Goal: Information Seeking & Learning: Check status

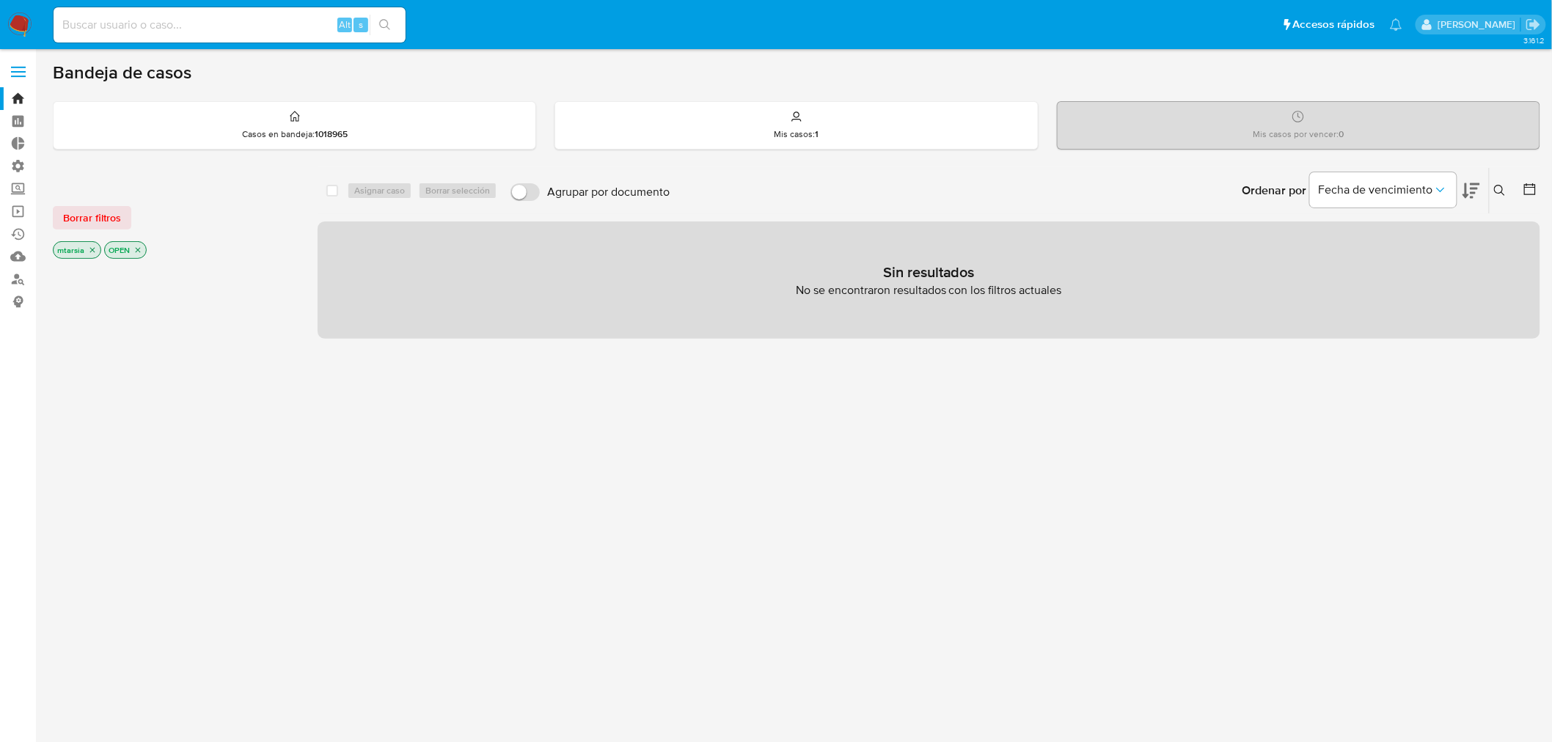
click at [268, 27] on input at bounding box center [230, 24] width 352 height 19
paste input "1083011945"
type input "1083011945"
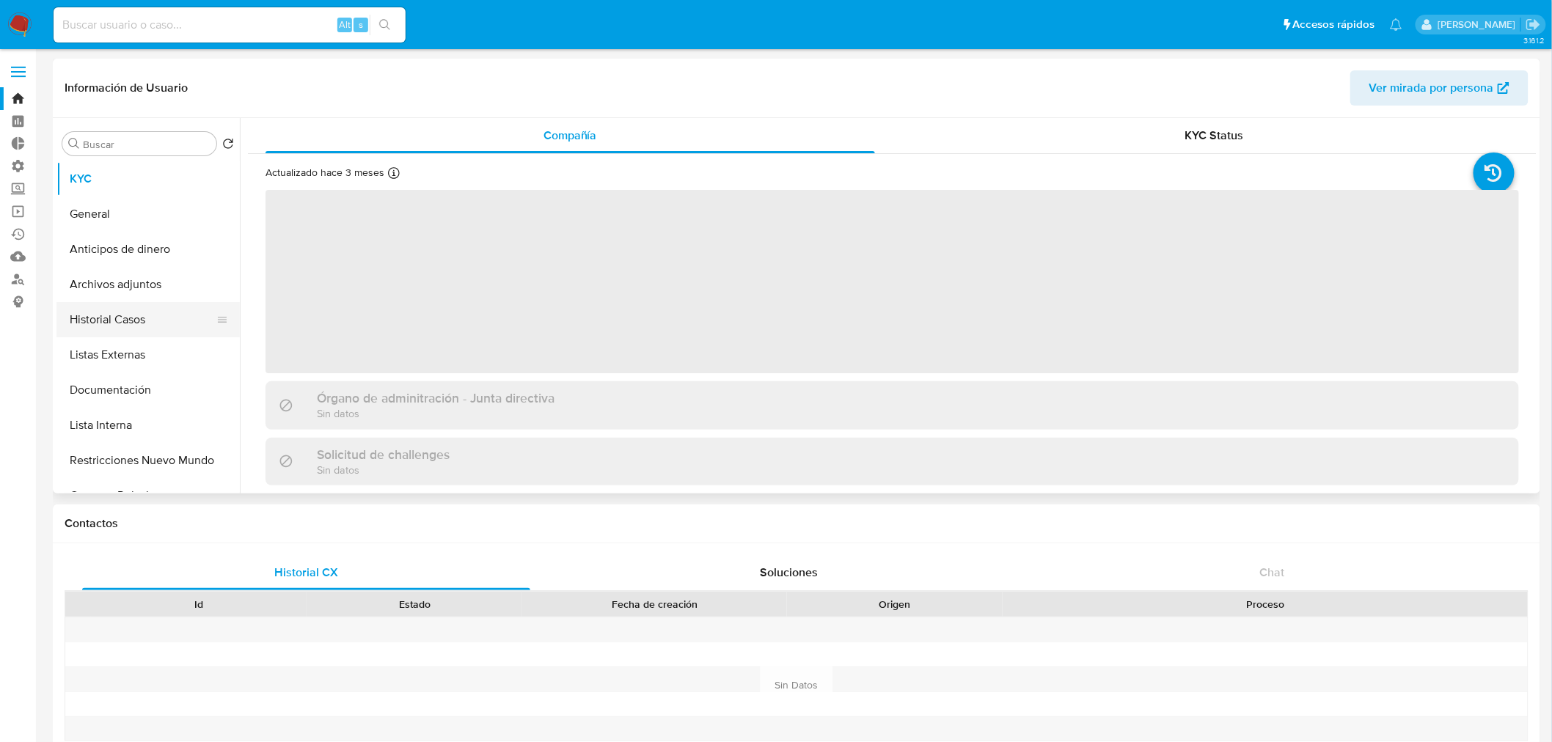
click at [155, 310] on button "Historial Casos" at bounding box center [142, 319] width 172 height 35
select select "10"
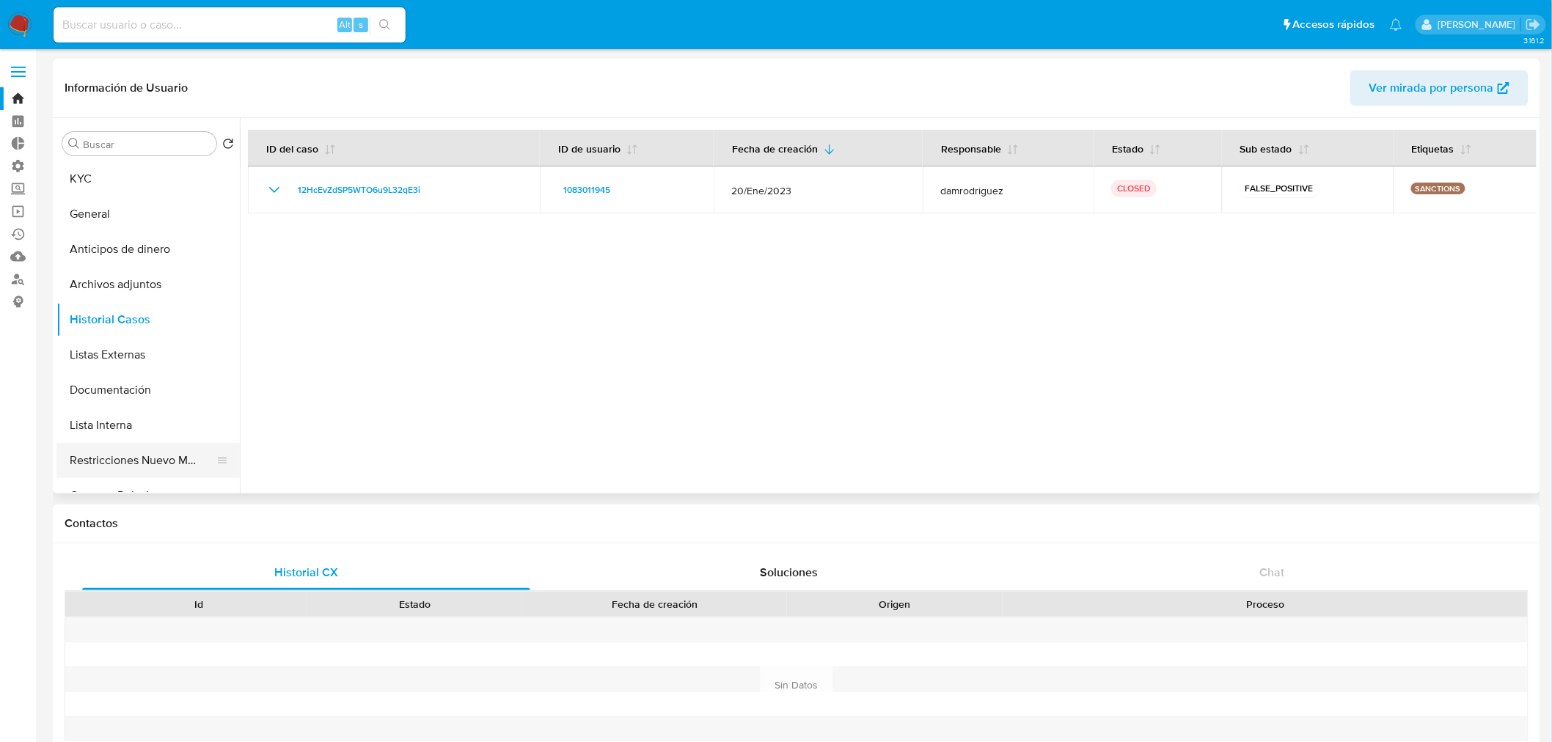
click at [74, 459] on button "Restricciones Nuevo Mundo" at bounding box center [142, 460] width 172 height 35
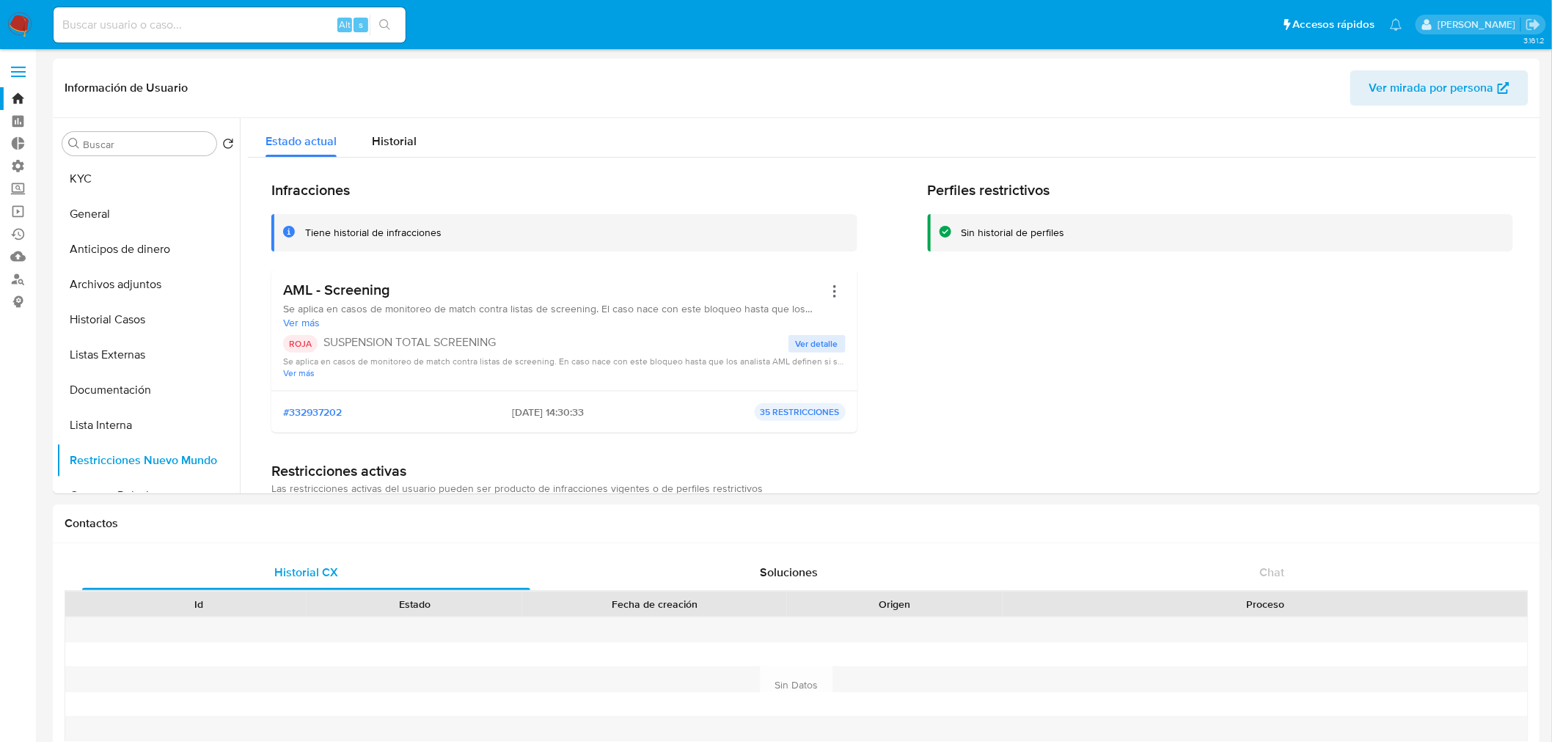
click at [1113, 29] on ul "Pausado Ver notificaciones Alt s Accesos rápidos Presiona las siguientes teclas…" at bounding box center [728, 24] width 1364 height 37
click at [169, 316] on button "Historial Casos" at bounding box center [142, 319] width 172 height 35
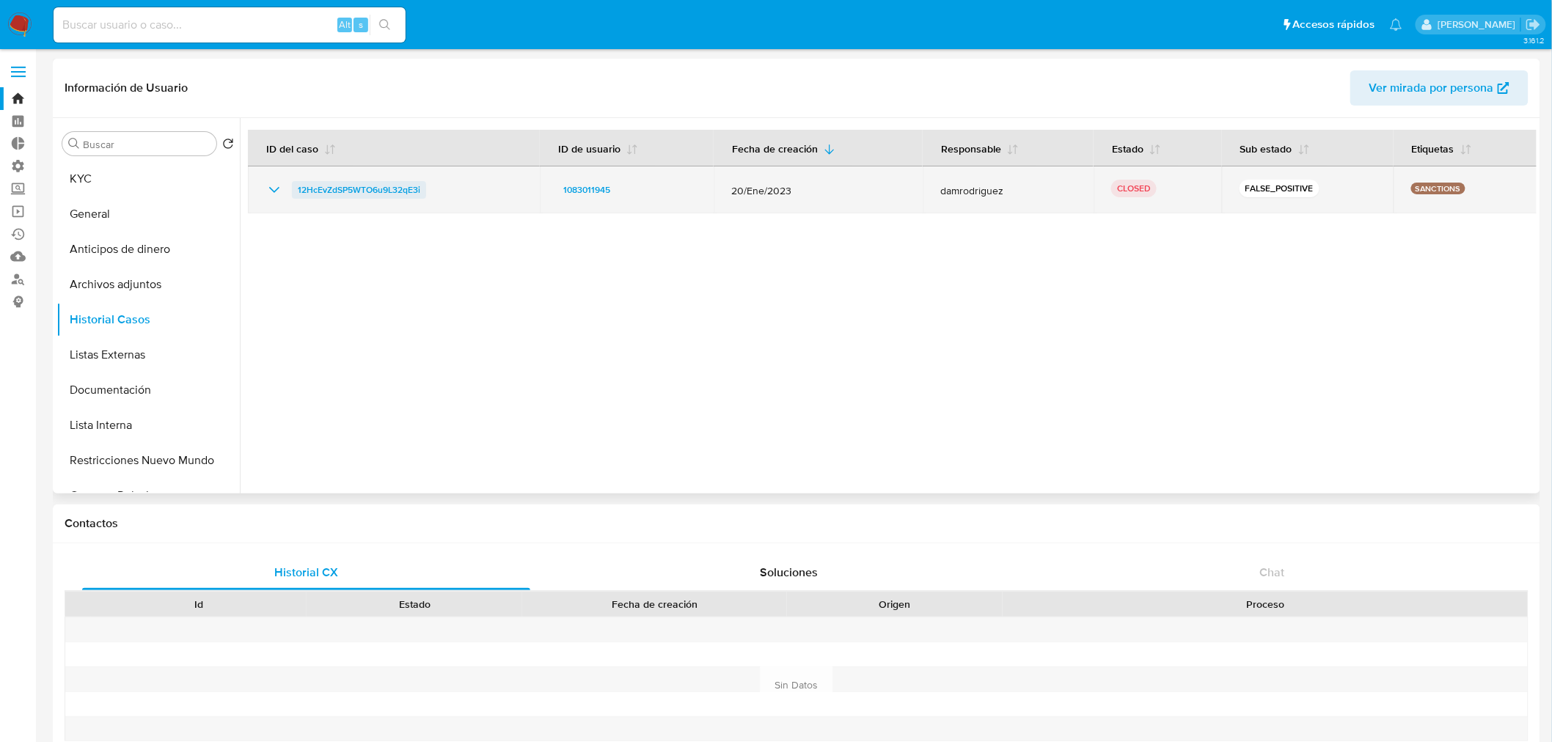
click at [302, 186] on span "12HcEvZdSP5WTO6u9L32qE3i" at bounding box center [359, 190] width 123 height 18
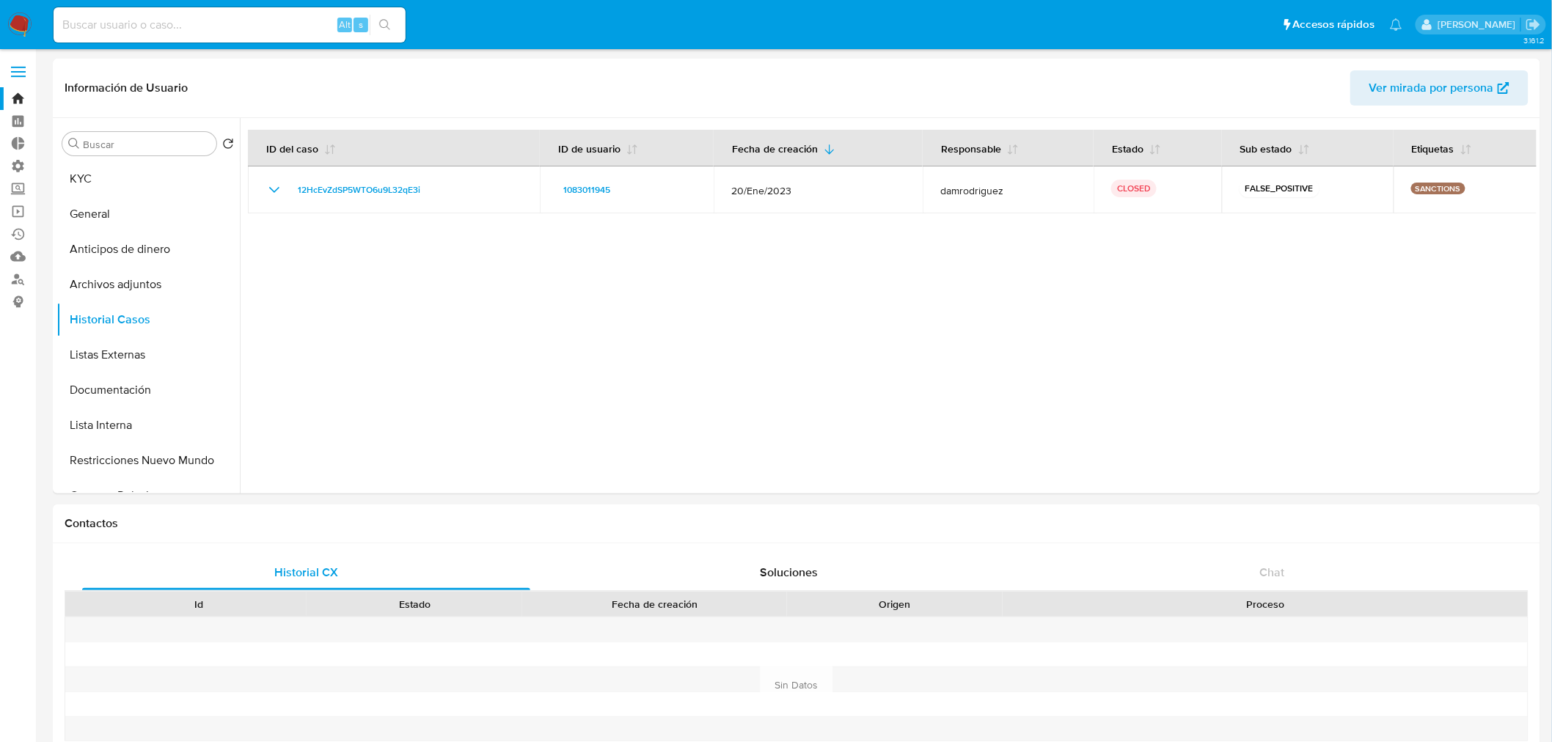
click at [282, 25] on input at bounding box center [230, 24] width 352 height 19
paste input "1820881521"
type input "1820881521"
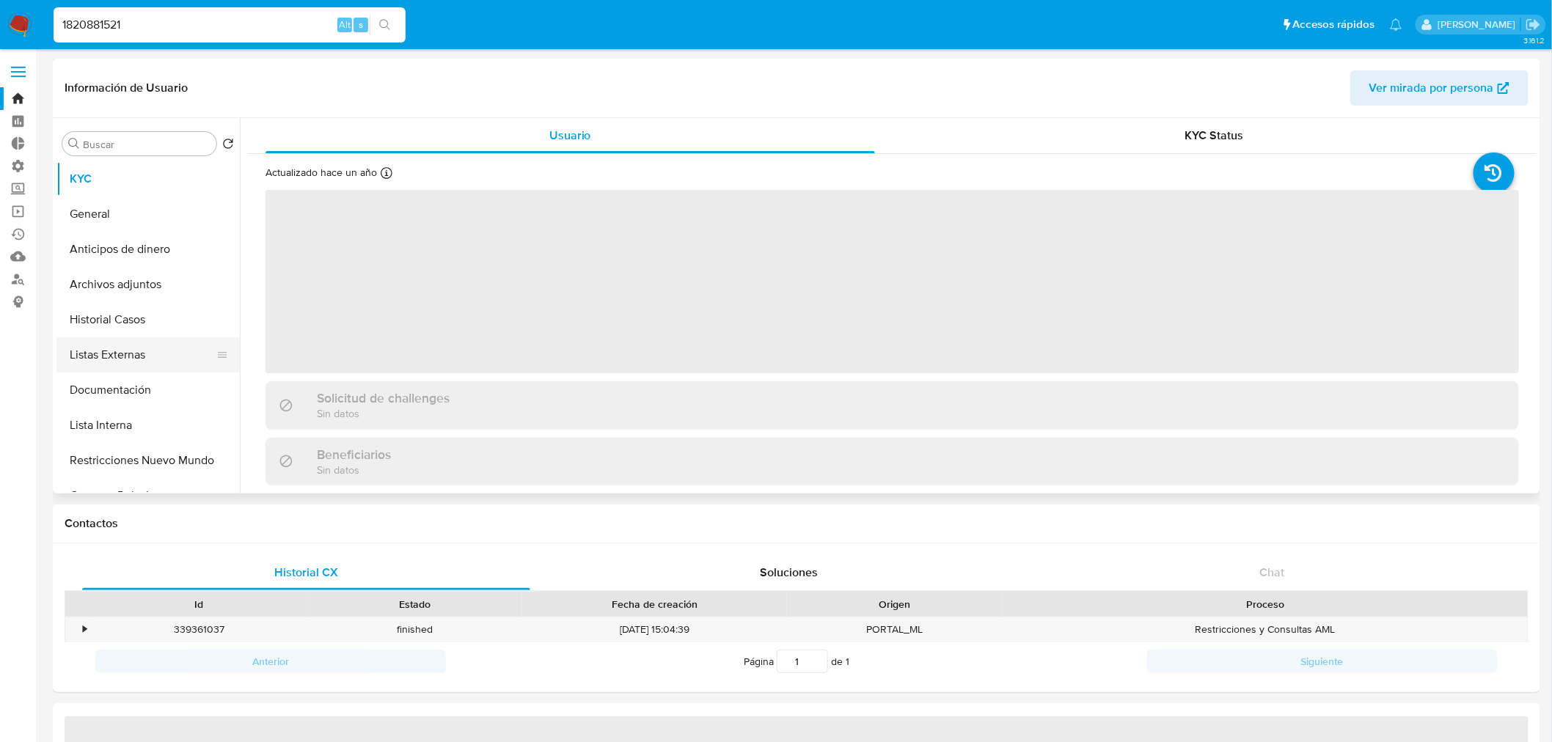
select select "10"
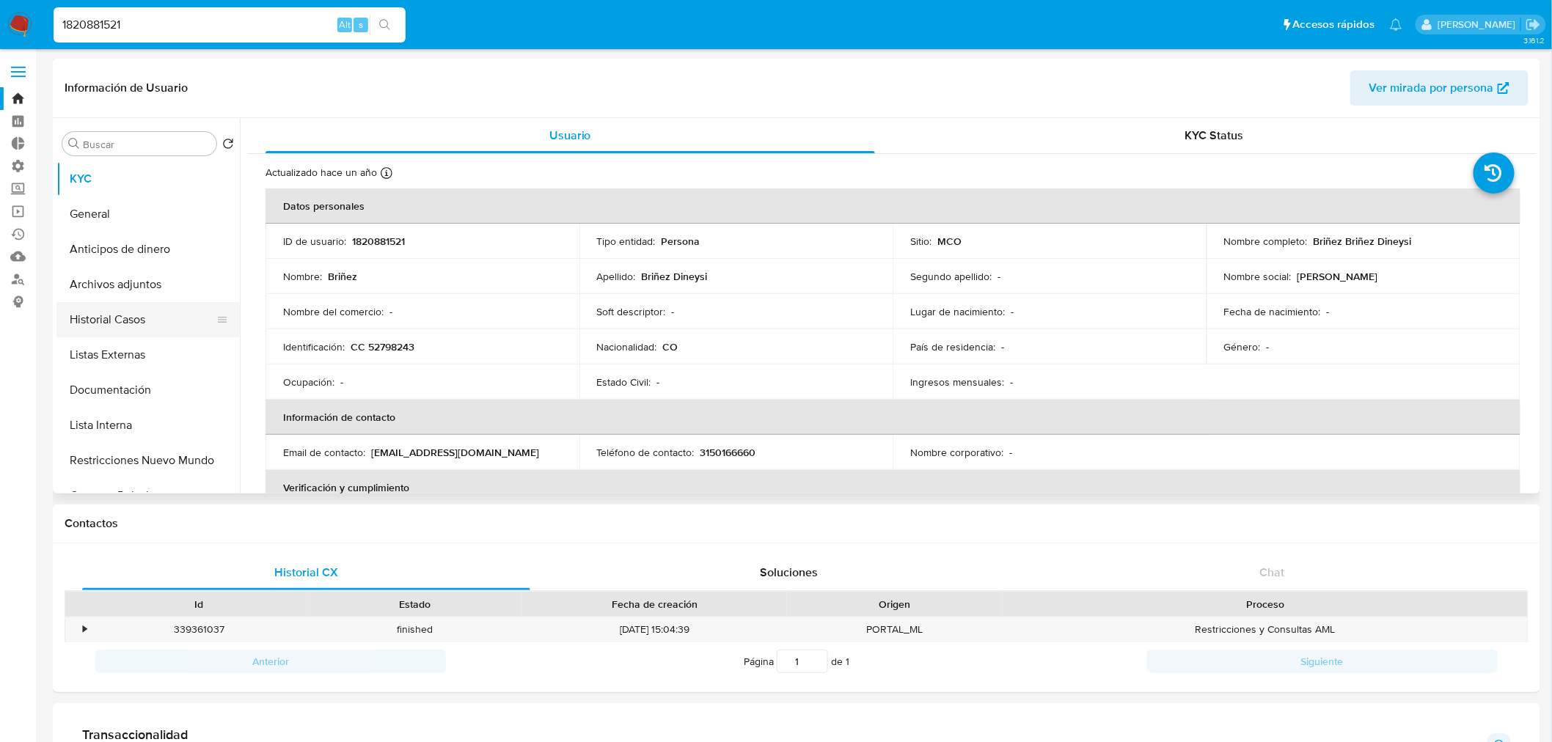
click at [158, 336] on button "Historial Casos" at bounding box center [142, 319] width 172 height 35
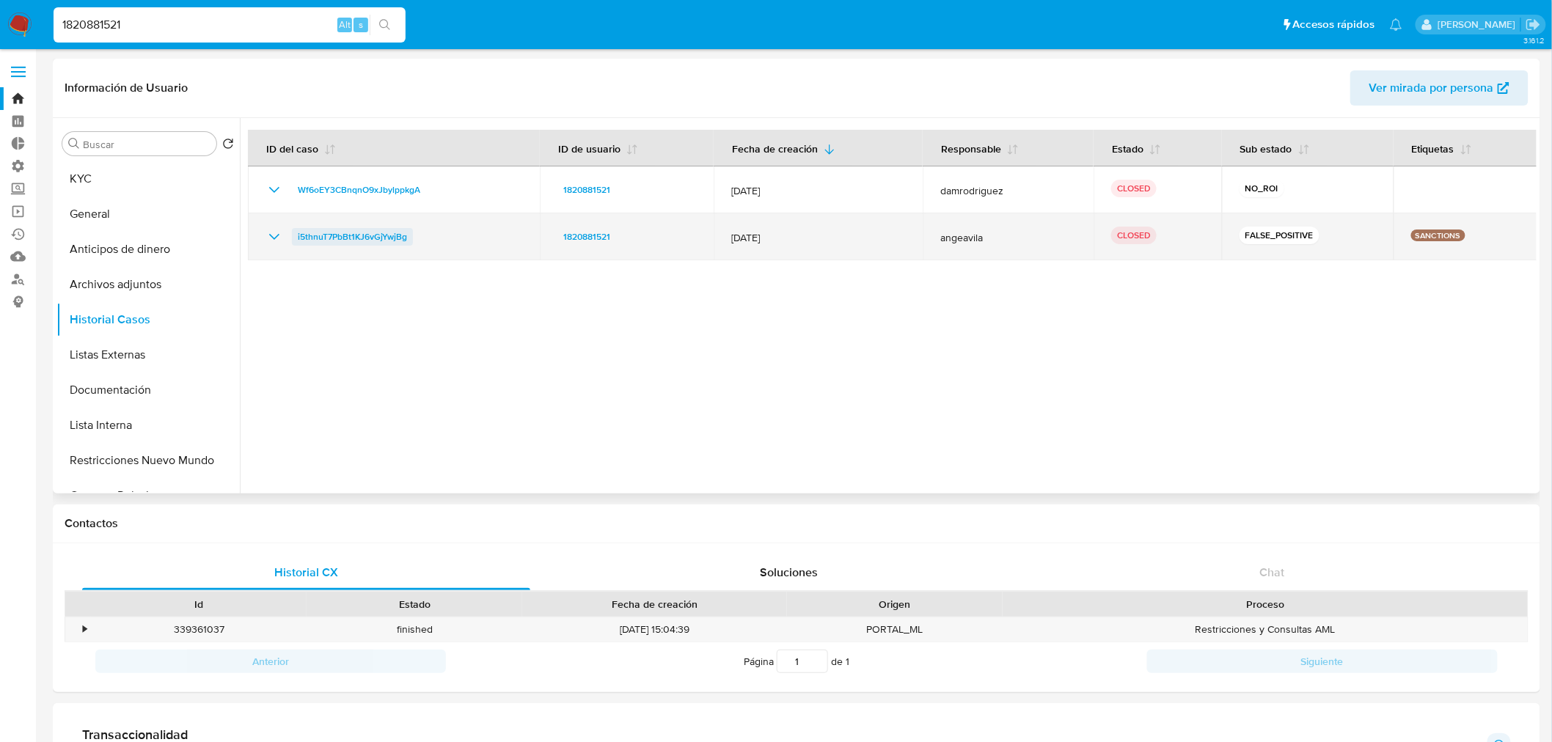
click at [299, 230] on span "i5thnuT7PbBt1KJ6vGjYwjBg" at bounding box center [352, 237] width 109 height 18
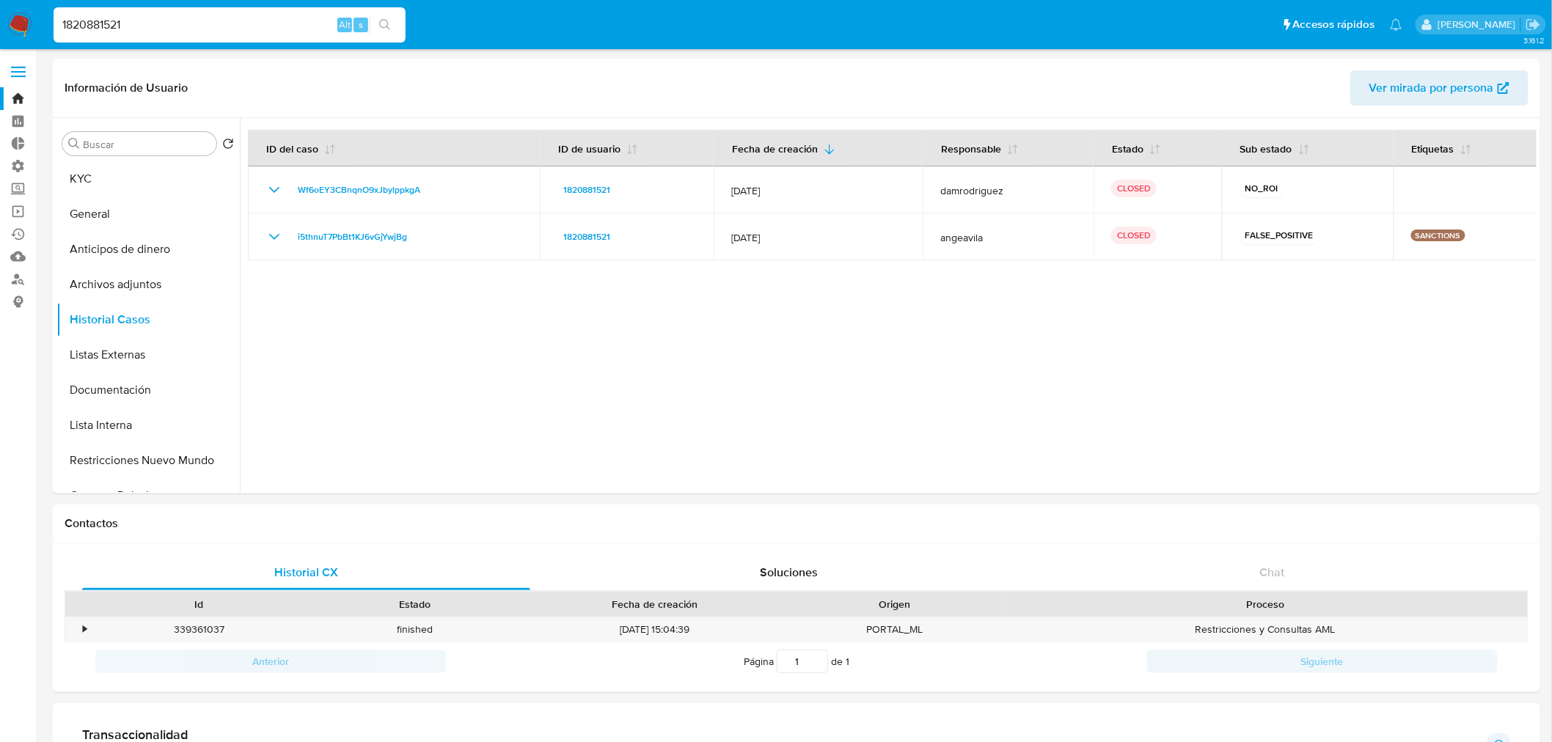
click at [280, 27] on input "1820881521" at bounding box center [230, 24] width 352 height 19
paste input "059207684"
type input "1059207684"
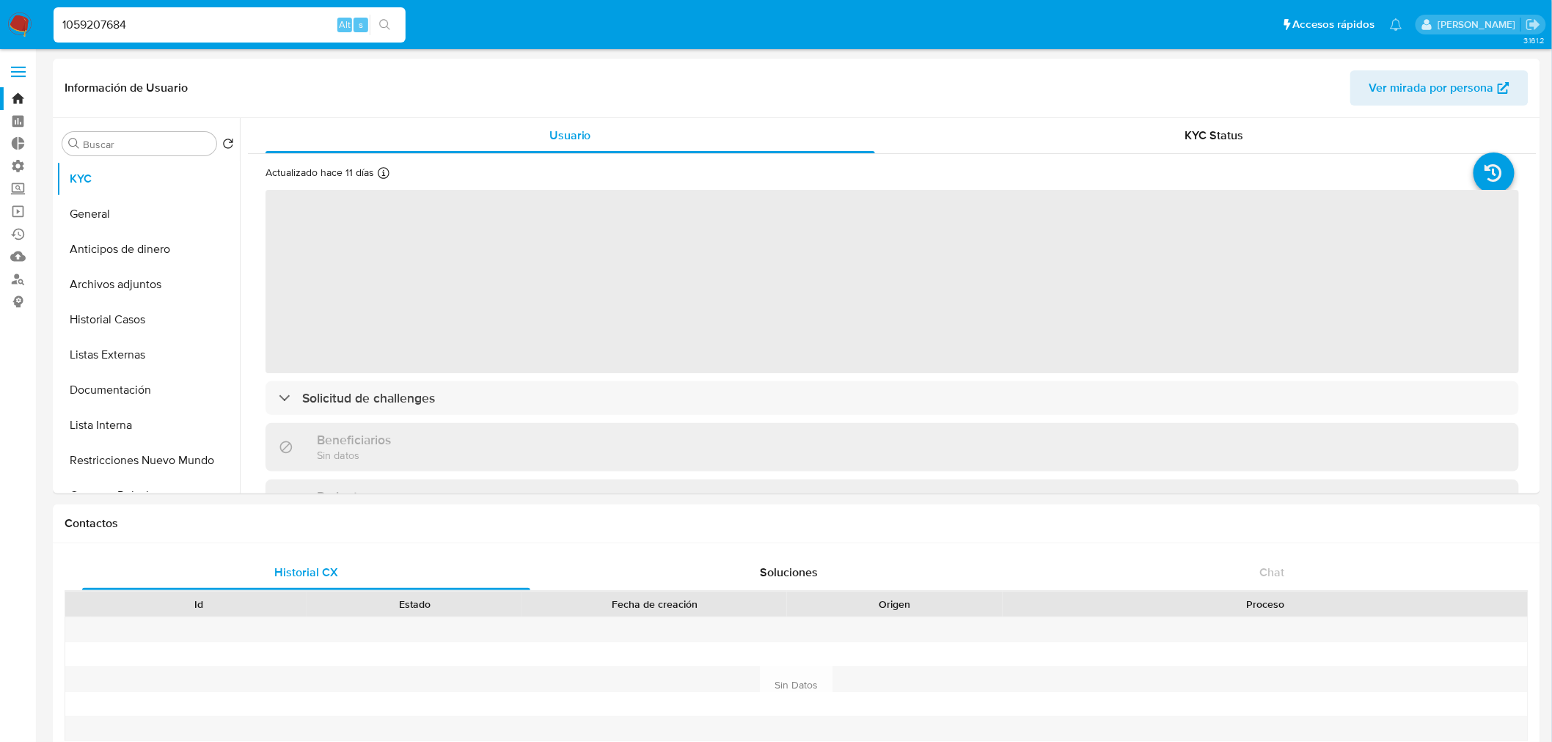
select select "10"
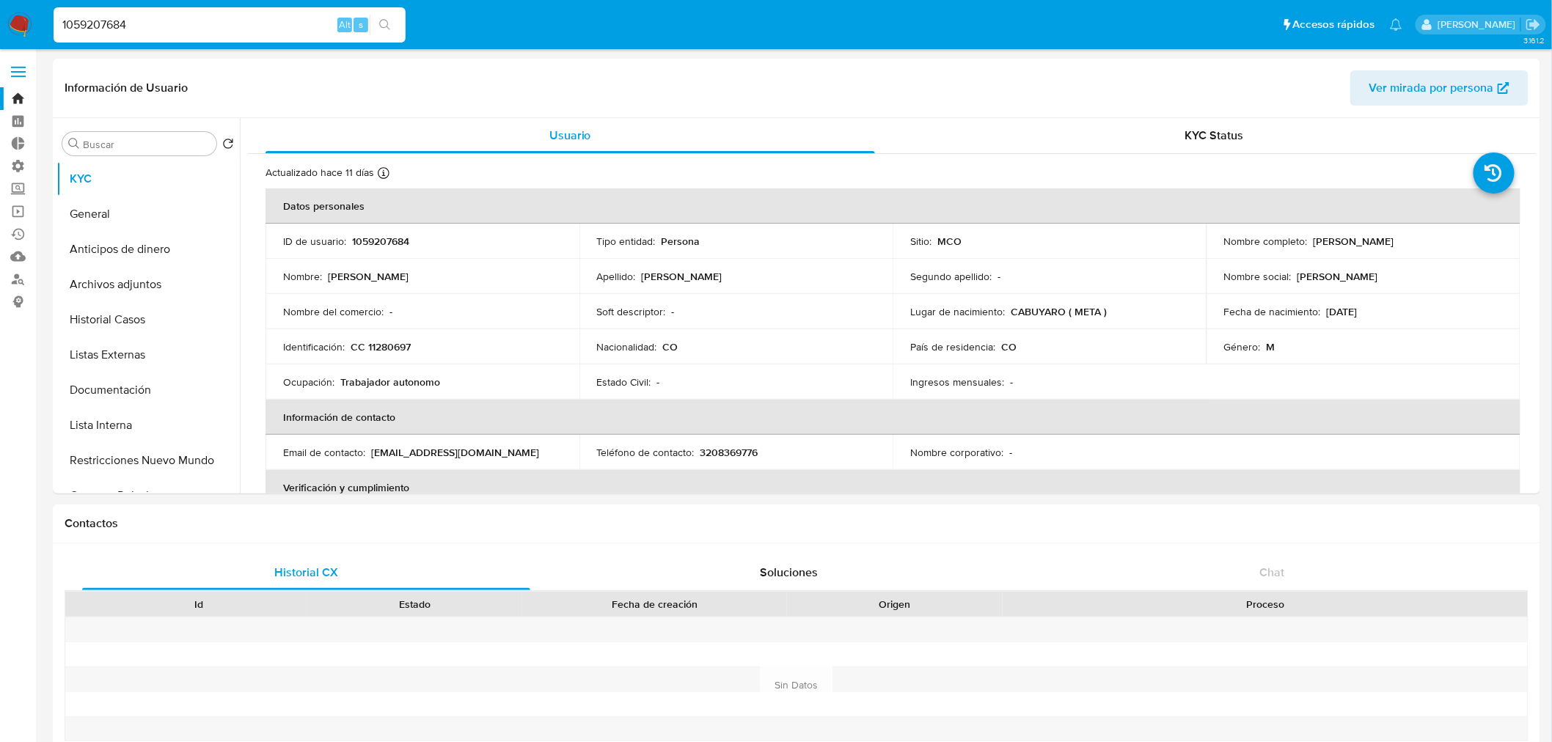
click at [423, 19] on ul "Pausado Ver notificaciones 1059207684 Alt s Accesos rápidos Presiona las siguie…" at bounding box center [728, 24] width 1364 height 37
click at [166, 317] on button "Historial Casos" at bounding box center [142, 319] width 172 height 35
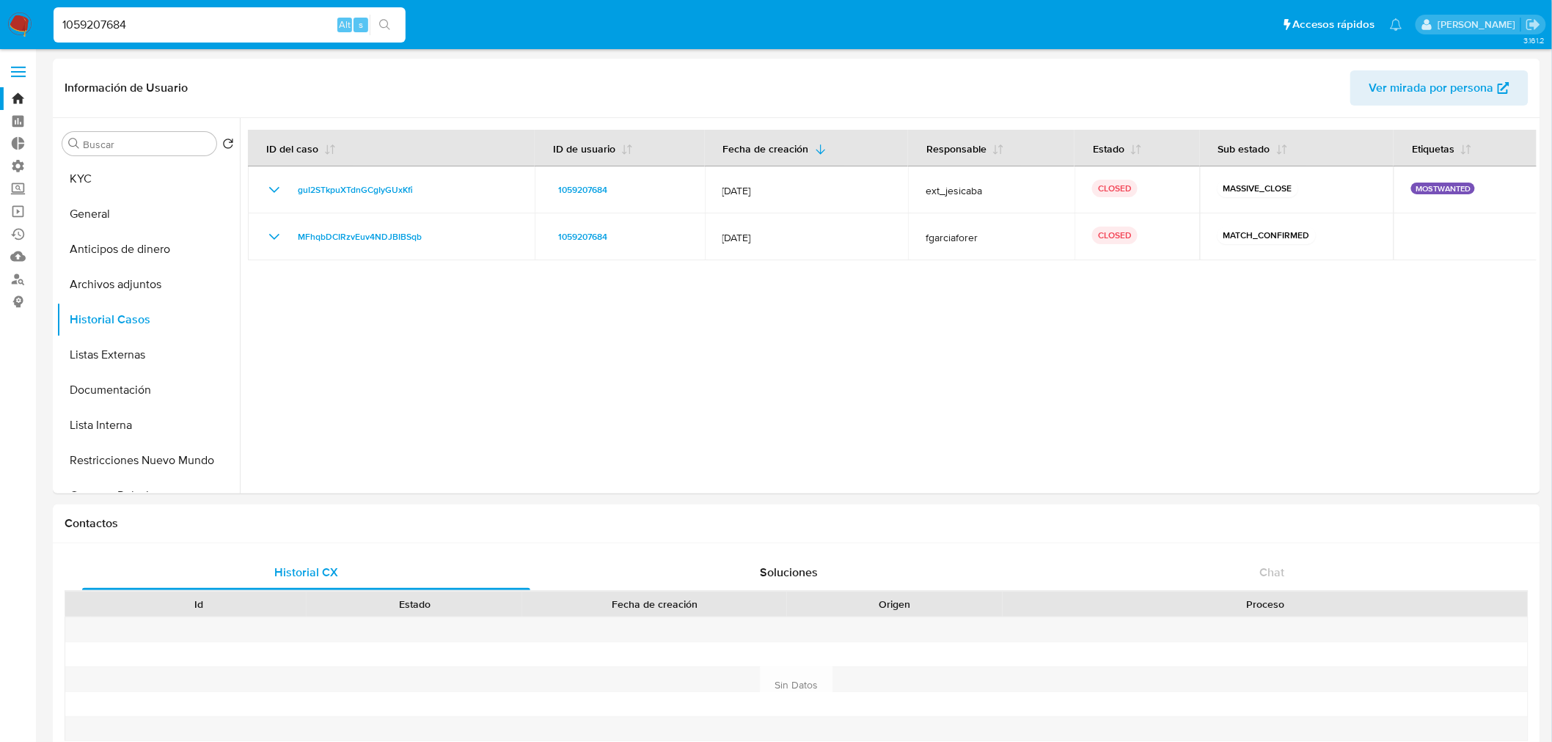
click at [418, 12] on ul "Pausado Ver notificaciones 1059207684 Alt s Accesos rápidos Presiona las siguie…" at bounding box center [728, 24] width 1364 height 37
click at [230, 26] on input "1059207684" at bounding box center [230, 24] width 352 height 19
paste input "282931303"
type input "1282931303"
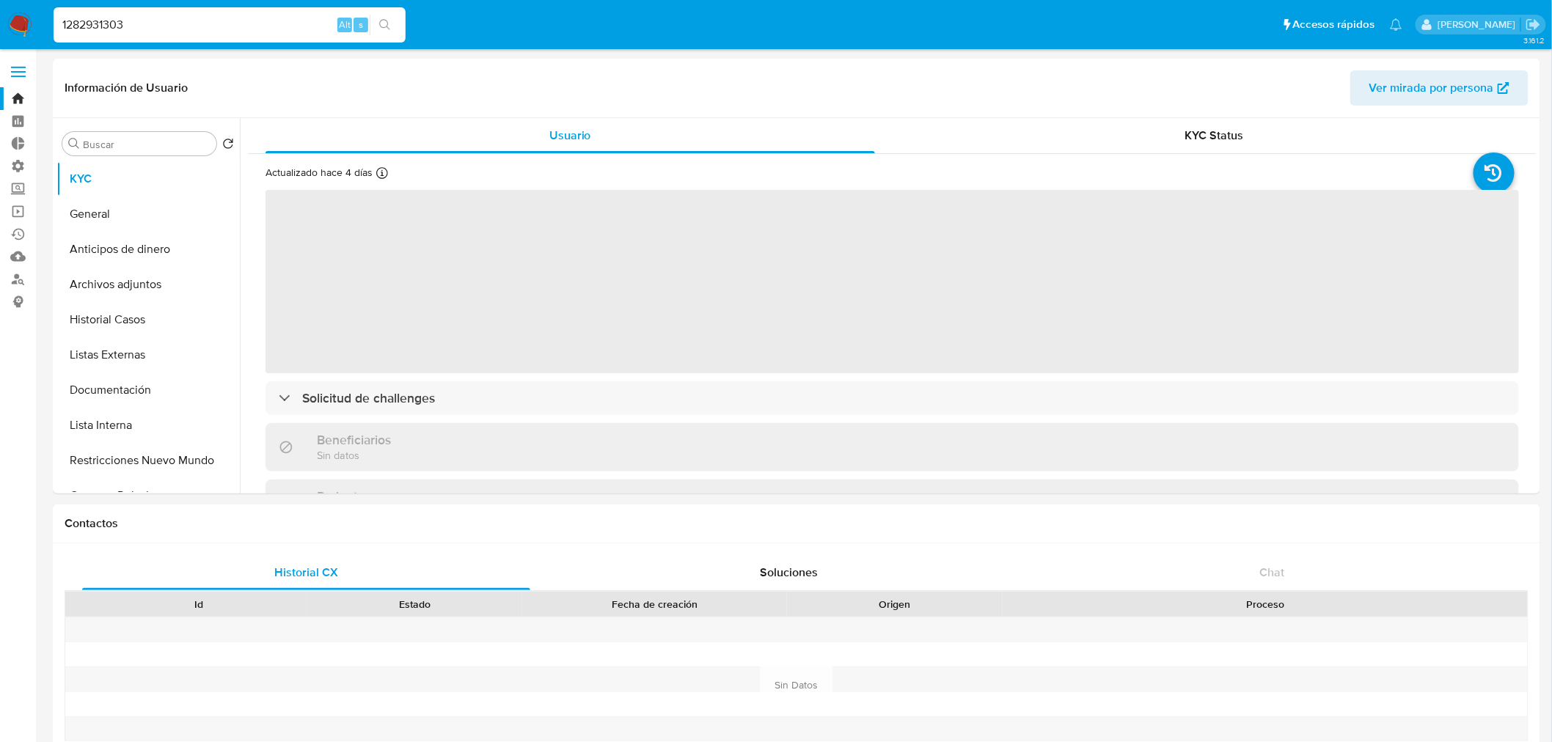
select select "10"
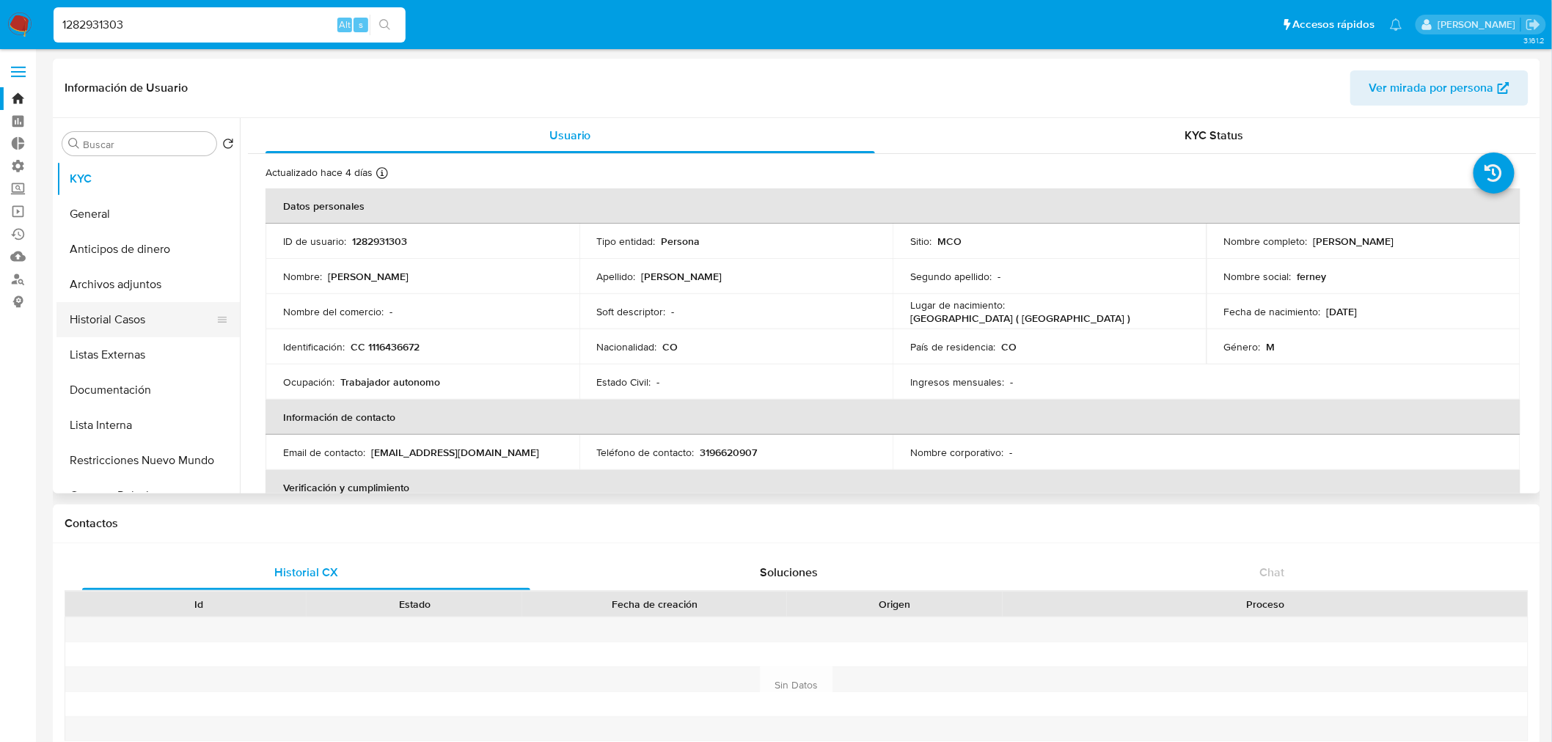
click at [186, 308] on button "Historial Casos" at bounding box center [142, 319] width 172 height 35
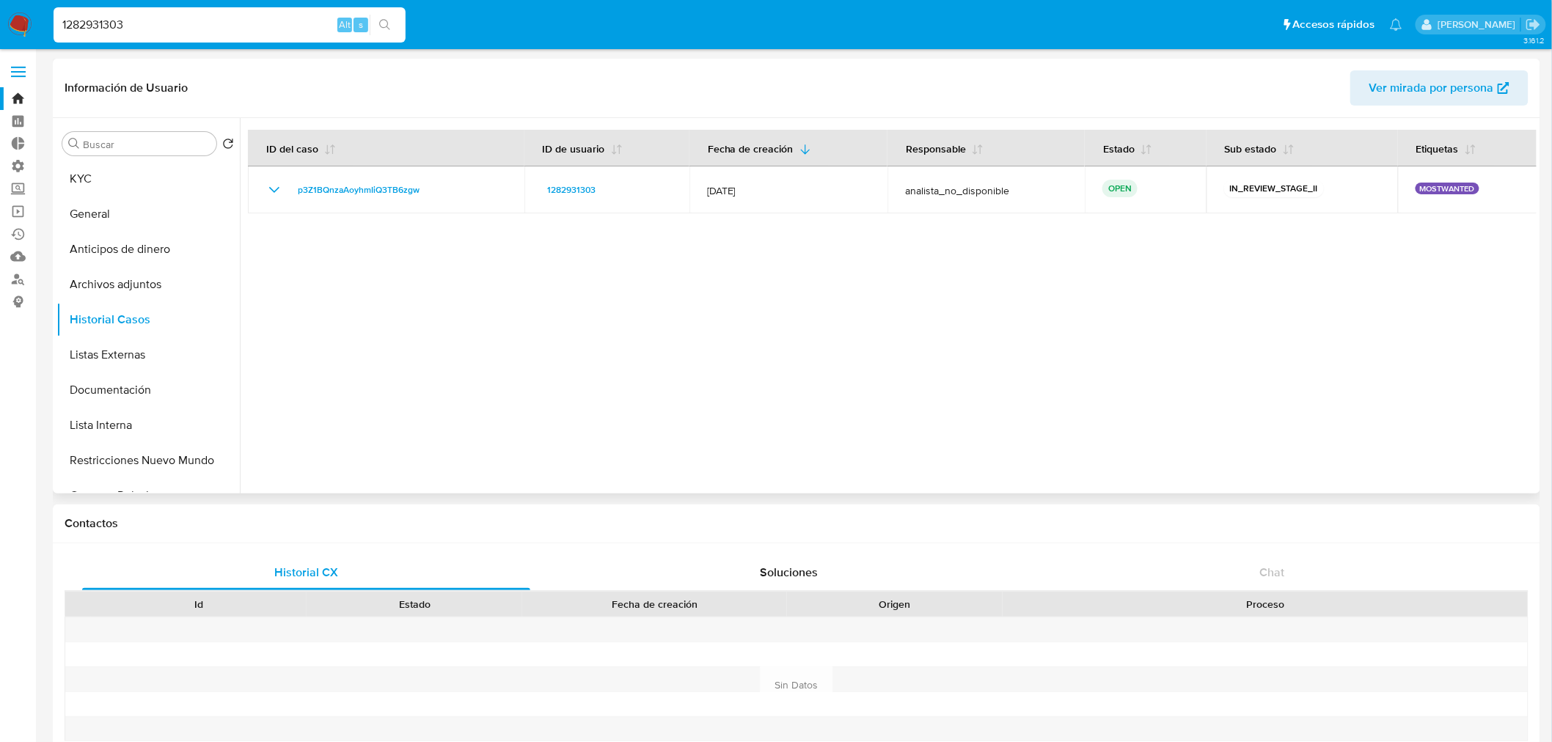
click at [444, 280] on div at bounding box center [888, 306] width 1297 height 376
click at [276, 17] on input "1282931303" at bounding box center [230, 24] width 352 height 19
paste input "74117578"
type input "741175783"
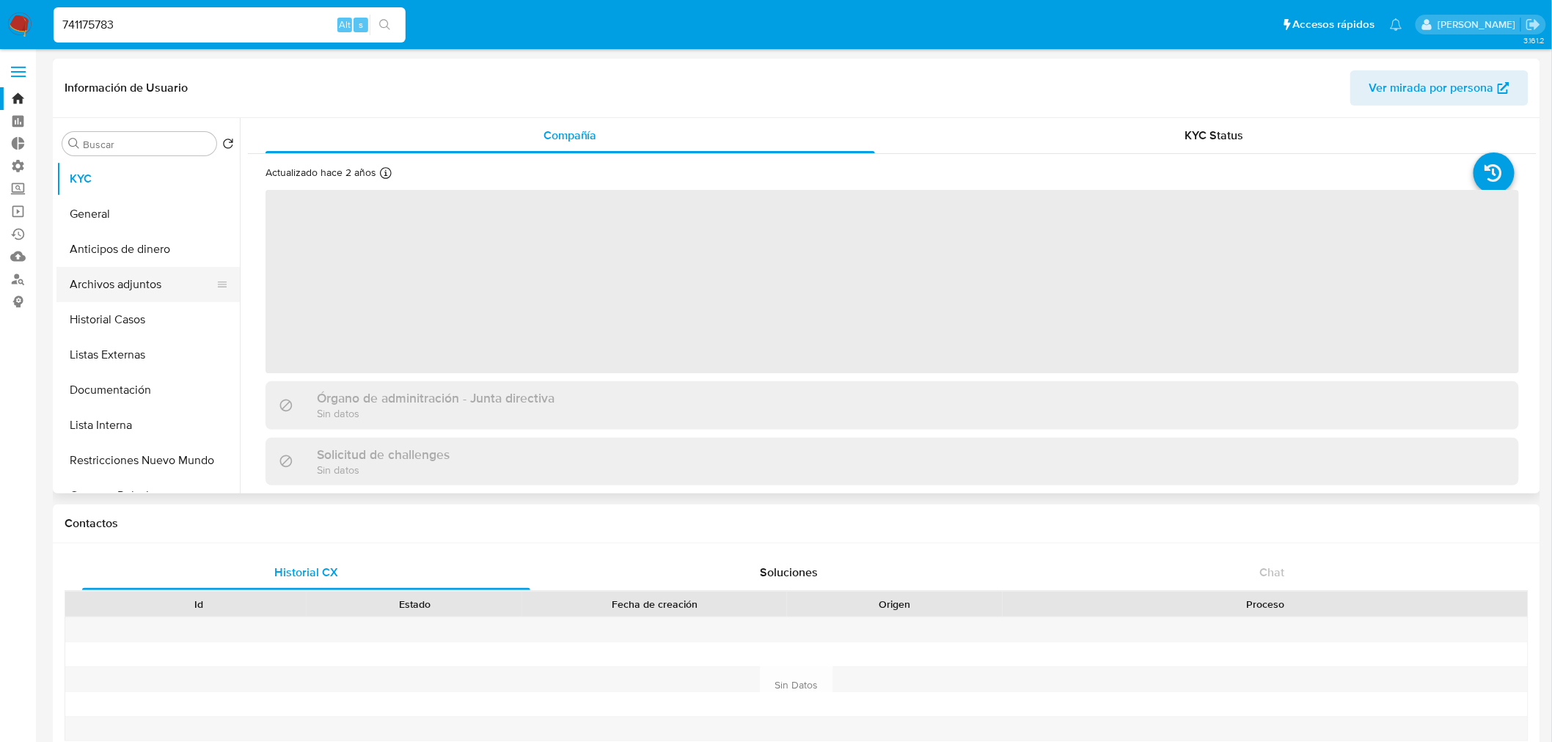
select select "10"
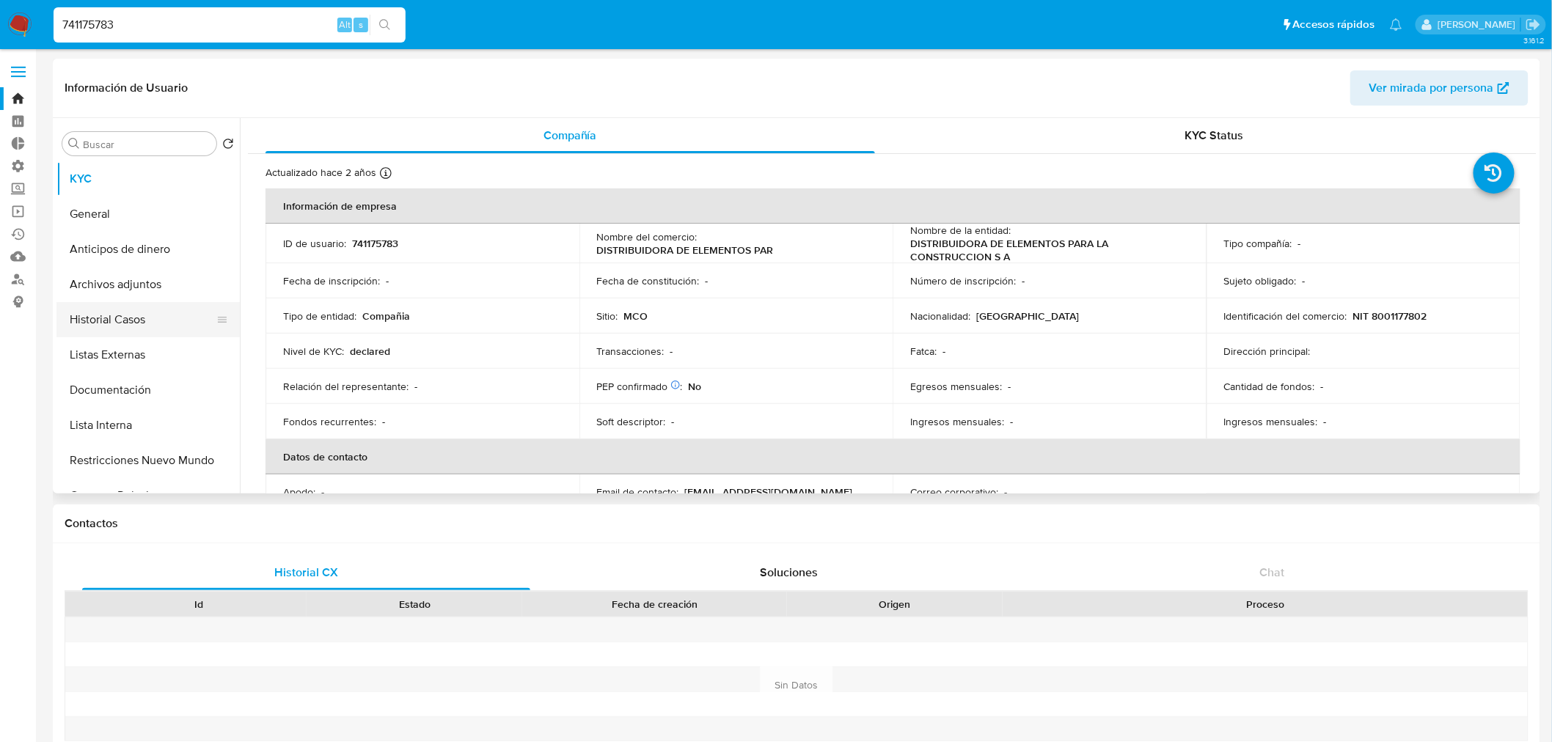
click at [172, 323] on button "Historial Casos" at bounding box center [142, 319] width 172 height 35
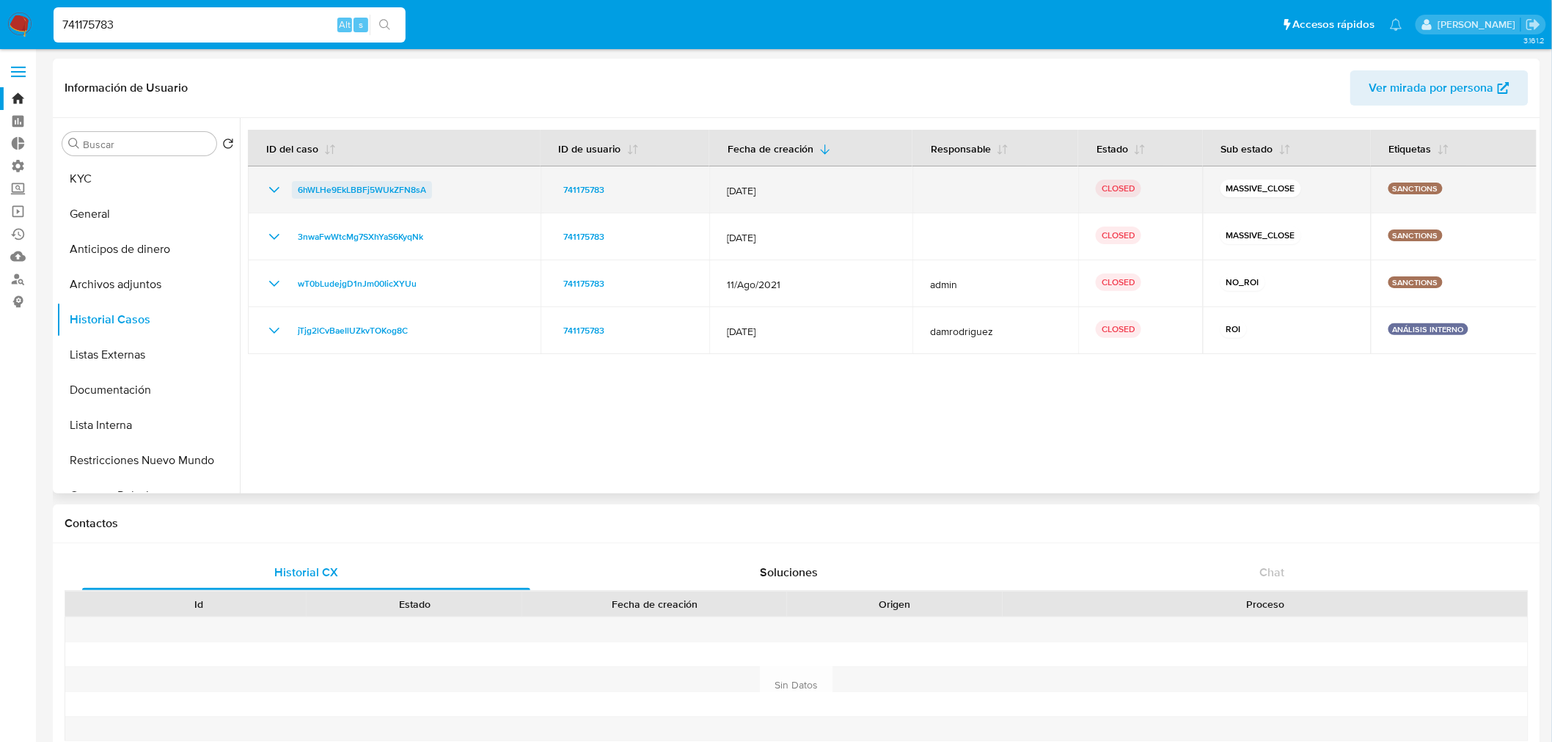
click at [304, 188] on span "6hWLHe9EkLBBFj5WUkZFN8sA" at bounding box center [362, 190] width 128 height 18
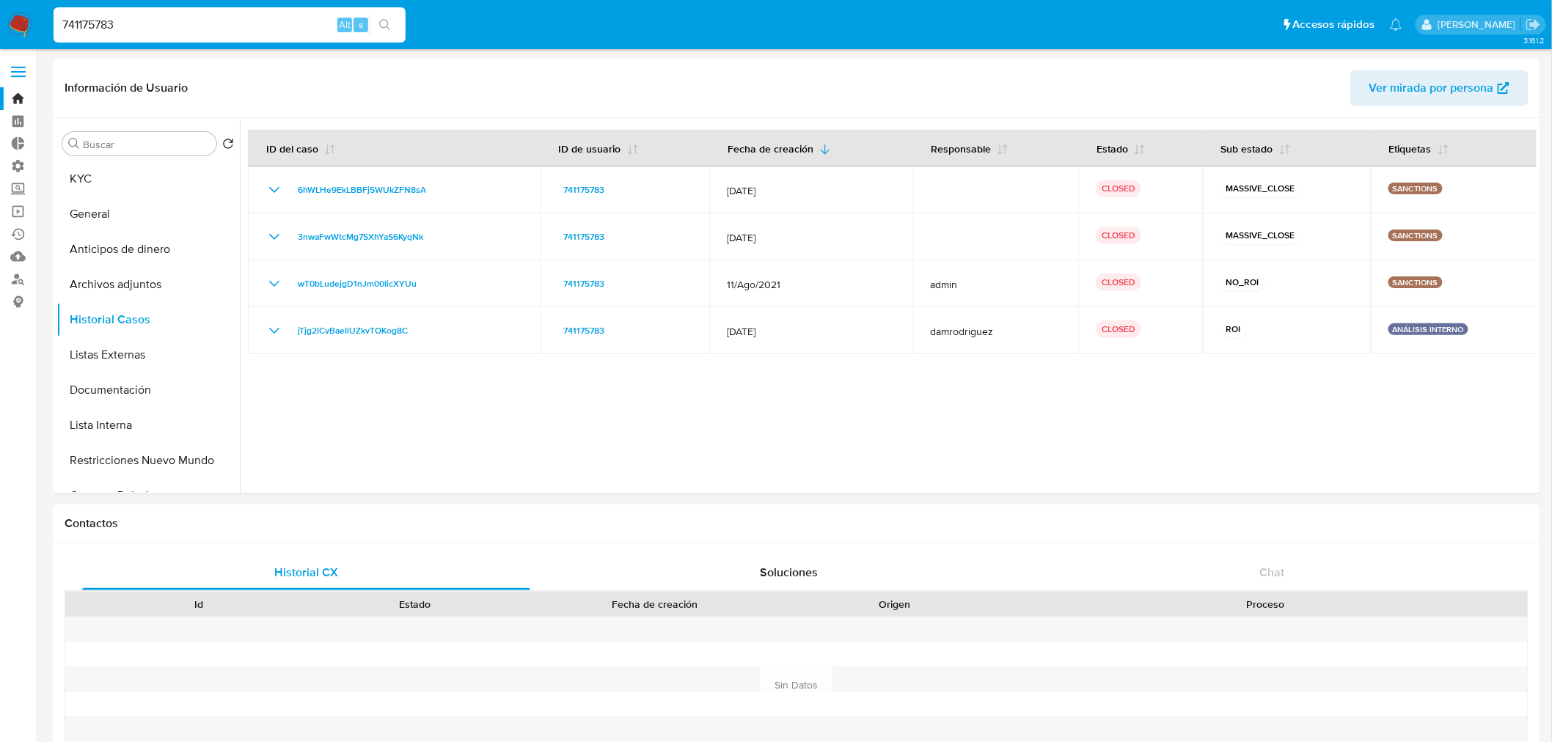
click at [291, 25] on input "741175783" at bounding box center [230, 24] width 352 height 19
type input "v"
paste input "525507242"
type input "525507242"
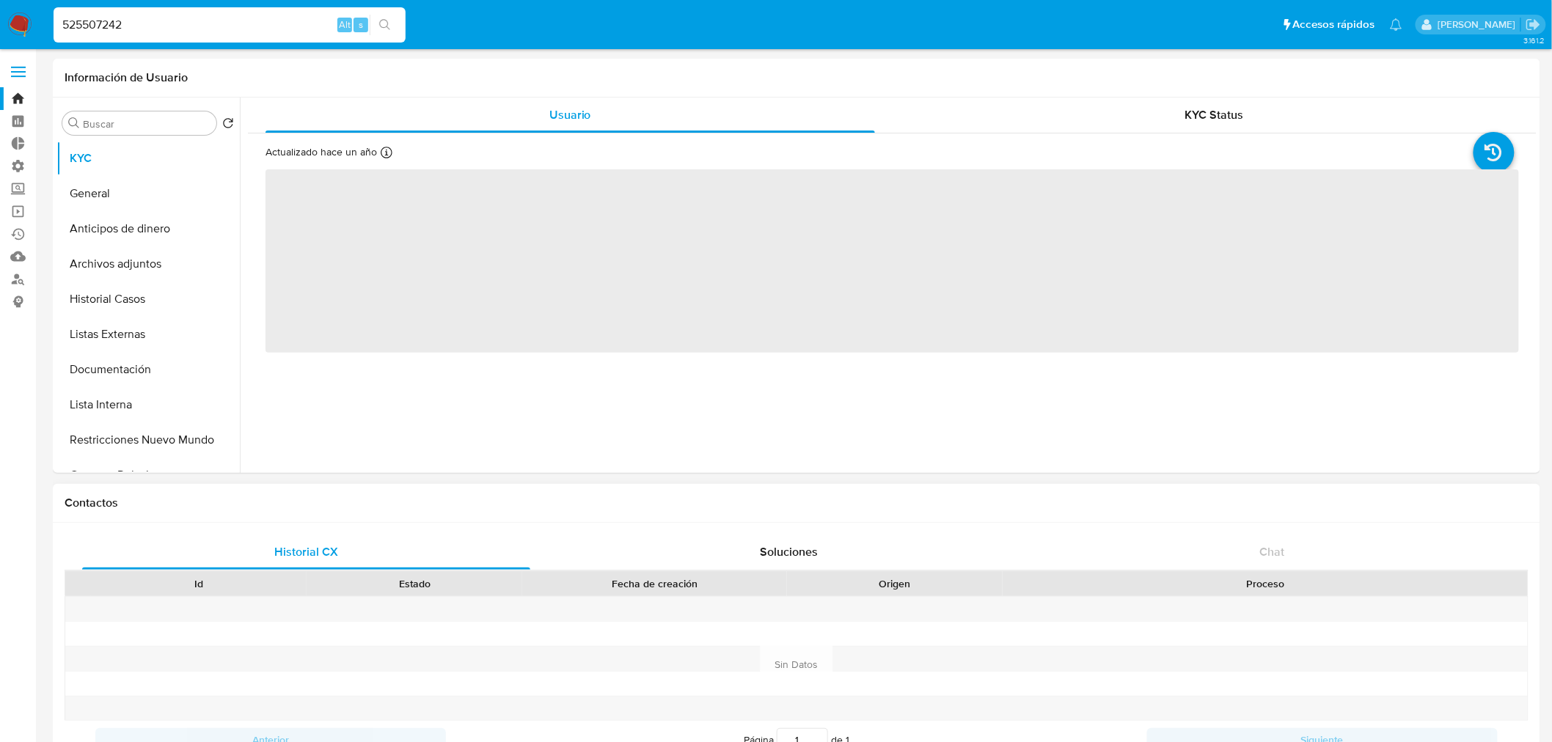
select select "10"
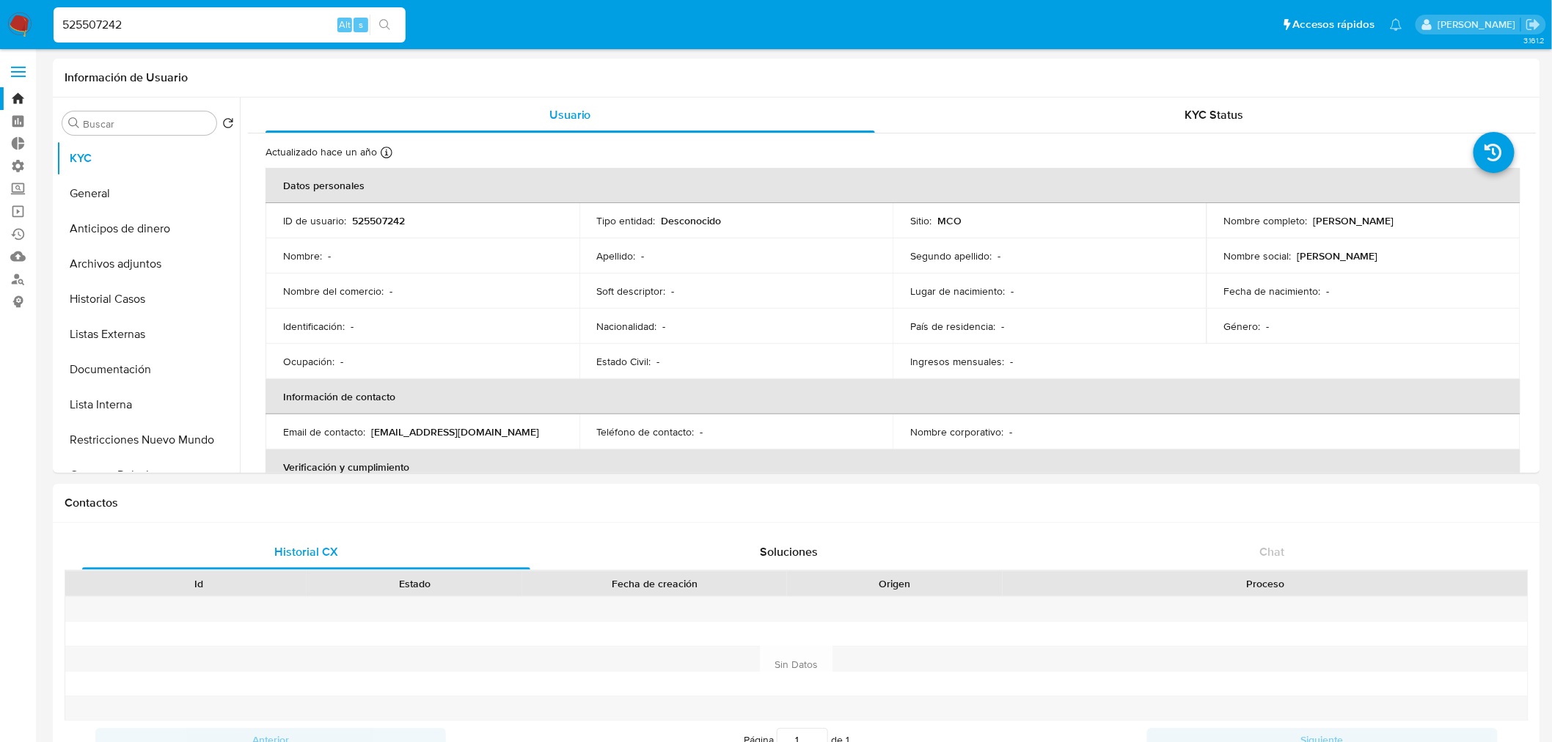
click at [1142, 30] on ul "Pausado Ver notificaciones 525507242 Alt s Accesos rápidos Presiona las siguien…" at bounding box center [728, 24] width 1364 height 37
click at [170, 294] on button "Historial Casos" at bounding box center [142, 299] width 172 height 35
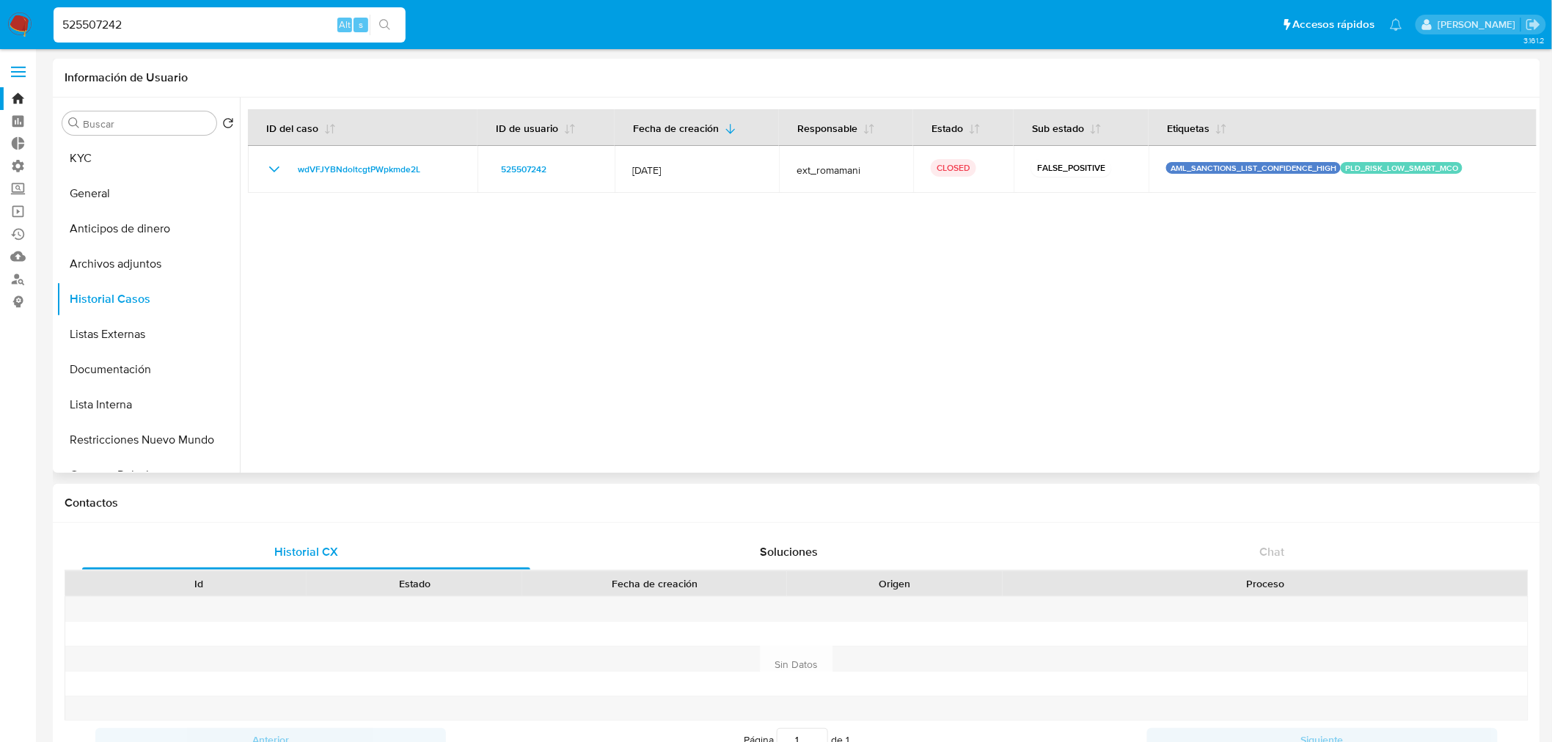
click at [1228, 262] on div at bounding box center [888, 286] width 1297 height 376
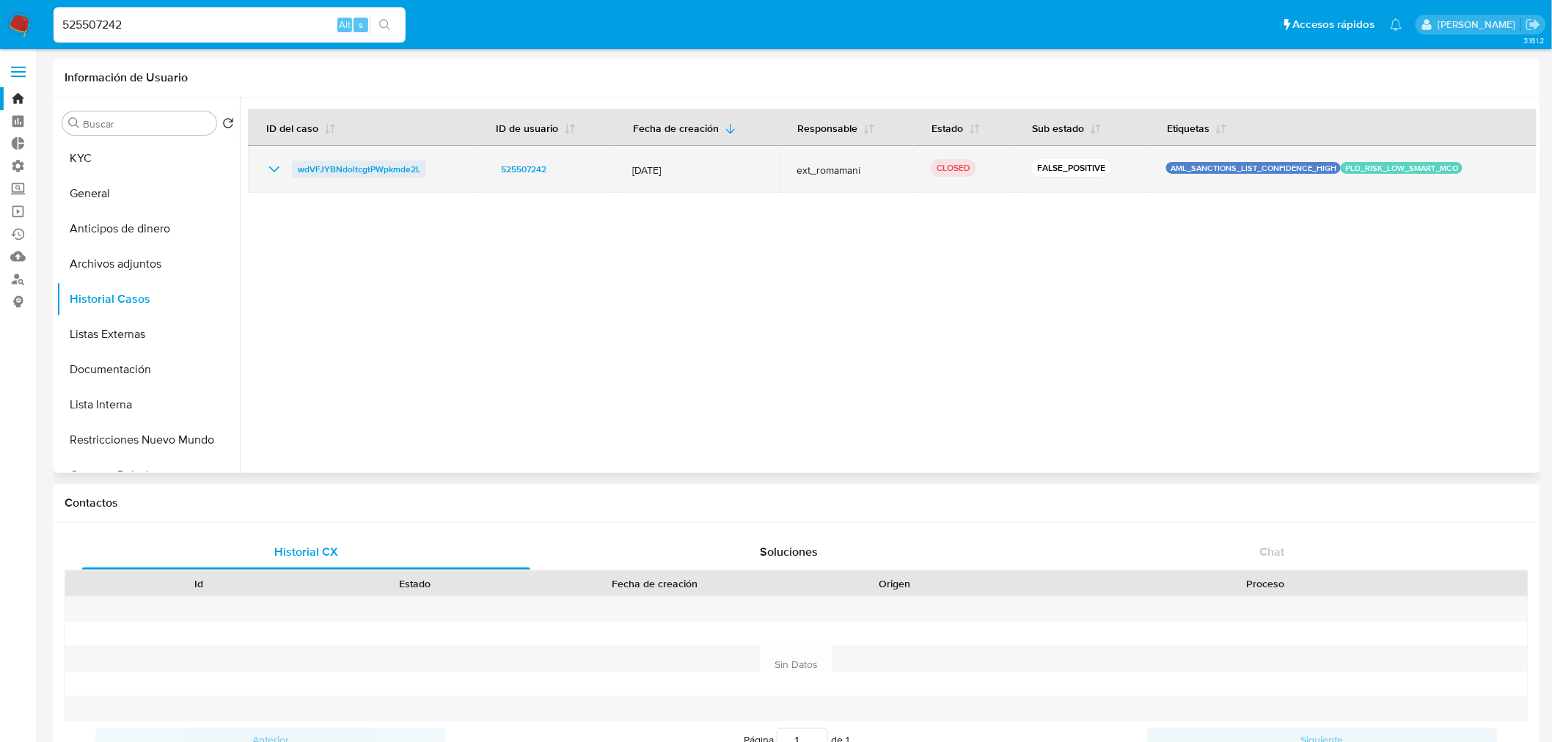
click at [304, 170] on span "wdVFJYBNdoltcgtPWpkmde2L" at bounding box center [359, 170] width 123 height 18
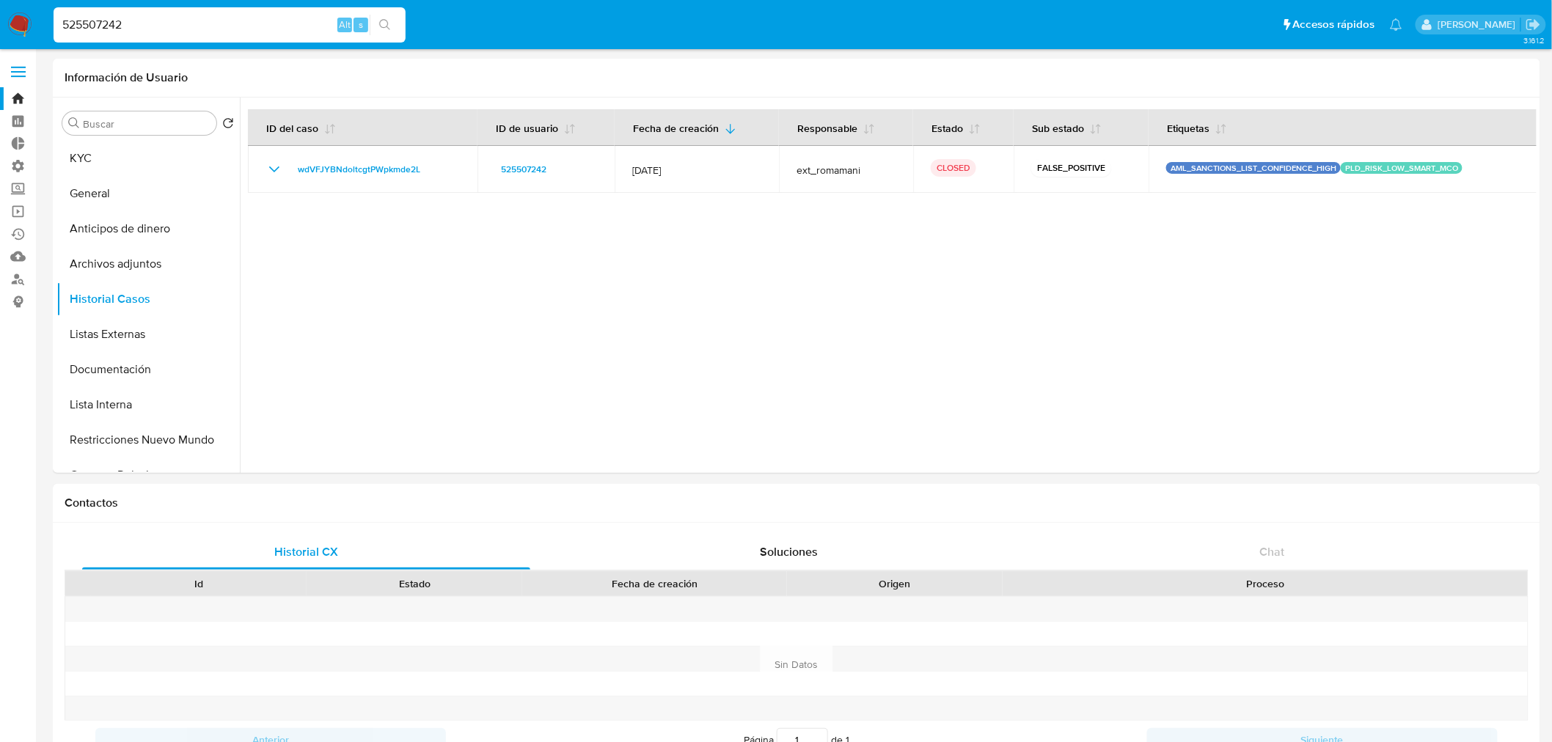
click at [232, 20] on input "525507242" at bounding box center [230, 24] width 352 height 19
paste input "84020545"
type input "84020545"
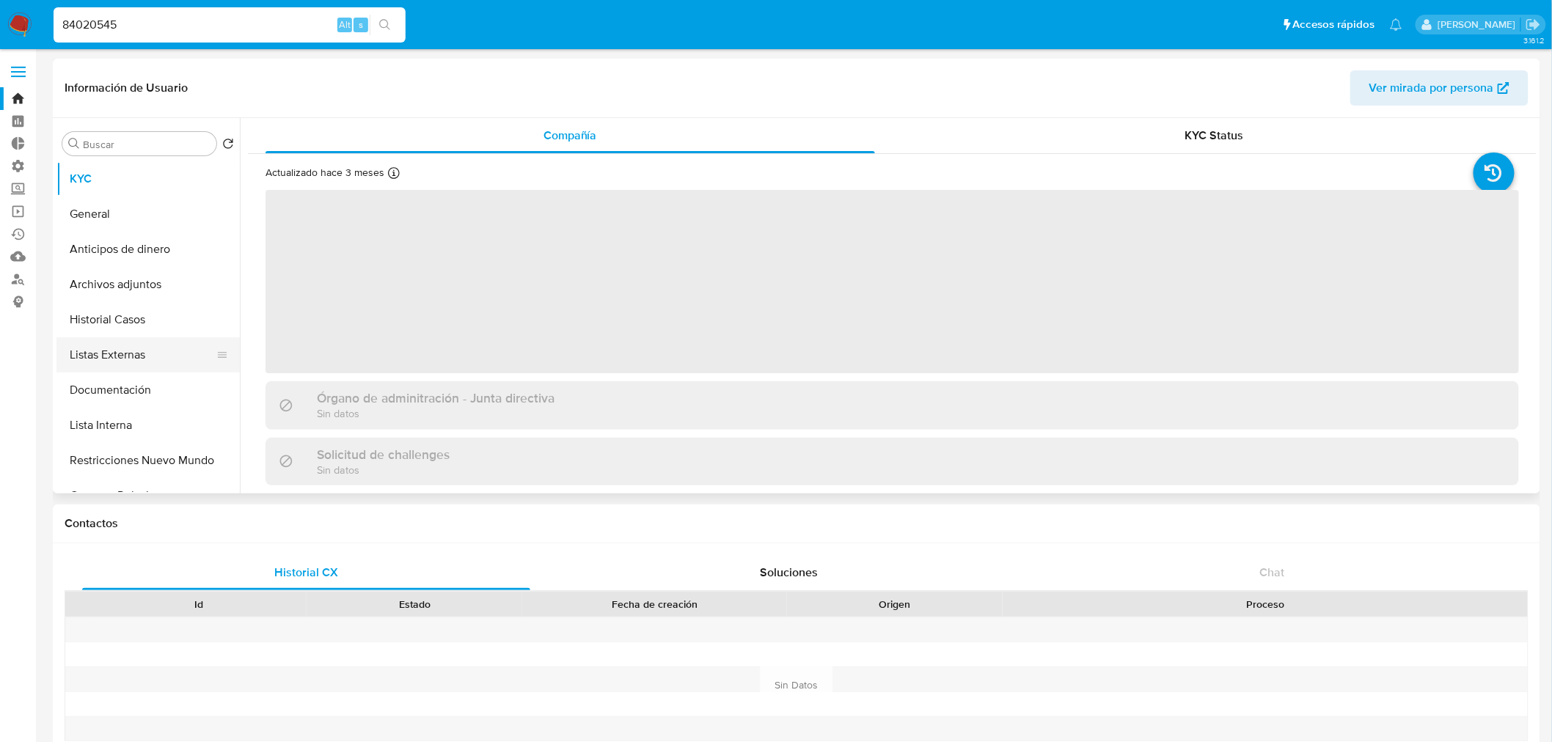
select select "10"
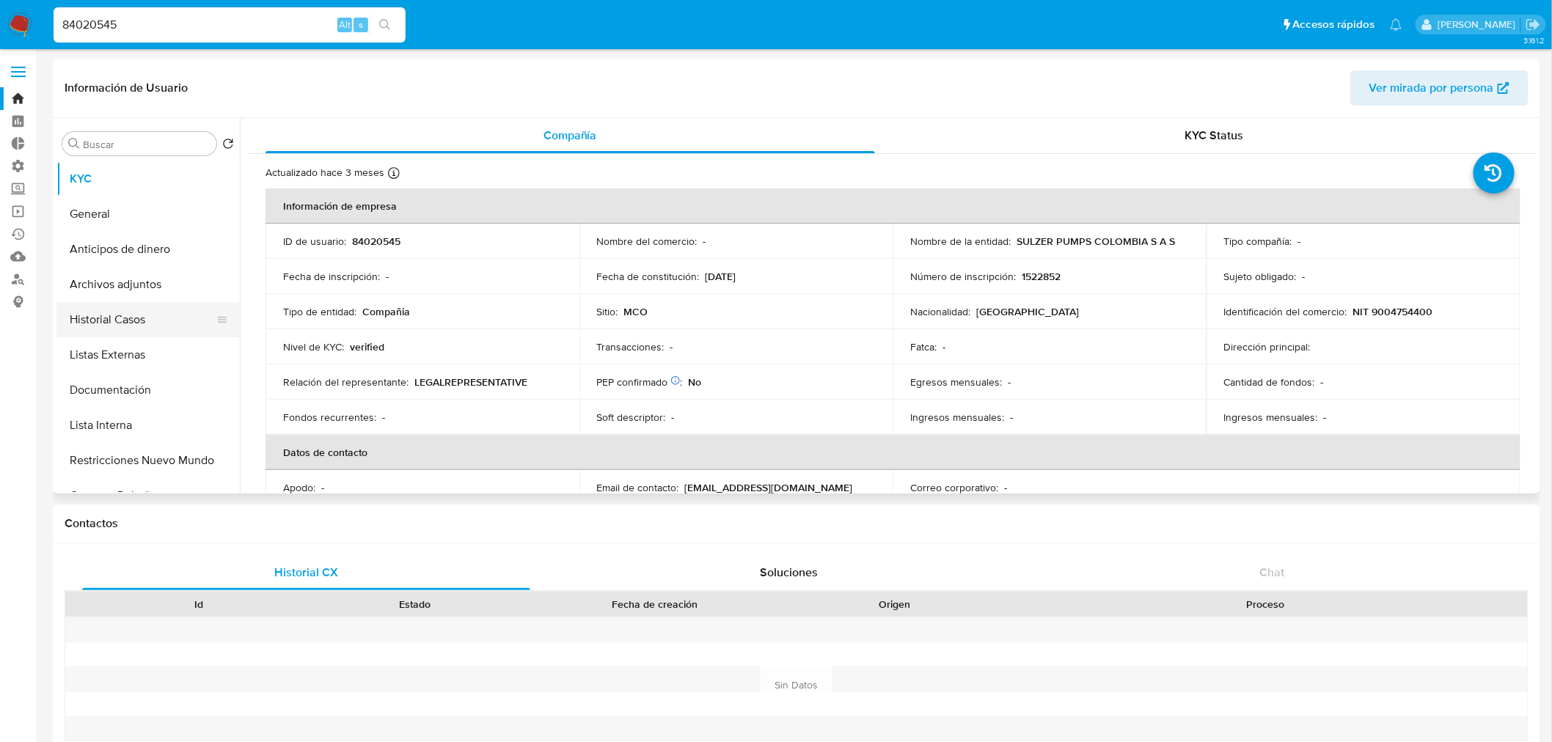
click at [178, 326] on button "Historial Casos" at bounding box center [142, 319] width 172 height 35
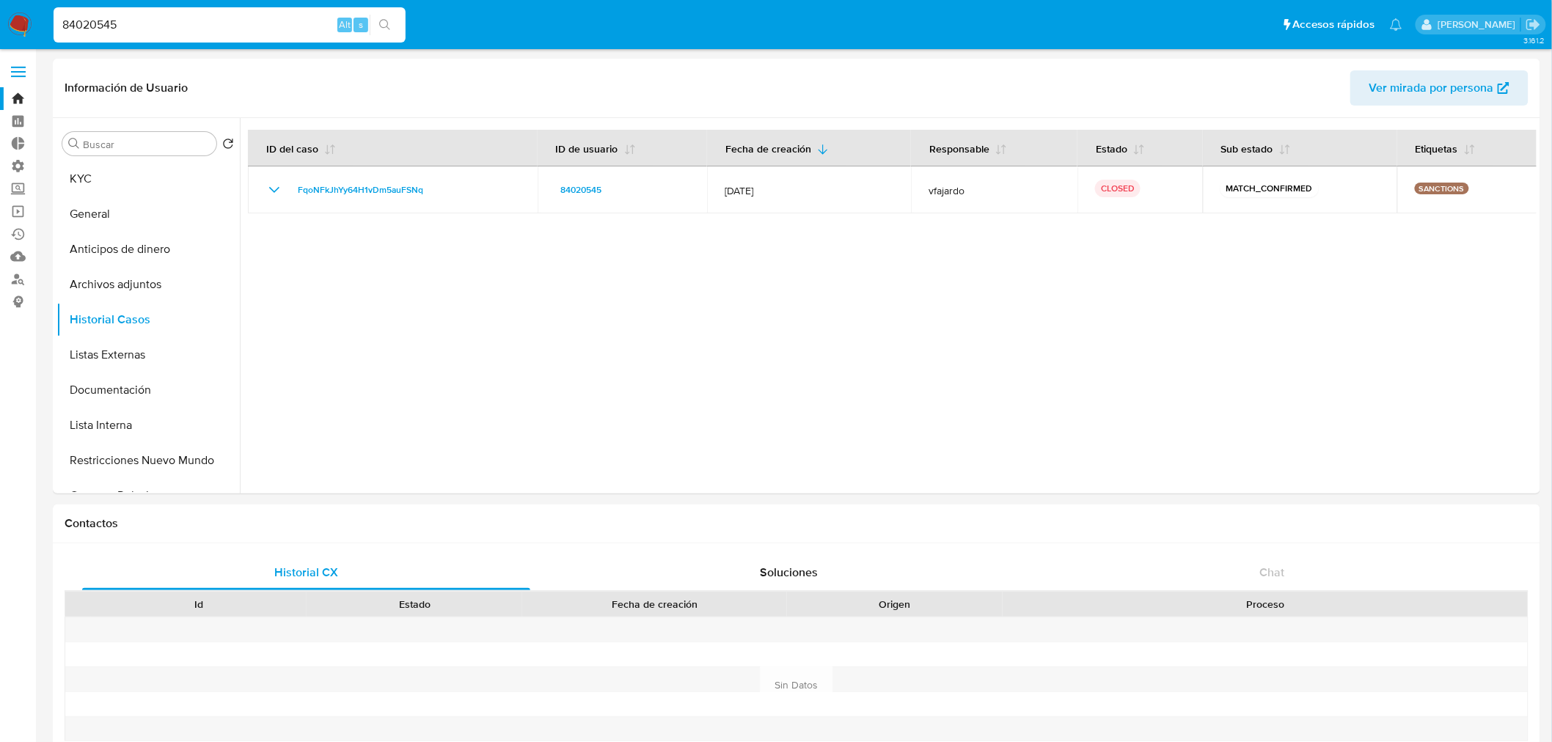
click at [461, 20] on ul "Pausado Ver notificaciones 84020545 Alt s Accesos rápidos Presiona las siguient…" at bounding box center [728, 24] width 1364 height 37
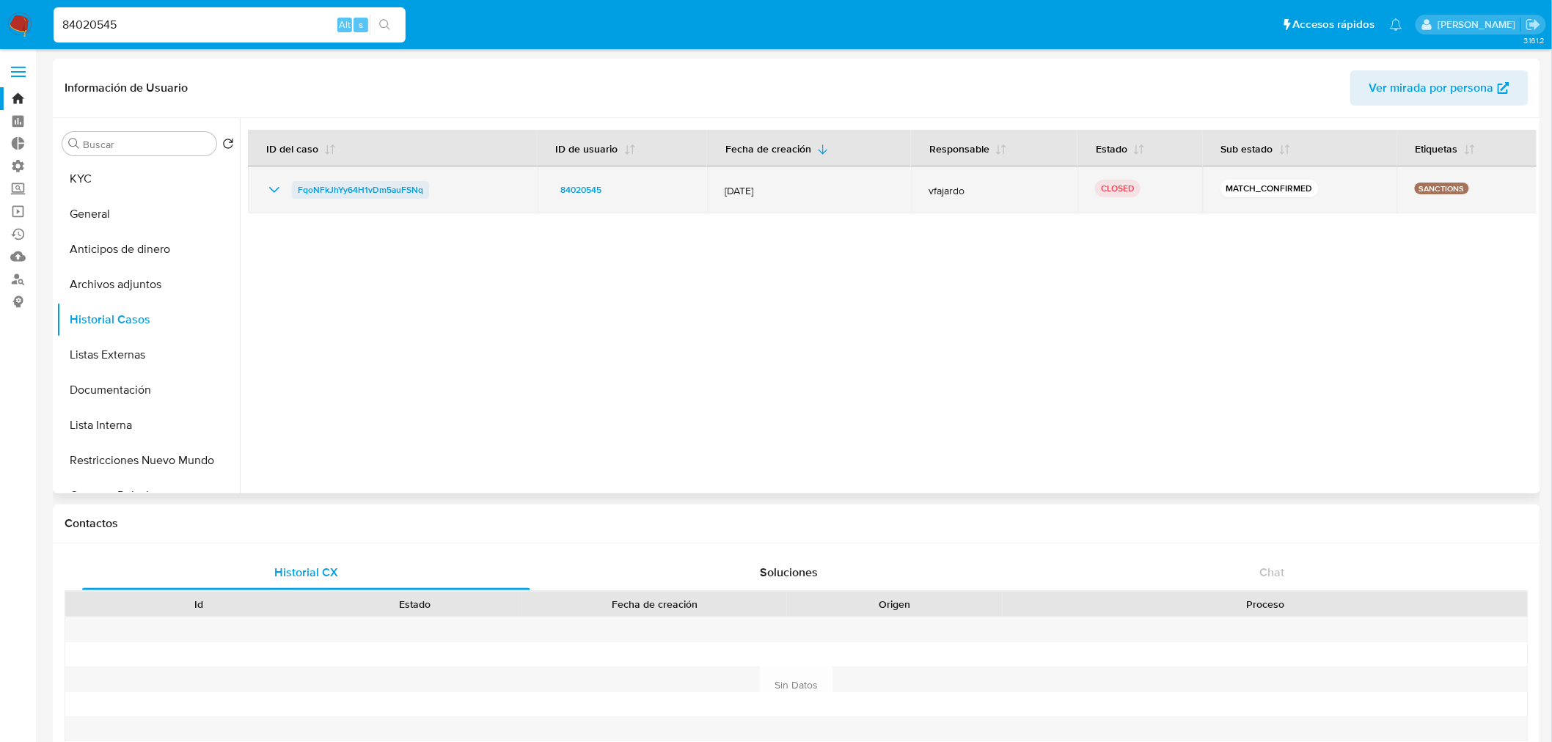
click at [305, 189] on span "FqoNFkJhYy64H1vDm5auFSNq" at bounding box center [360, 190] width 125 height 18
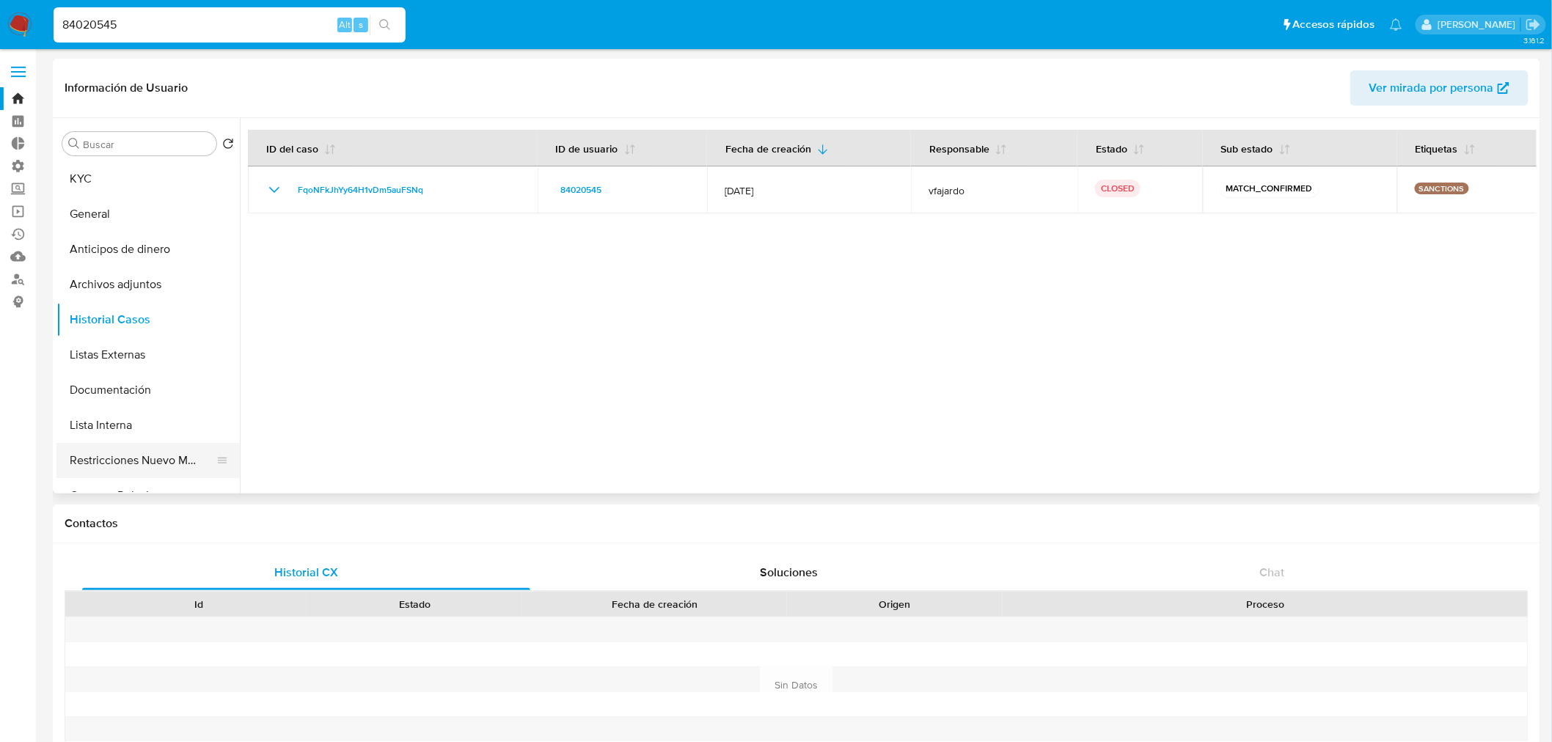
click at [174, 444] on button "Restricciones Nuevo Mundo" at bounding box center [142, 460] width 172 height 35
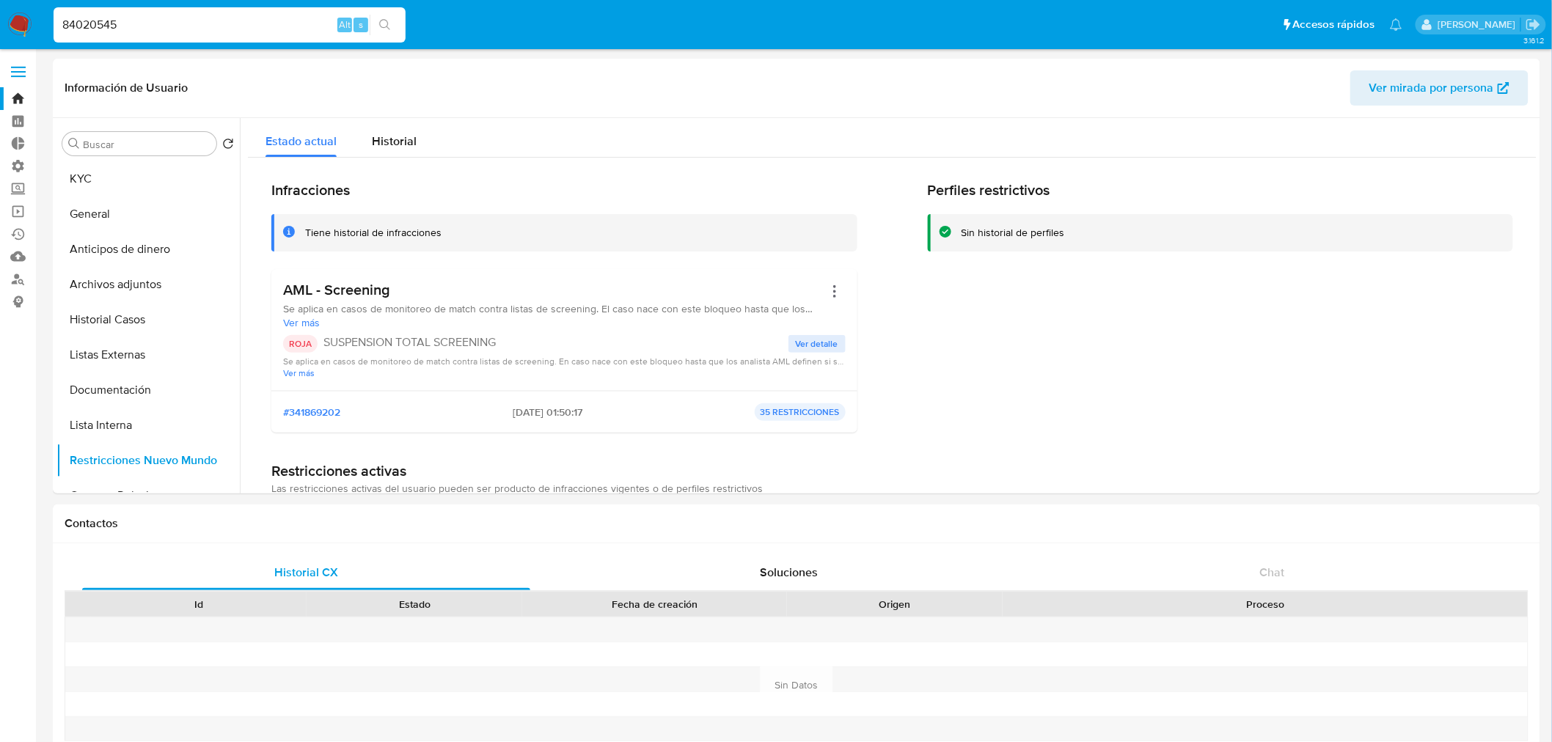
click at [296, 16] on input "84020545" at bounding box center [230, 24] width 352 height 19
paste input "10830119"
type input "1083011945"
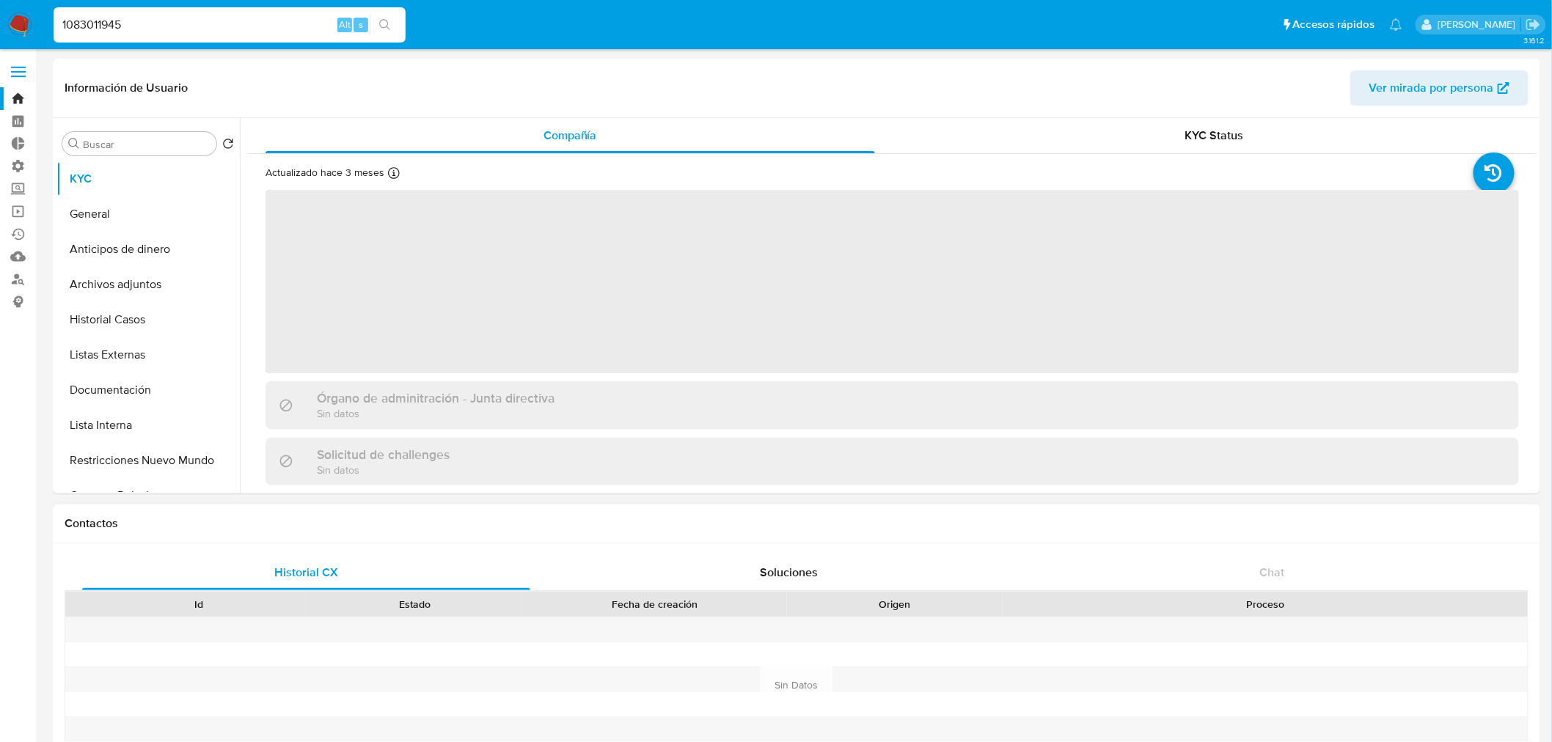
select select "10"
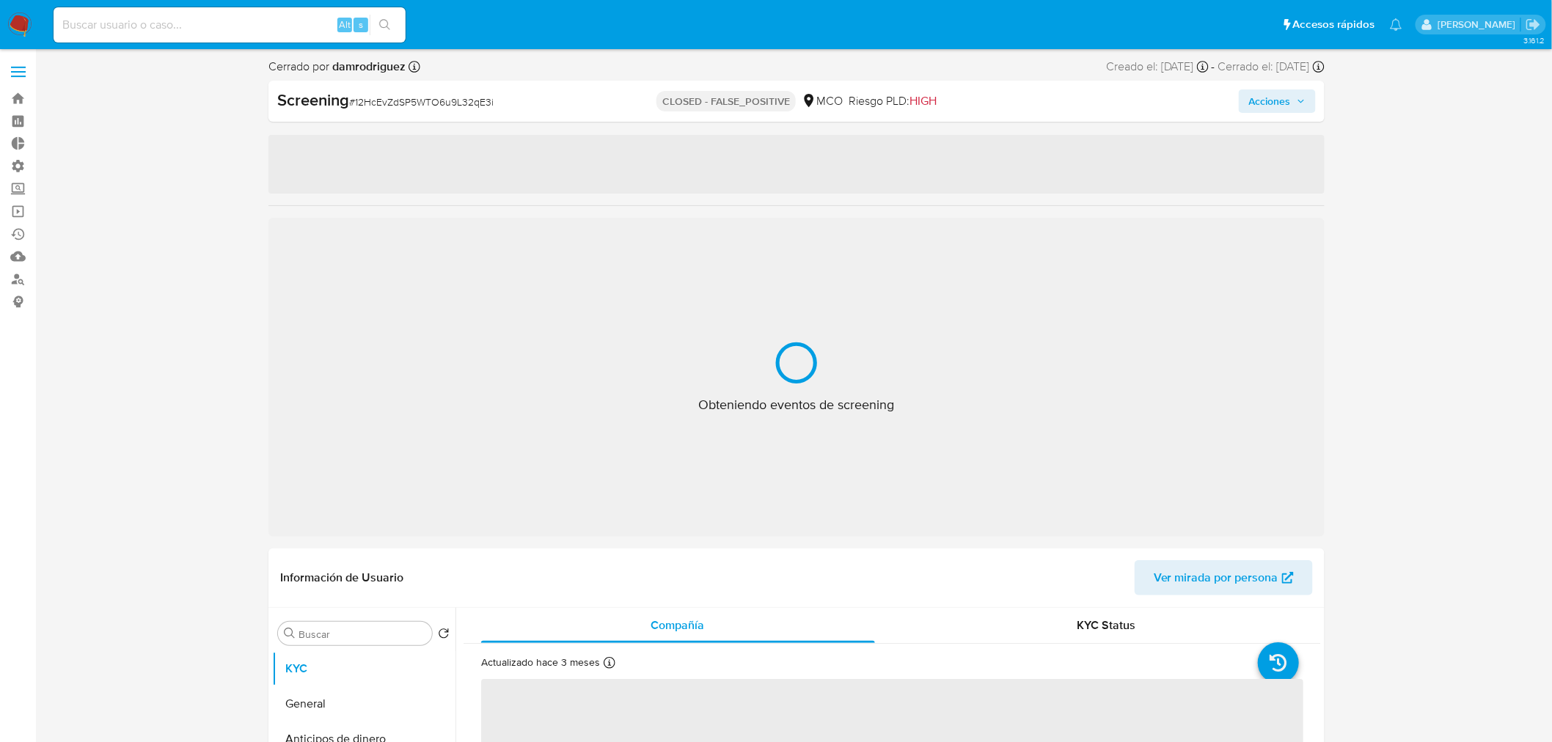
select select "10"
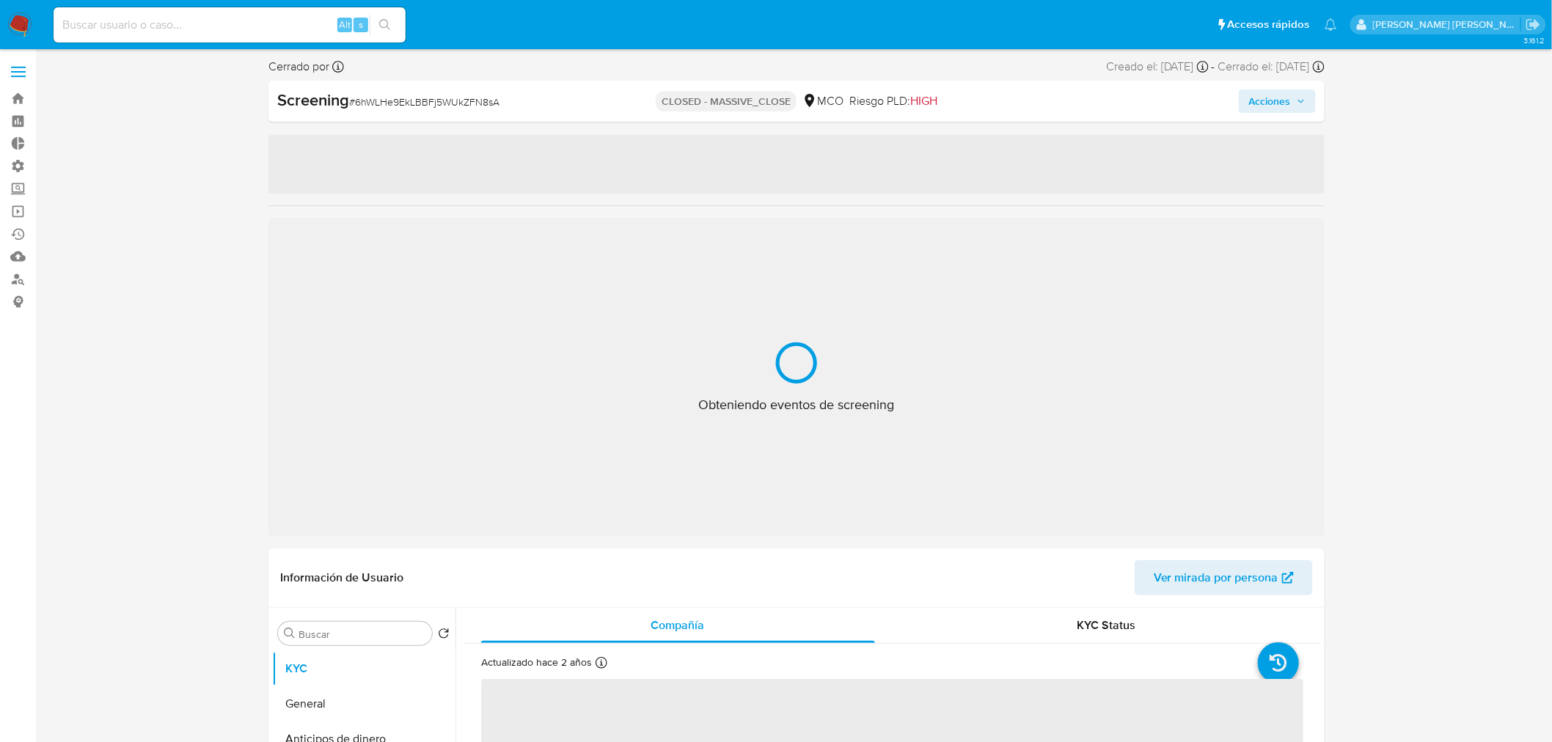
select select "10"
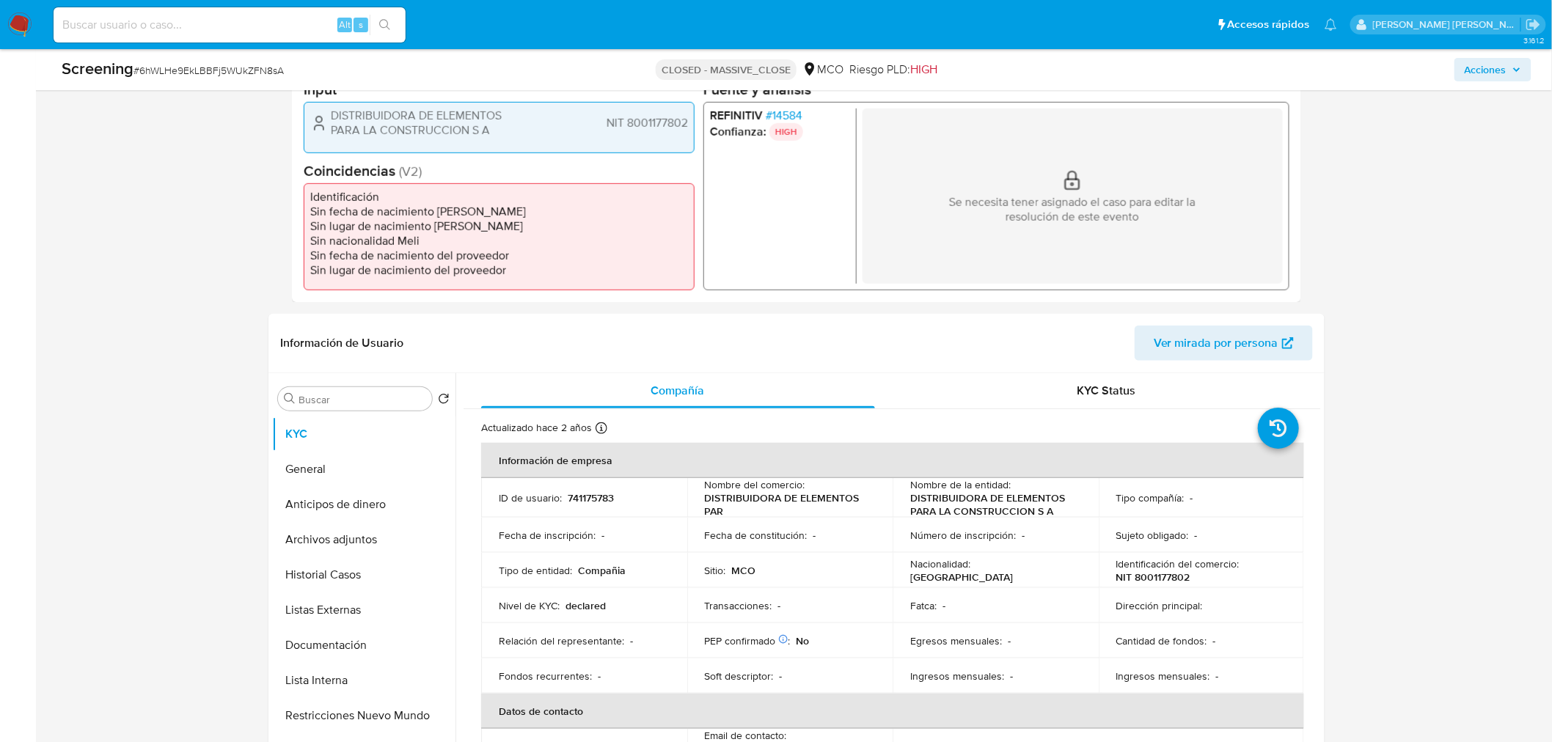
scroll to position [407, 0]
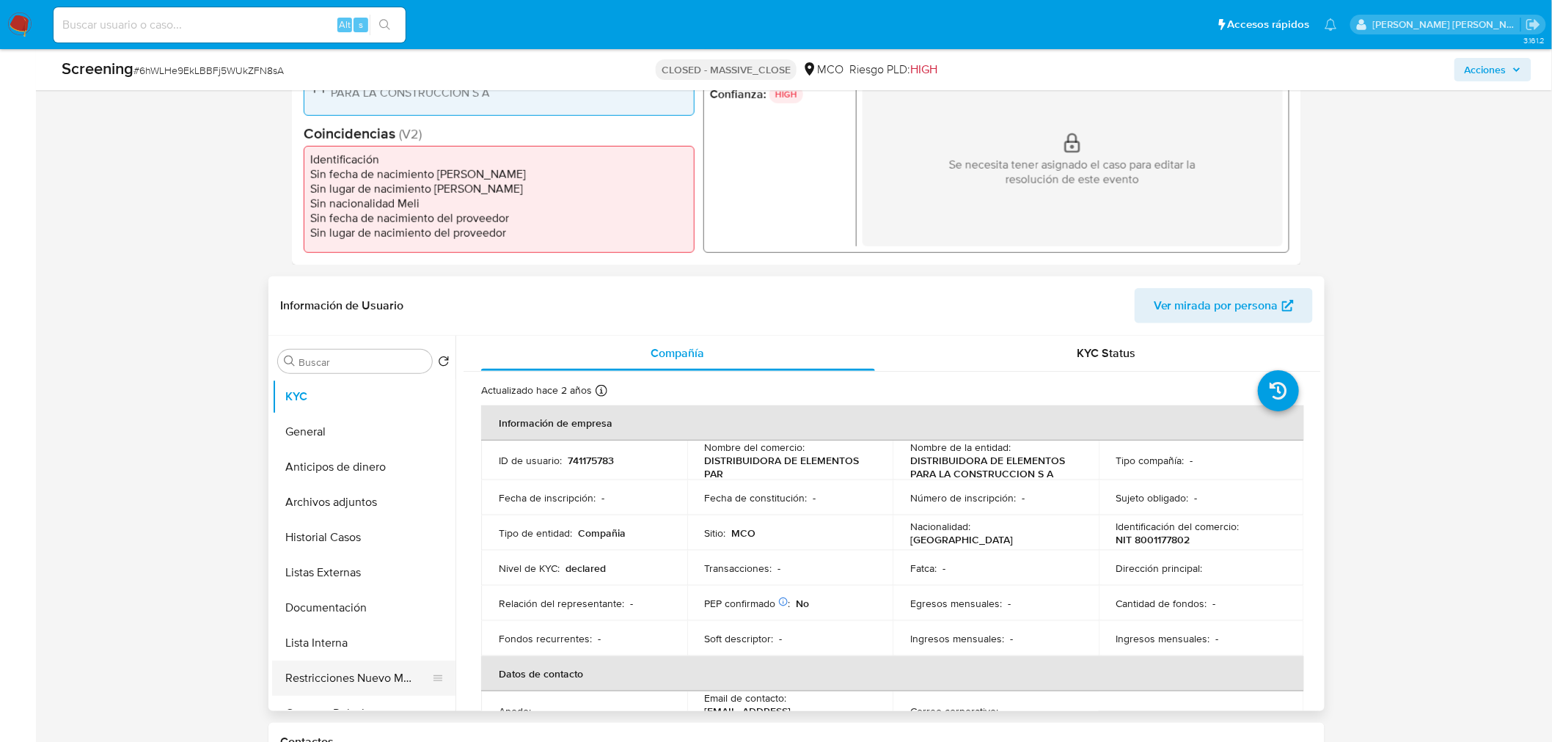
click at [287, 671] on button "Restricciones Nuevo Mundo" at bounding box center [358, 678] width 172 height 35
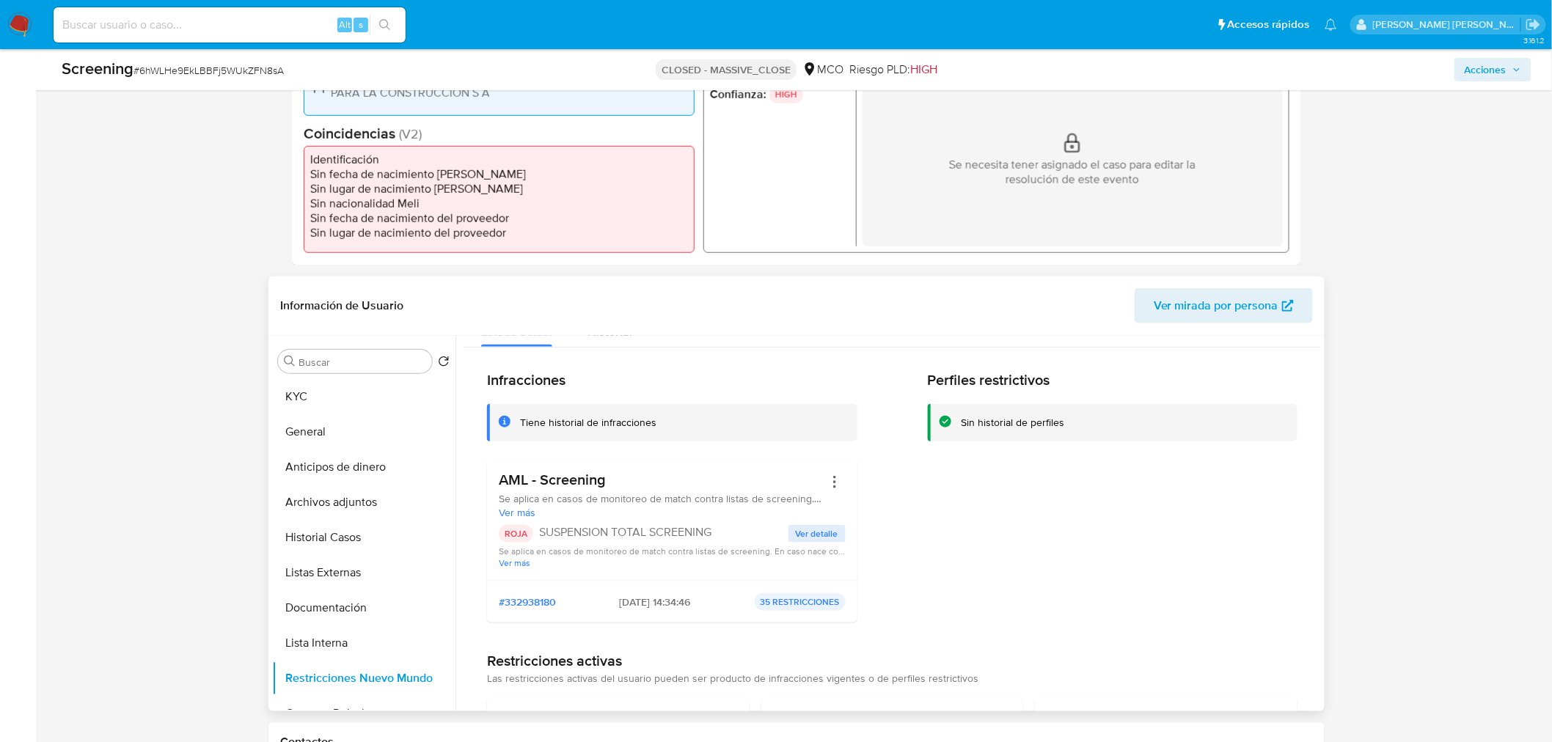
scroll to position [0, 0]
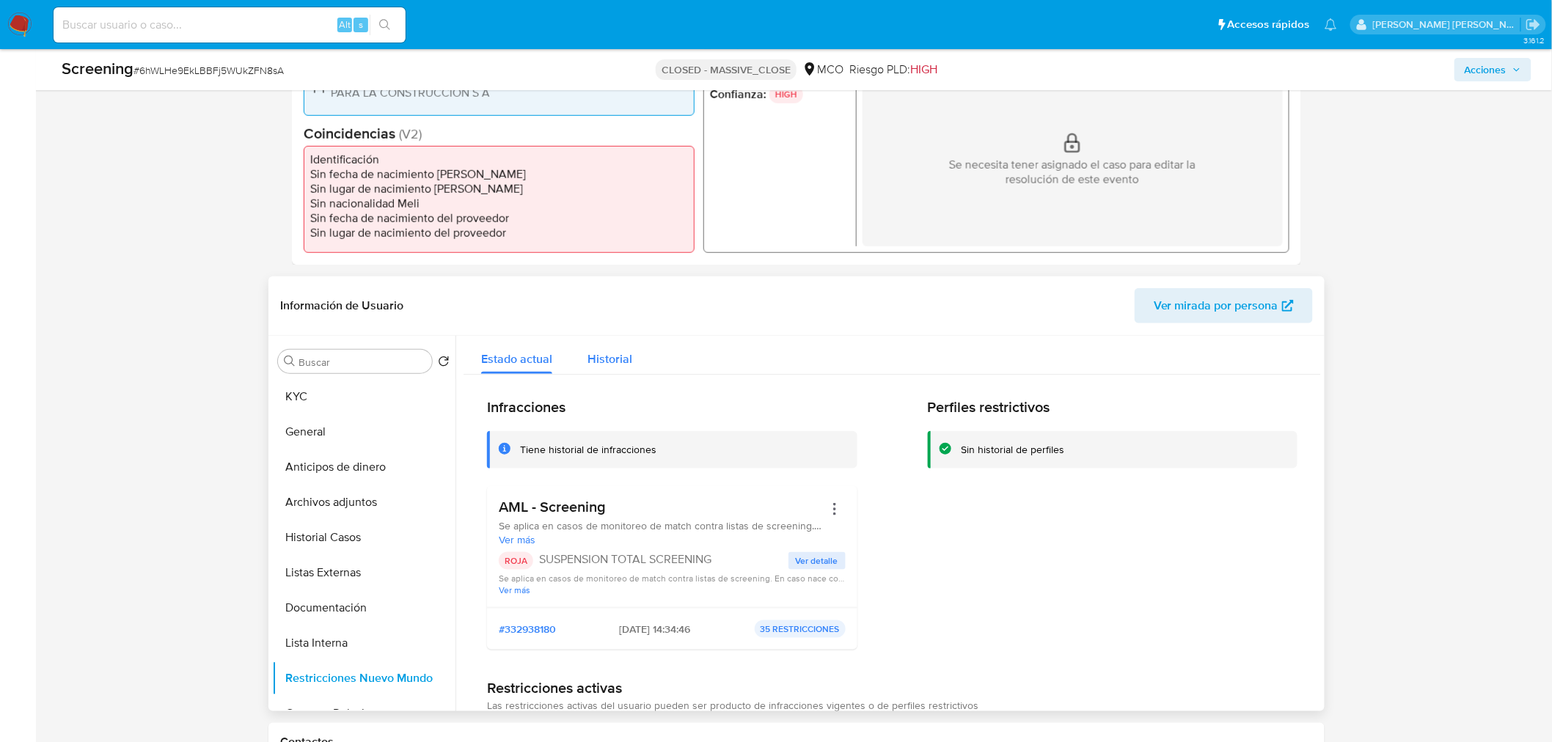
click at [595, 354] on span "Historial" at bounding box center [610, 359] width 45 height 17
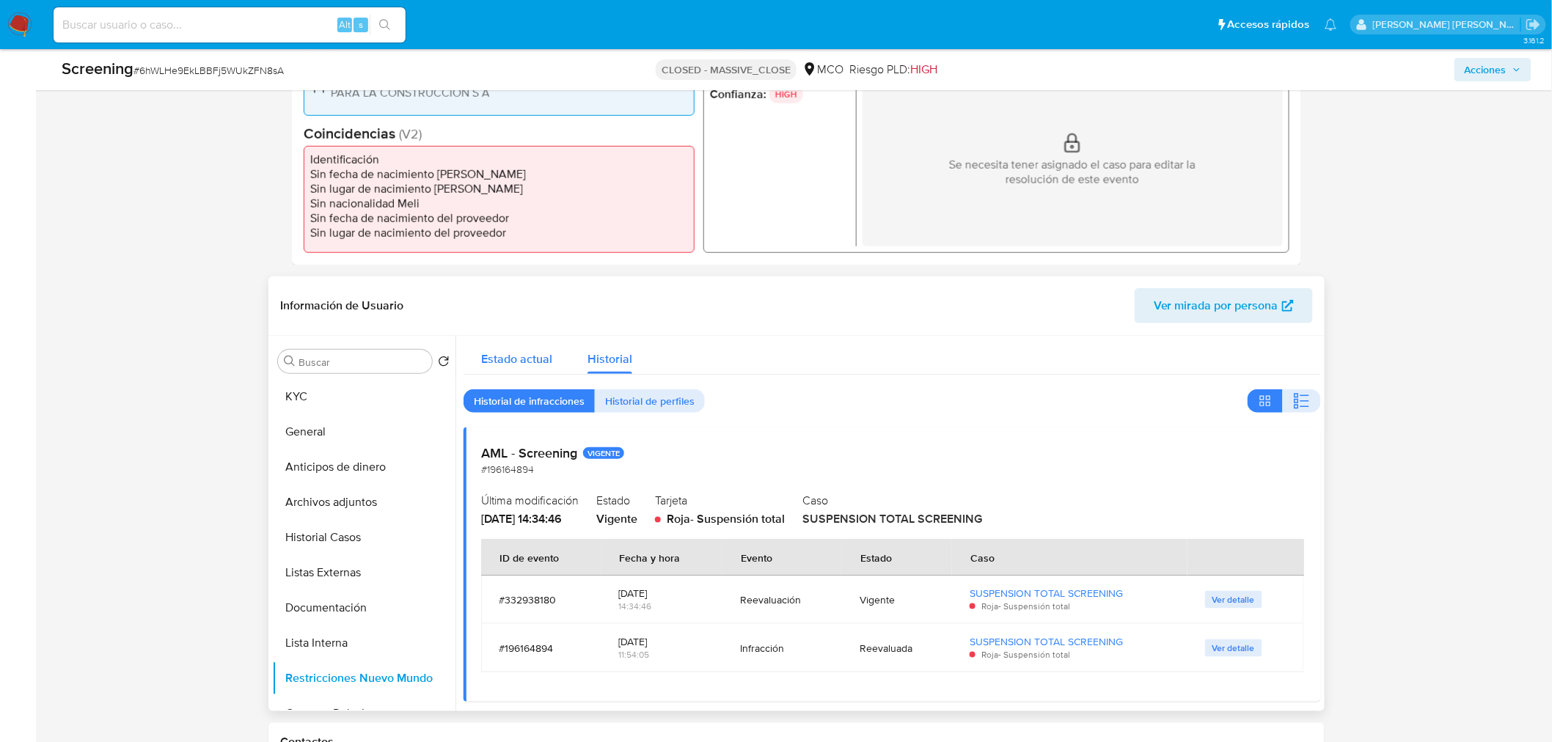
click at [548, 355] on span "Estado actual" at bounding box center [516, 359] width 71 height 17
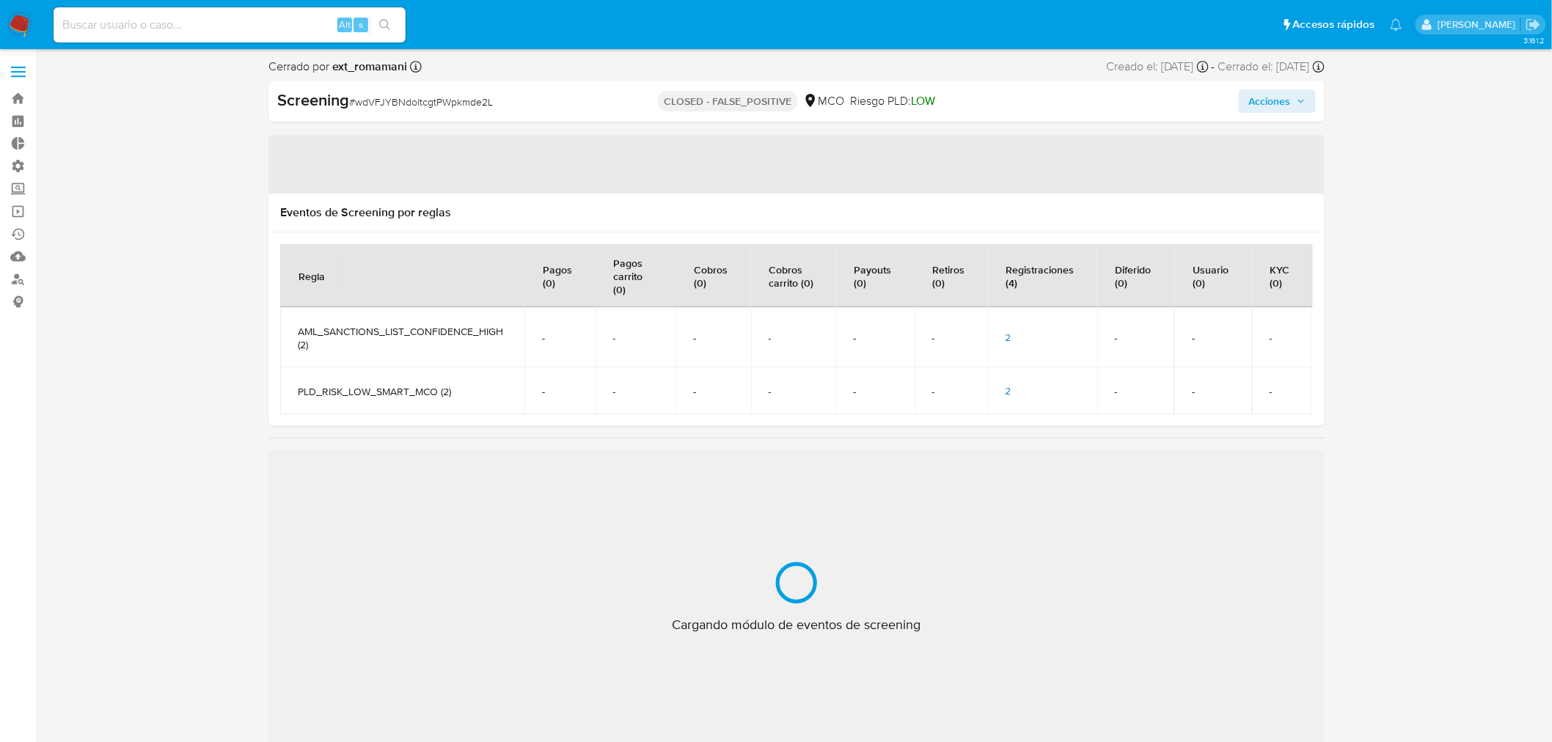
select select "10"
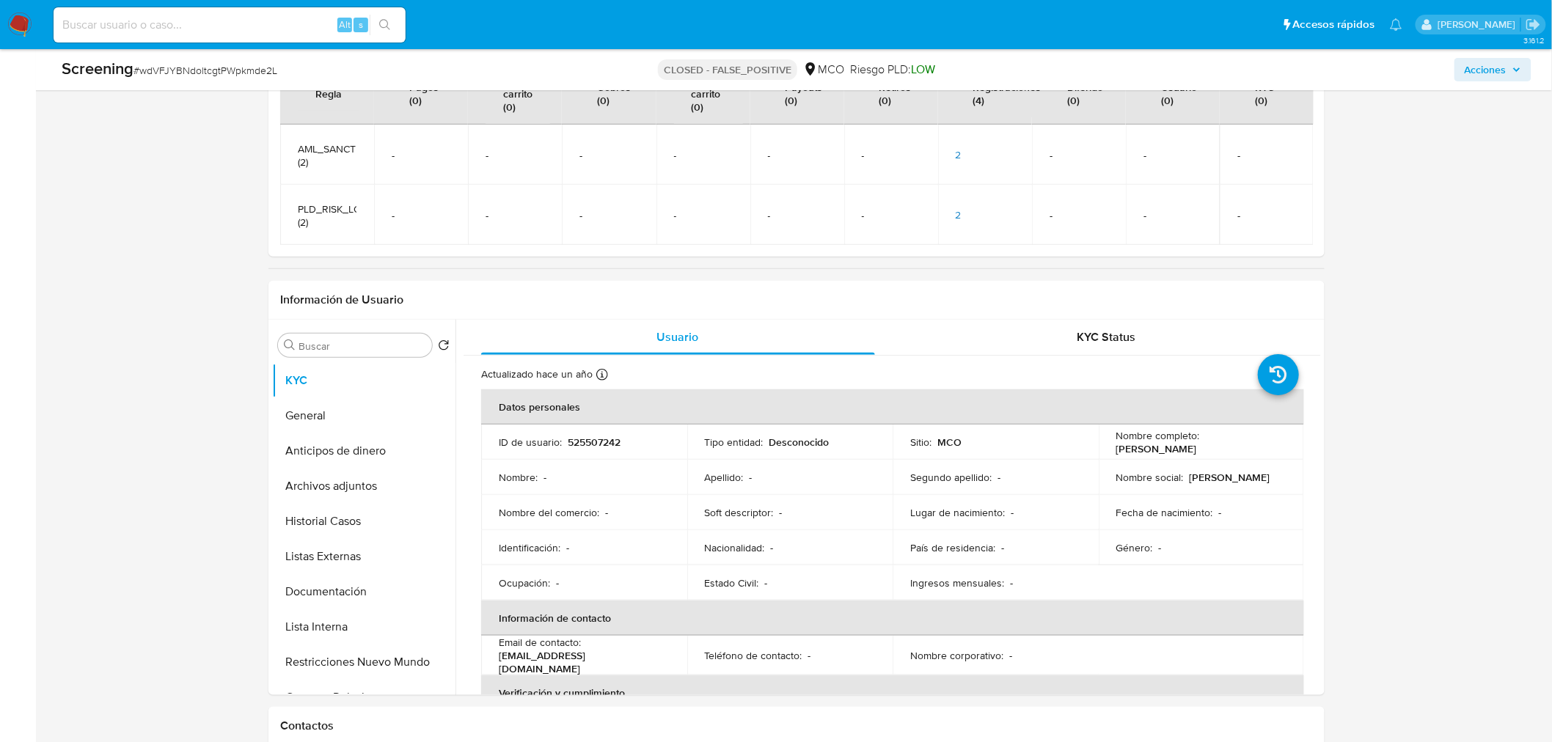
scroll to position [326, 0]
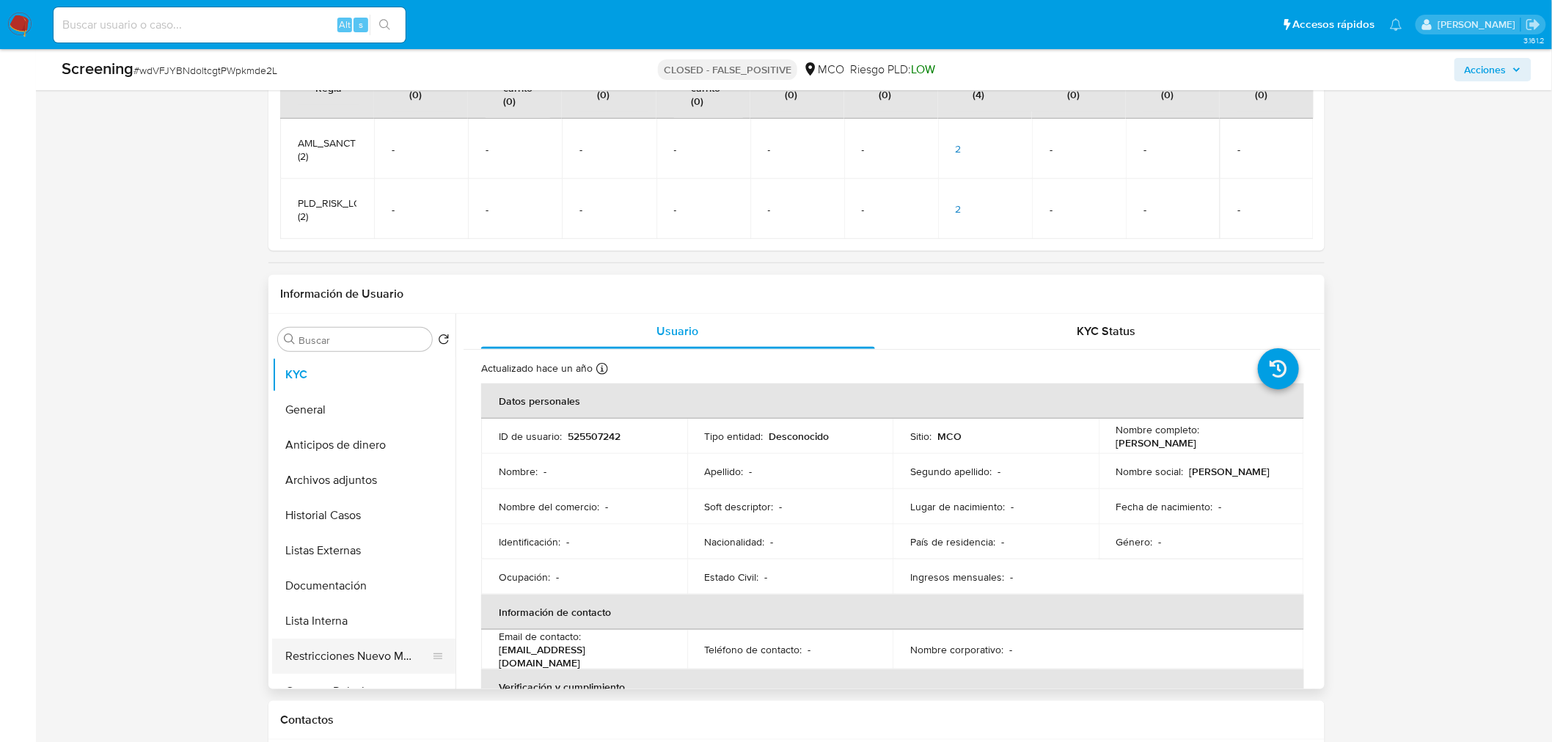
click at [289, 656] on button "Restricciones Nuevo Mundo" at bounding box center [358, 656] width 172 height 35
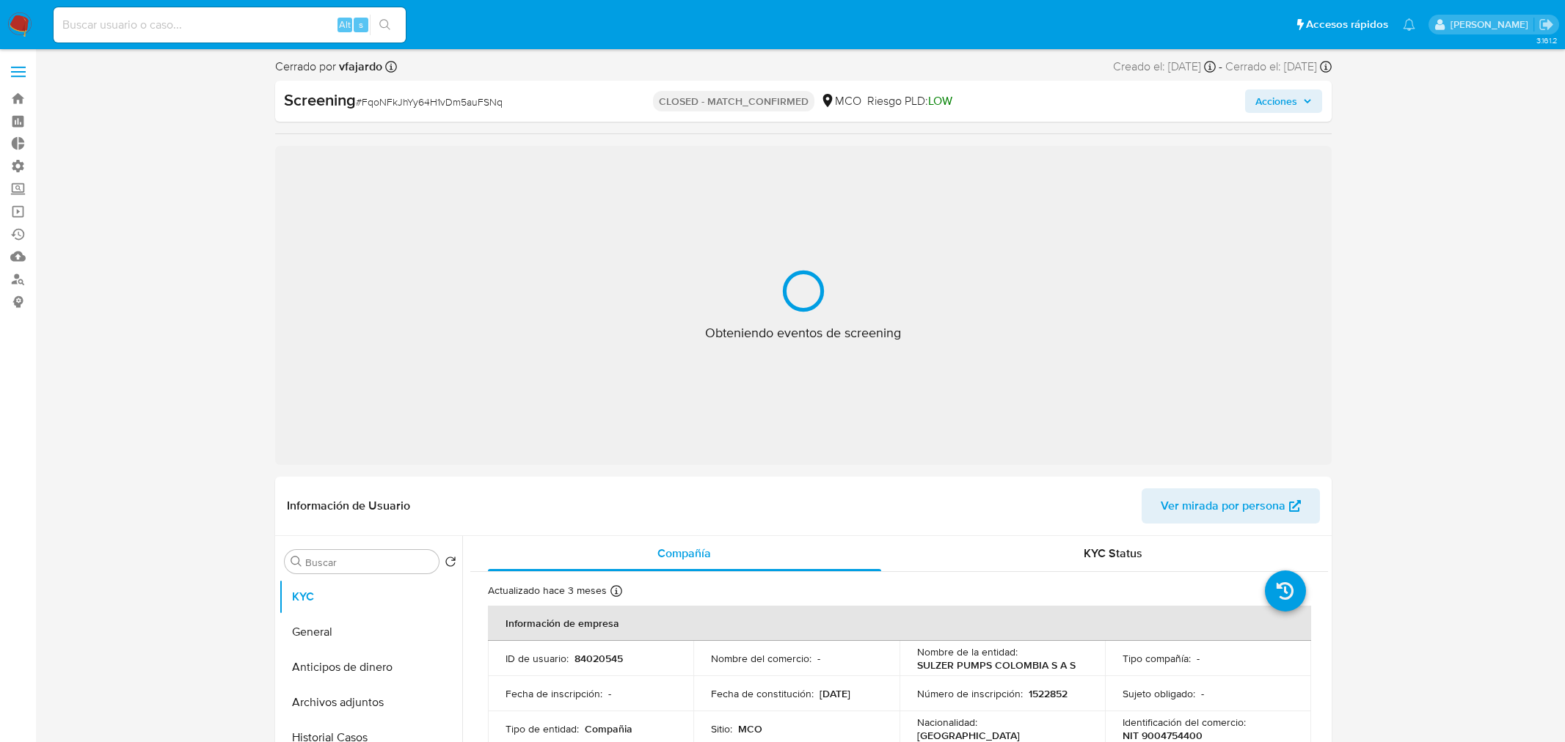
select select "10"
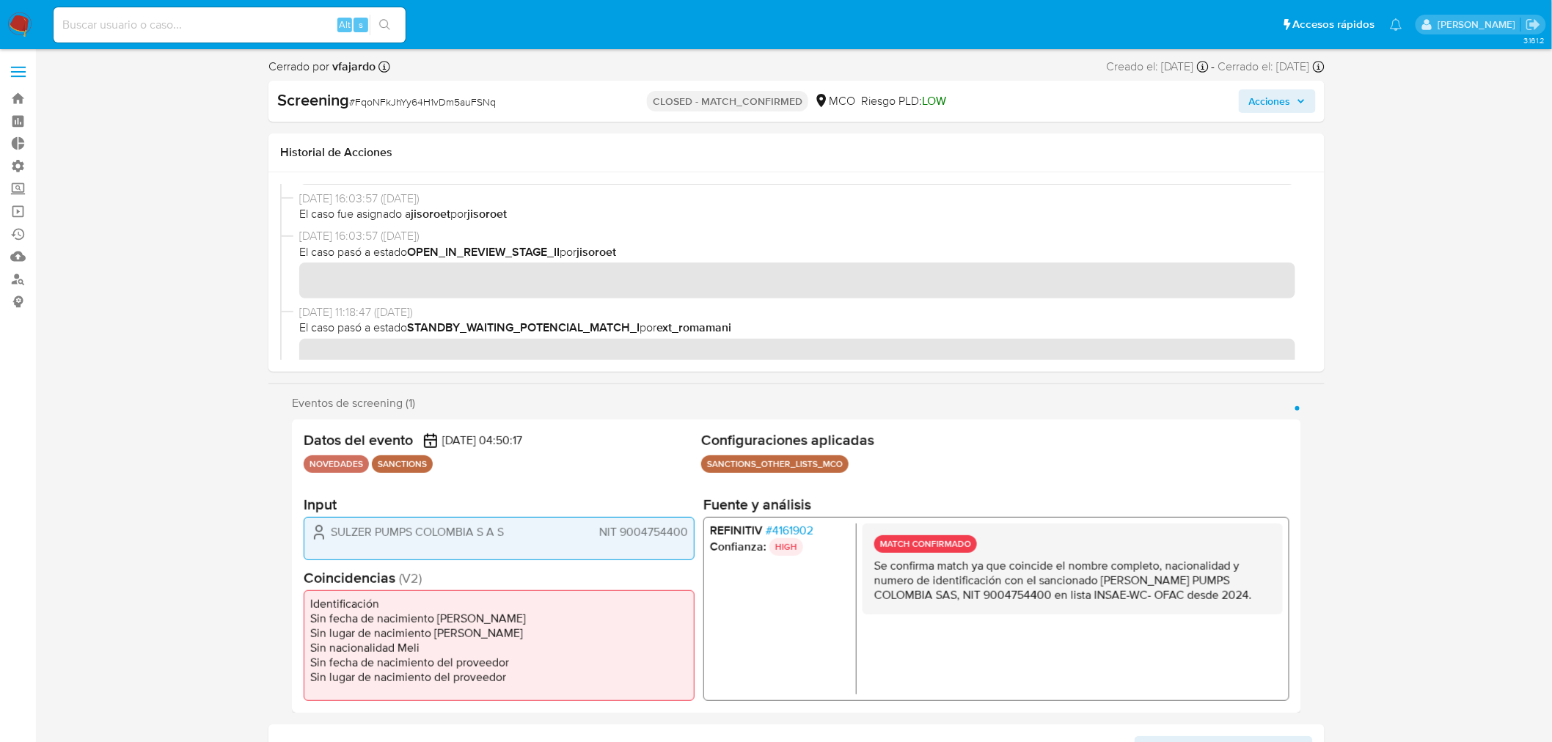
scroll to position [326, 0]
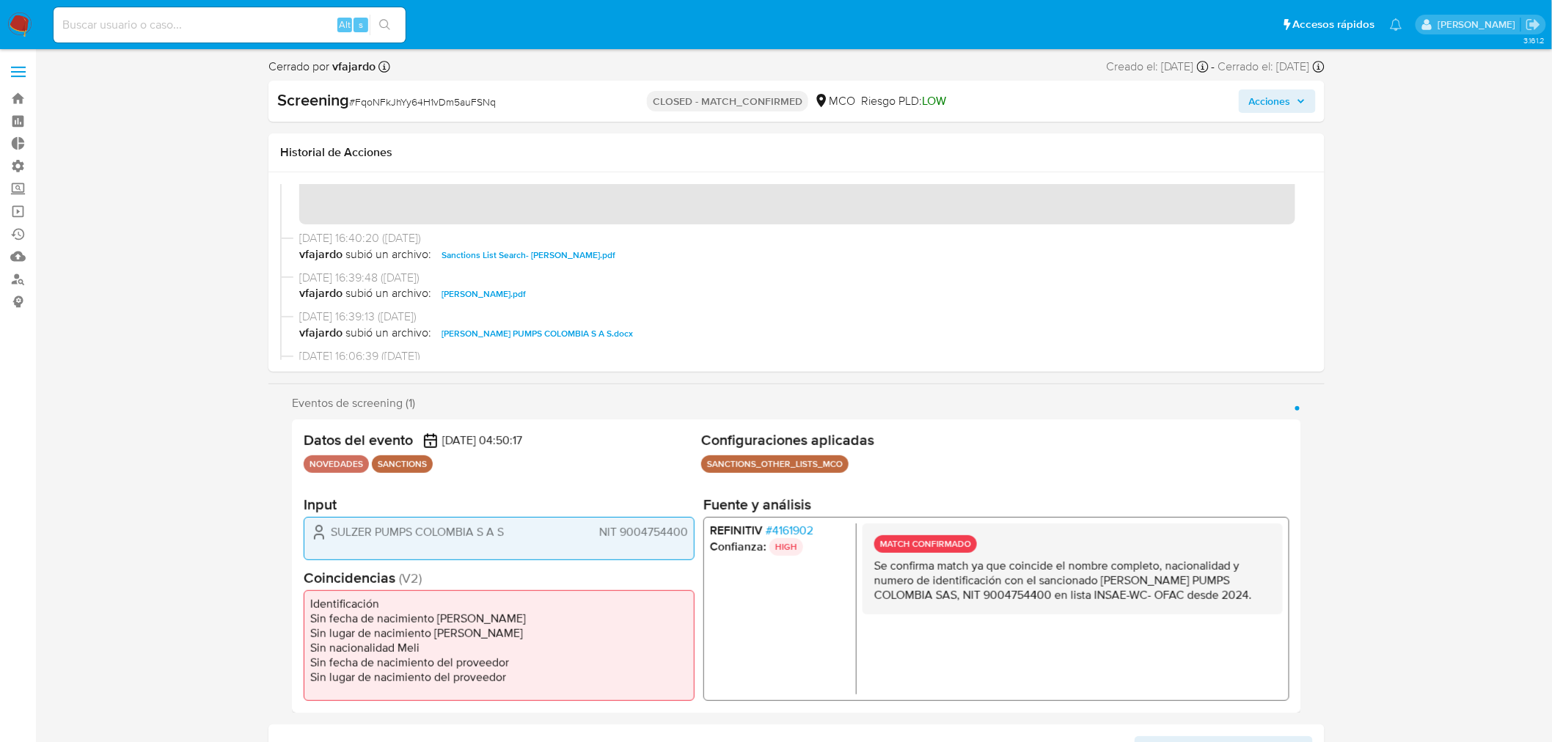
scroll to position [0, 0]
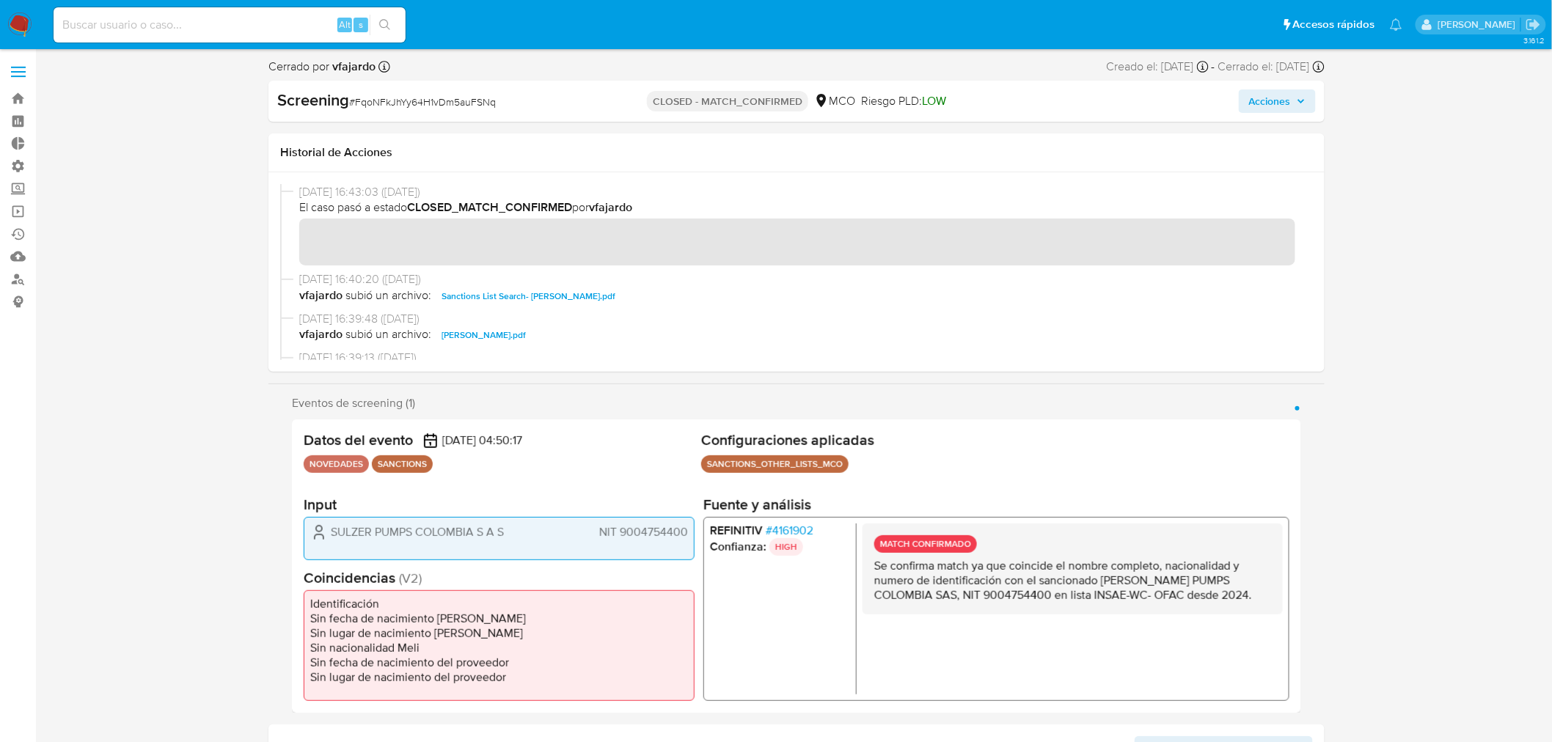
click at [1250, 182] on div "[DATE] 16:43:03 ([DATE]) El caso pasó a estado CLOSED_MATCH_CONFIRMED por vfaja…" at bounding box center [797, 272] width 1056 height 200
click at [1216, 185] on span "[DATE] 16:43:03 ([DATE])" at bounding box center [803, 192] width 1008 height 16
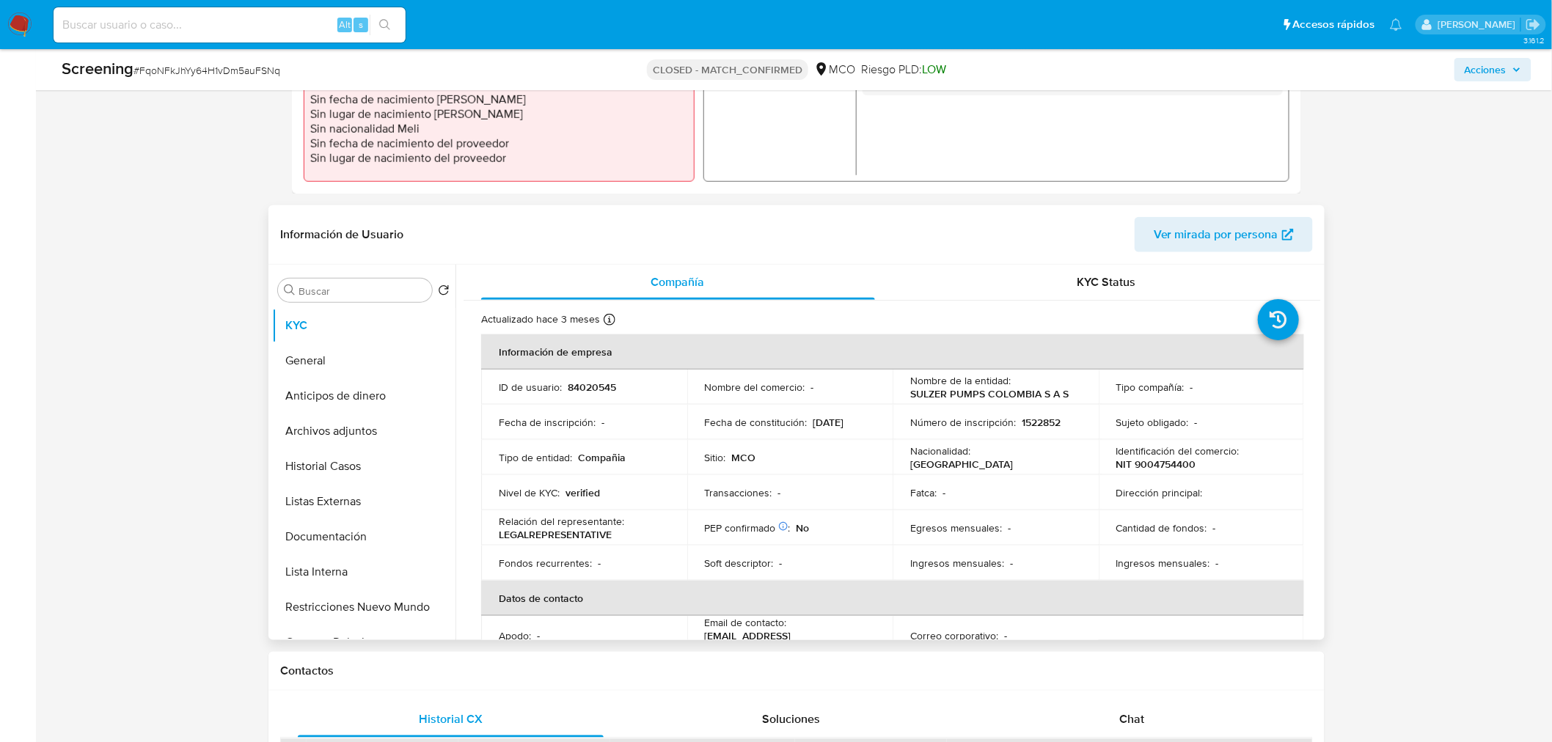
scroll to position [489, 0]
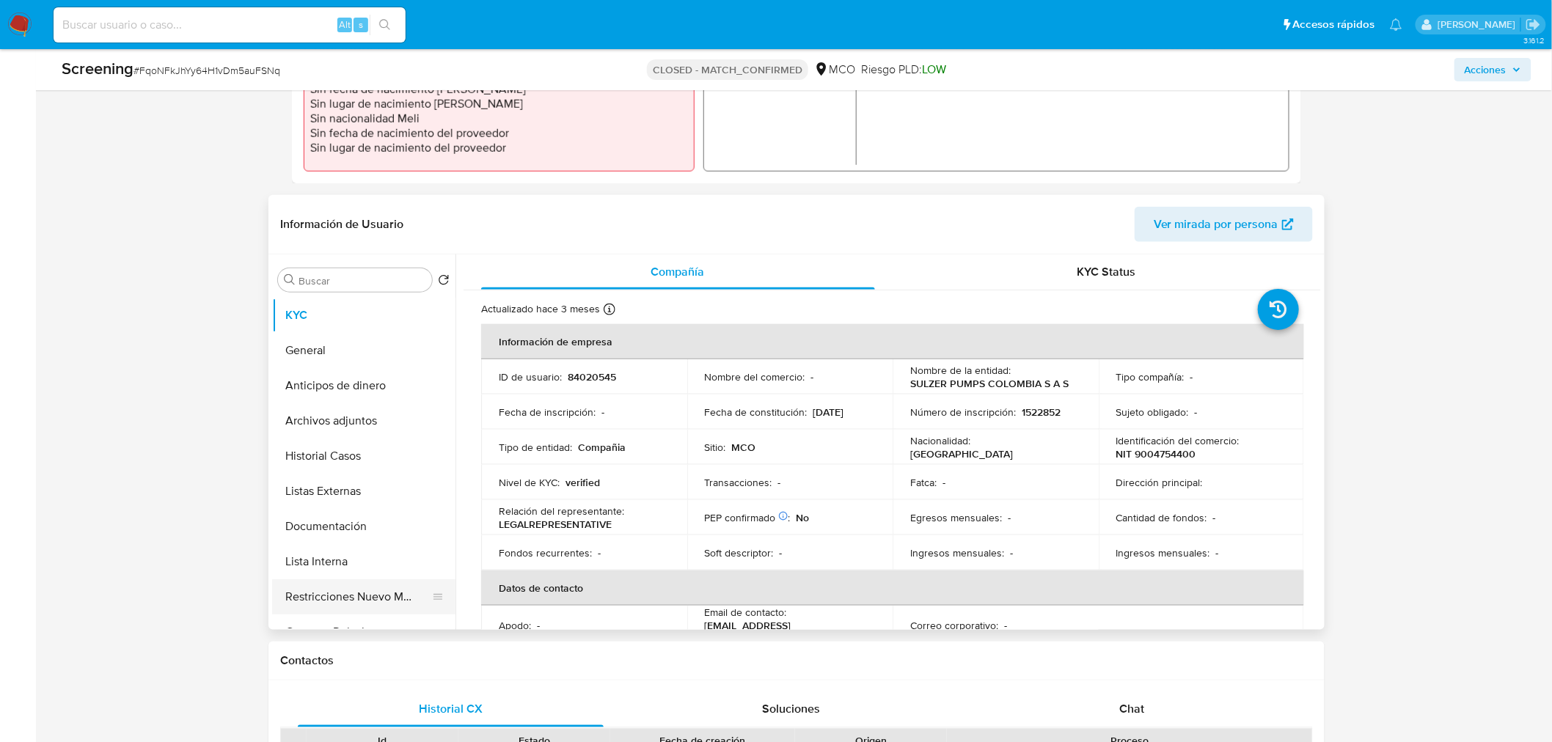
click at [291, 591] on button "Restricciones Nuevo Mundo" at bounding box center [358, 597] width 172 height 35
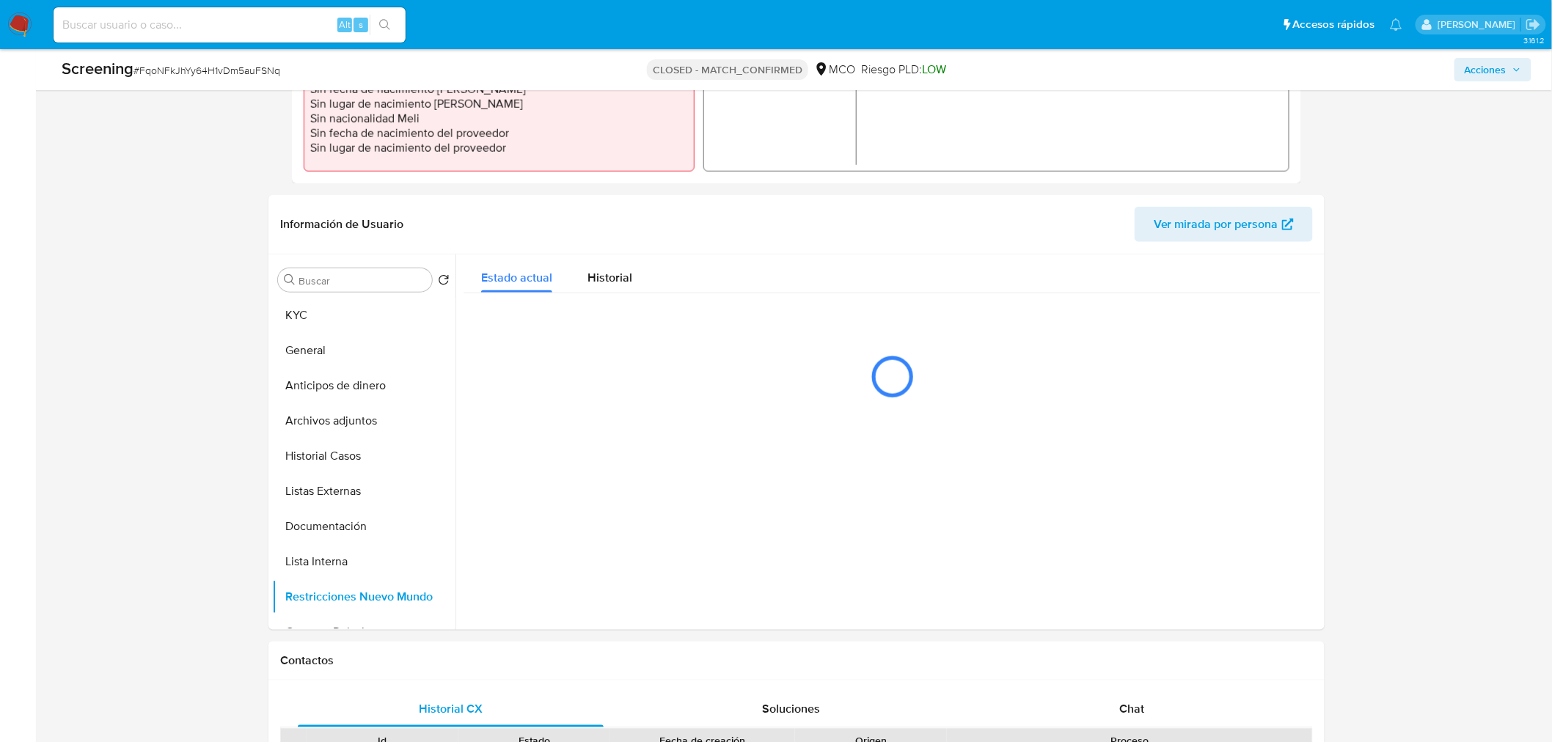
click at [226, 253] on div "Cerrado por vfajardo Asignado el: 26/03/2024 09:03:24 Creado el: 26/03/2024 Cre…" at bounding box center [797, 710] width 1488 height 2281
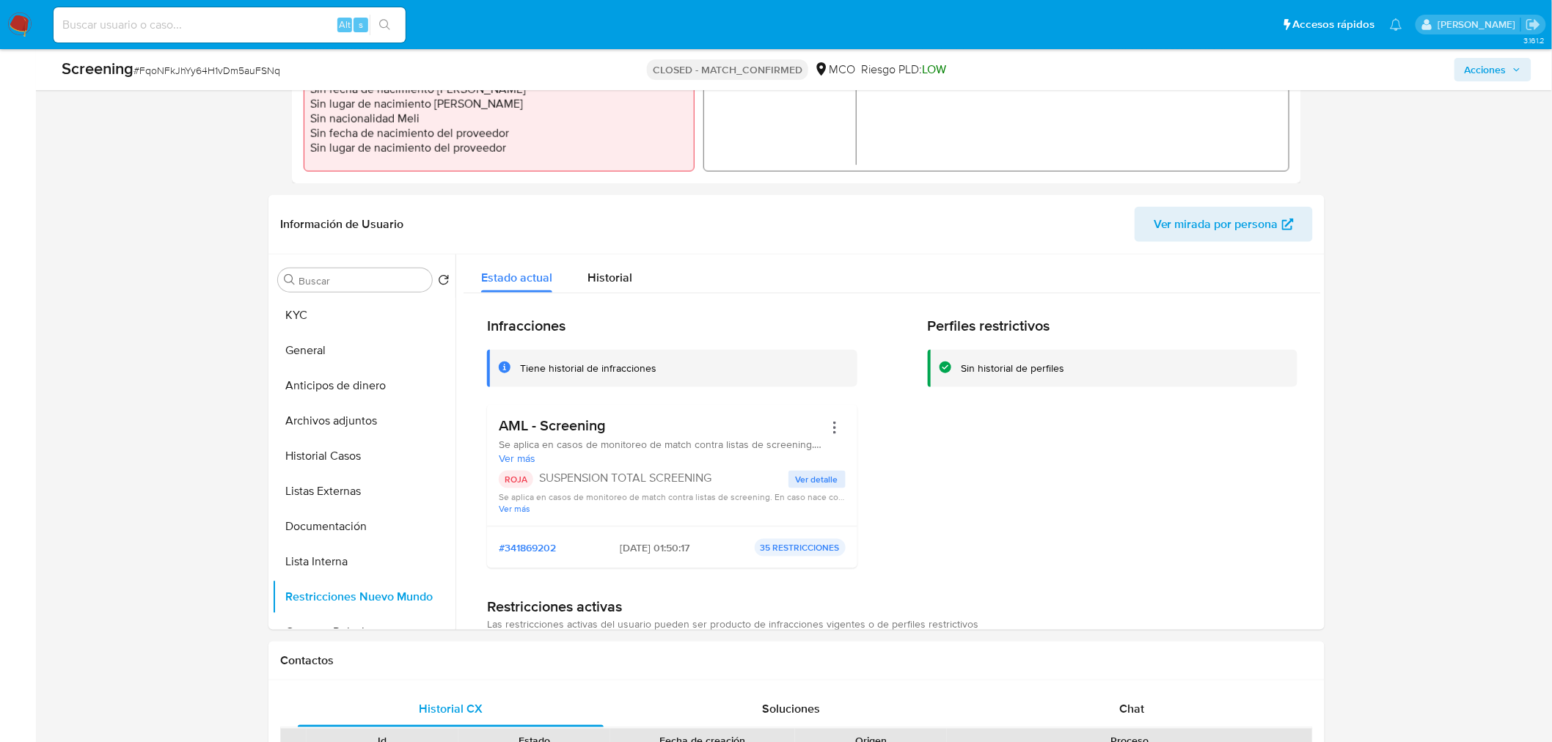
click at [252, 218] on div "Cerrado por vfajardo Asignado el: 26/03/2024 09:03:24 Creado el: 26/03/2024 Cre…" at bounding box center [797, 710] width 1488 height 2281
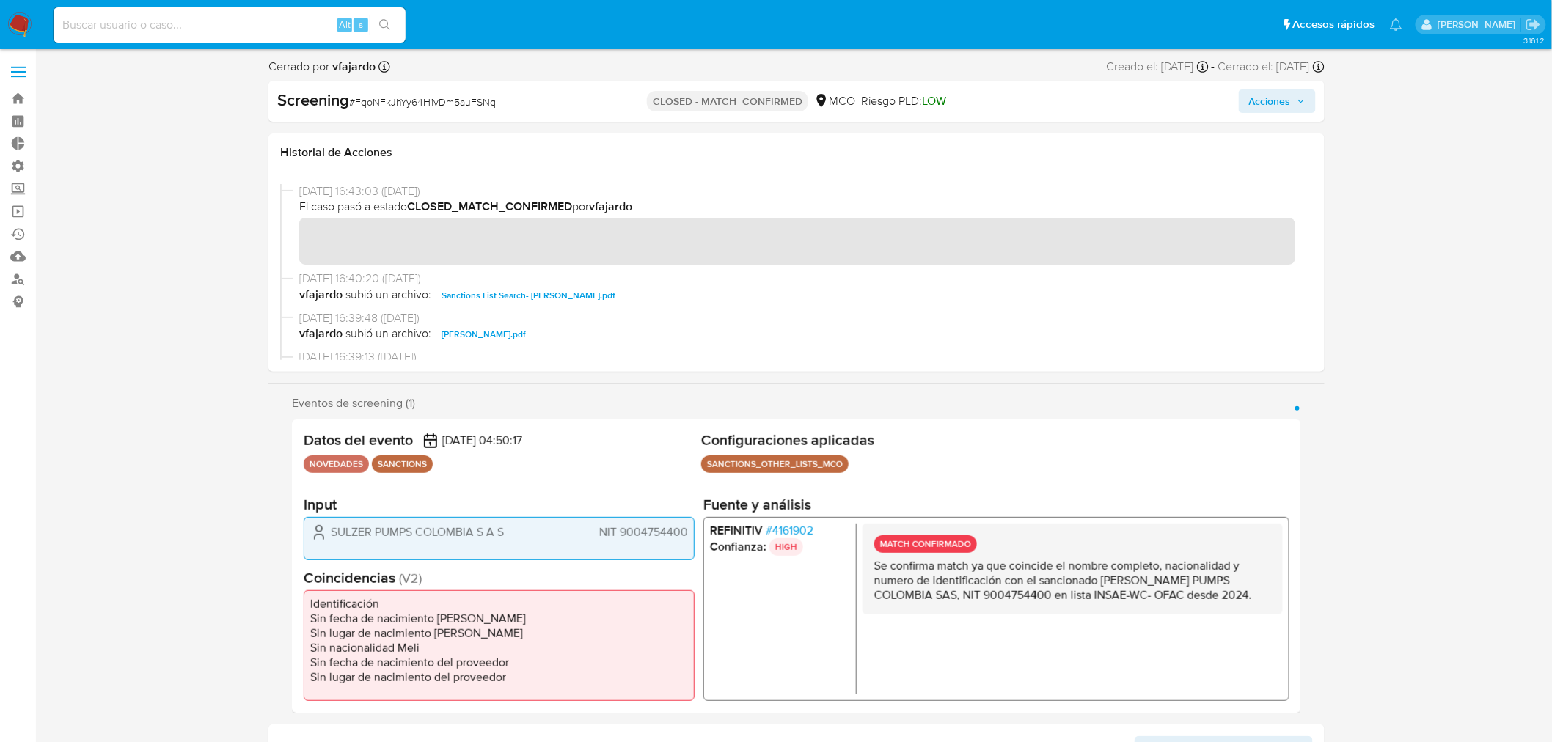
scroll to position [0, 0]
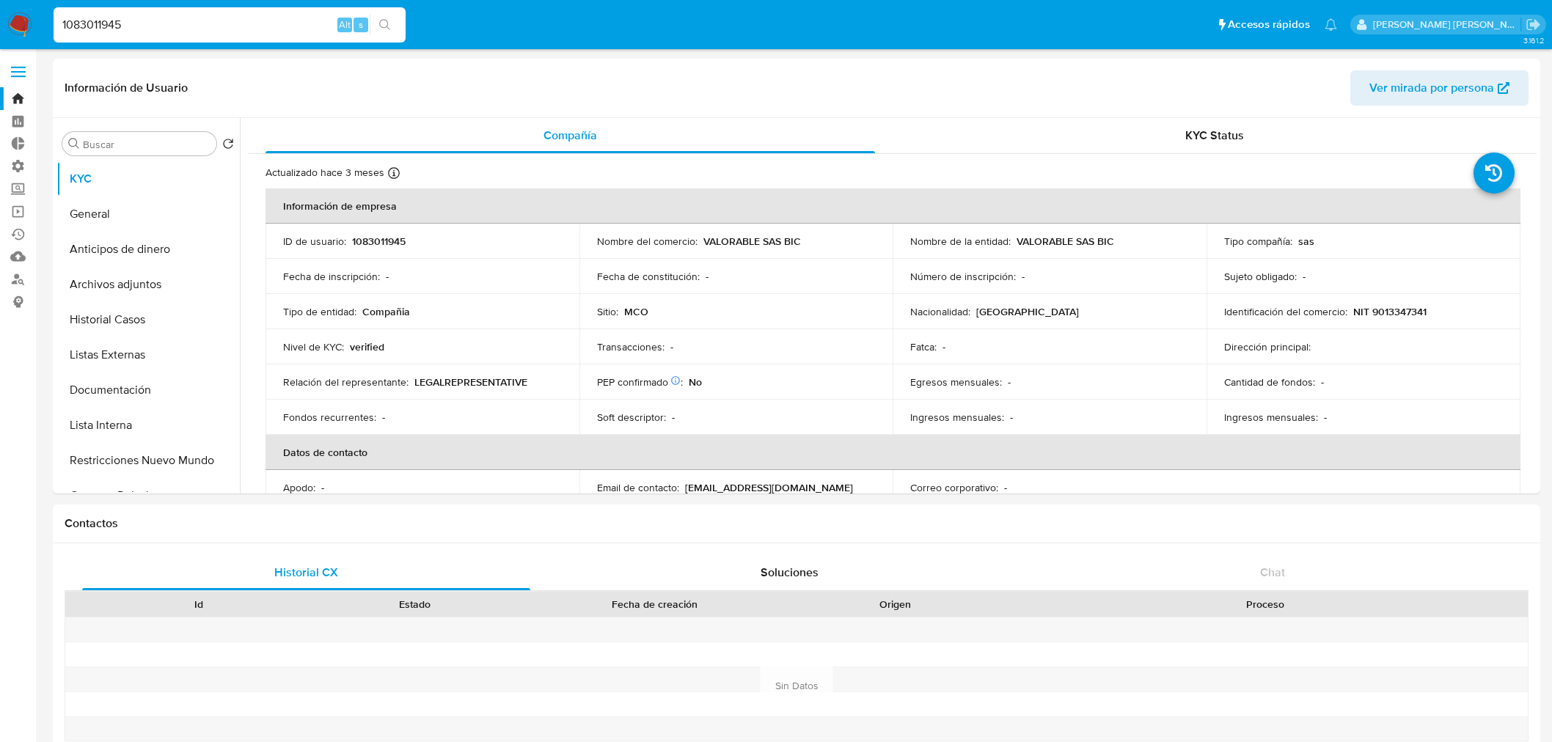
select select "10"
click at [156, 317] on button "Historial Casos" at bounding box center [142, 319] width 172 height 35
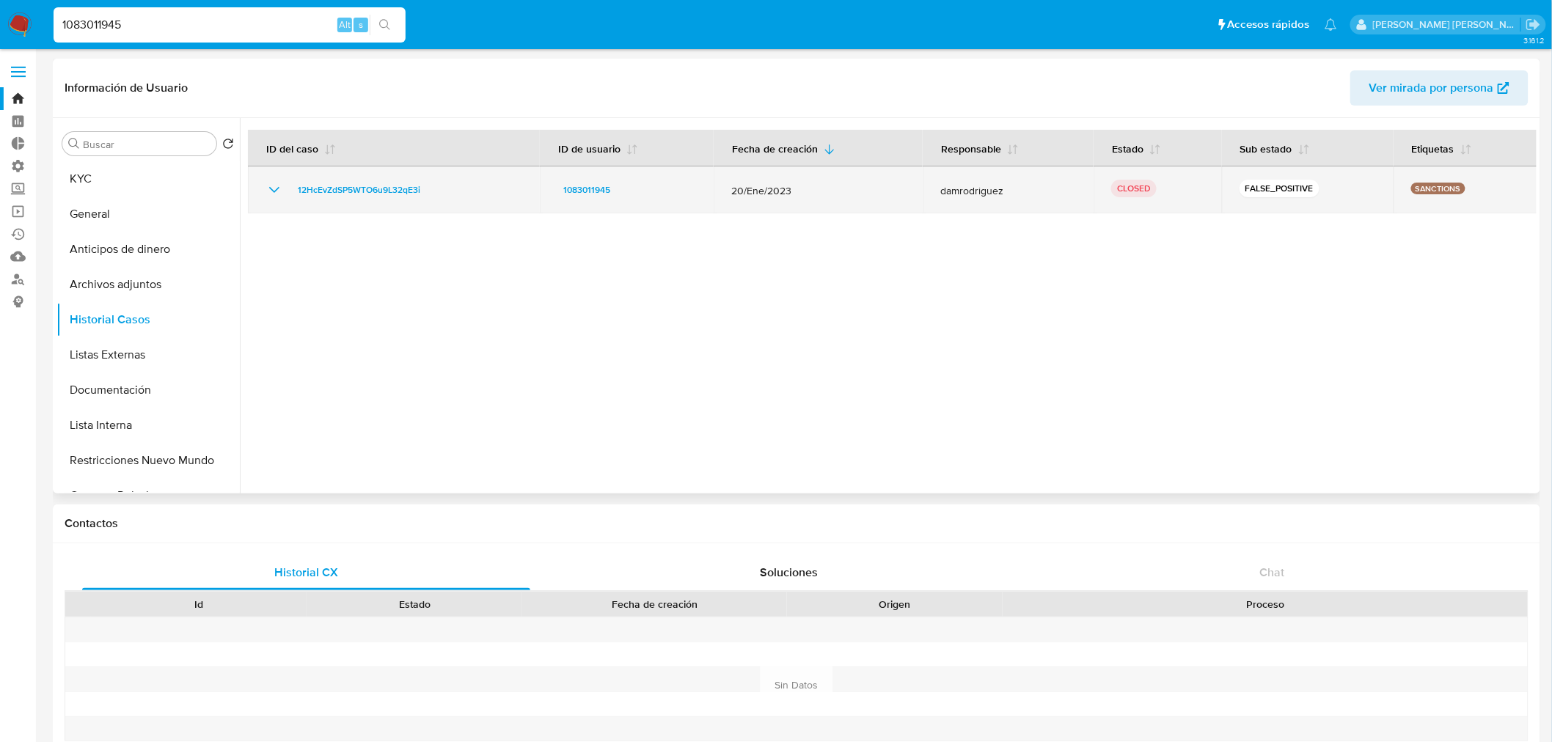
drag, startPoint x: 935, startPoint y: 194, endPoint x: 1002, endPoint y: 194, distance: 67.5
click at [1002, 194] on td "damrodriguez" at bounding box center [1008, 190] width 171 height 47
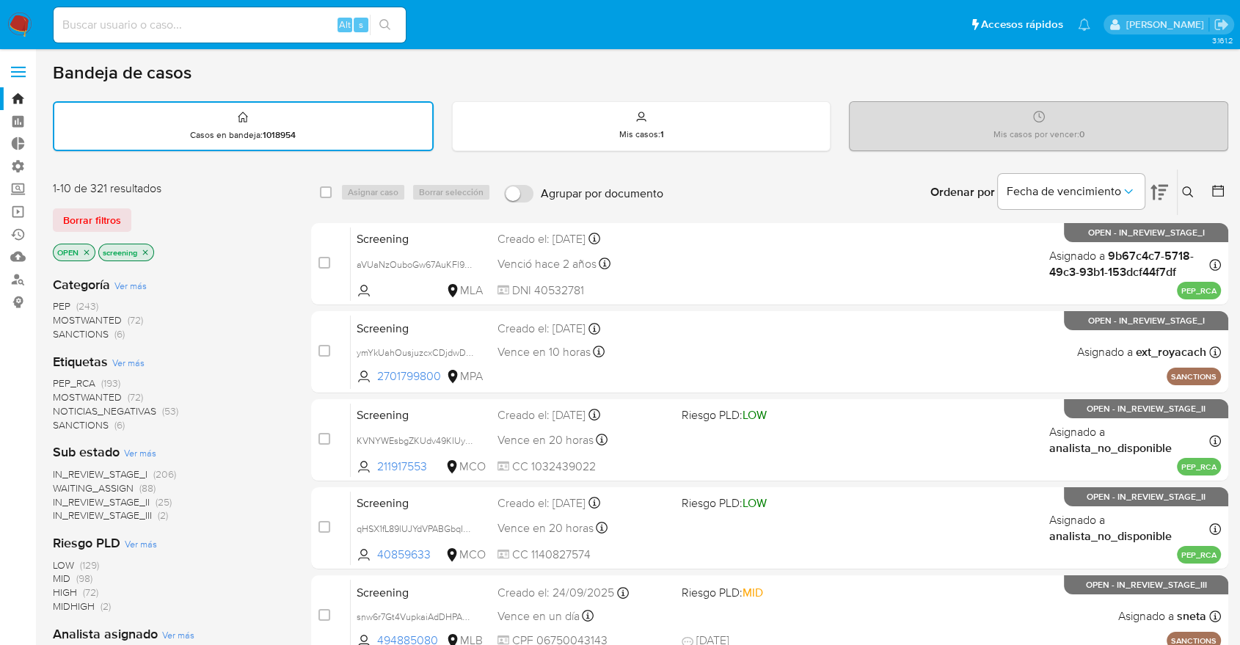
click at [945, 78] on div "Bandeja de casos" at bounding box center [640, 73] width 1175 height 22
click at [1000, 63] on div "Bandeja de casos" at bounding box center [640, 73] width 1175 height 22
click at [1204, 70] on div "Bandeja de casos" at bounding box center [640, 73] width 1175 height 22
click at [62, 156] on div "Bandeja de casos Casos en bandeja : 1018954 Mis casos : 1 Mis casos por vencer …" at bounding box center [640, 606] width 1175 height 1089
click at [139, 210] on div "Borrar filtros" at bounding box center [170, 219] width 235 height 23
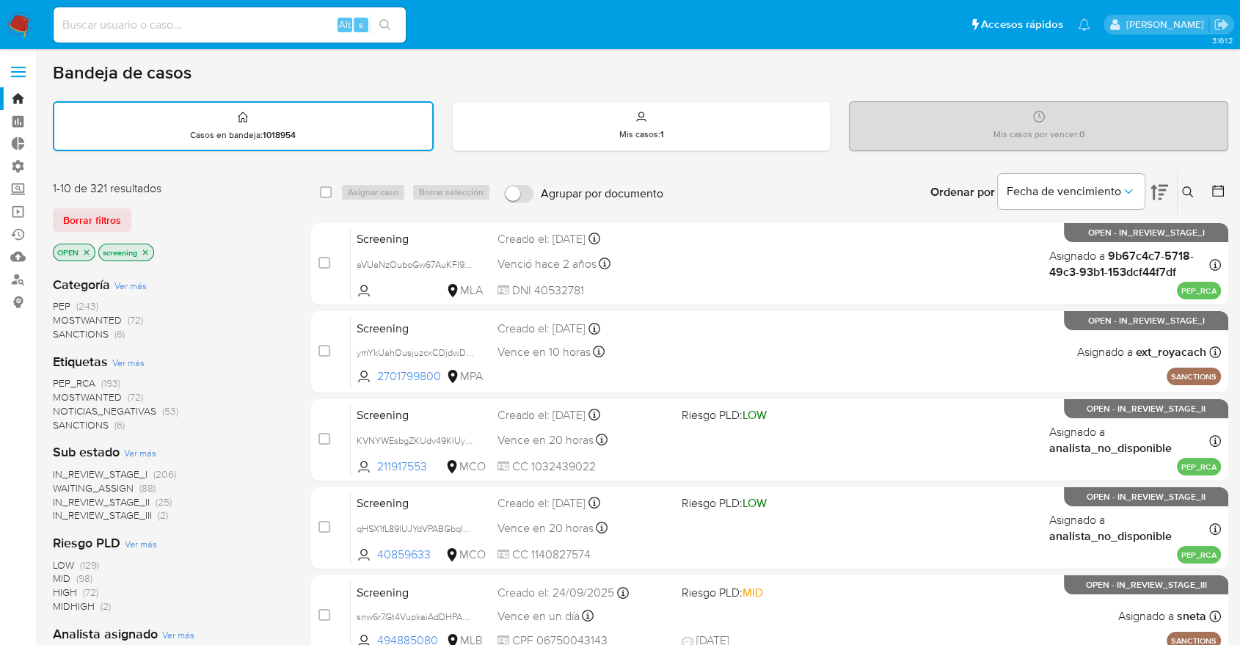
click at [140, 210] on div "Borrar filtros" at bounding box center [170, 219] width 235 height 23
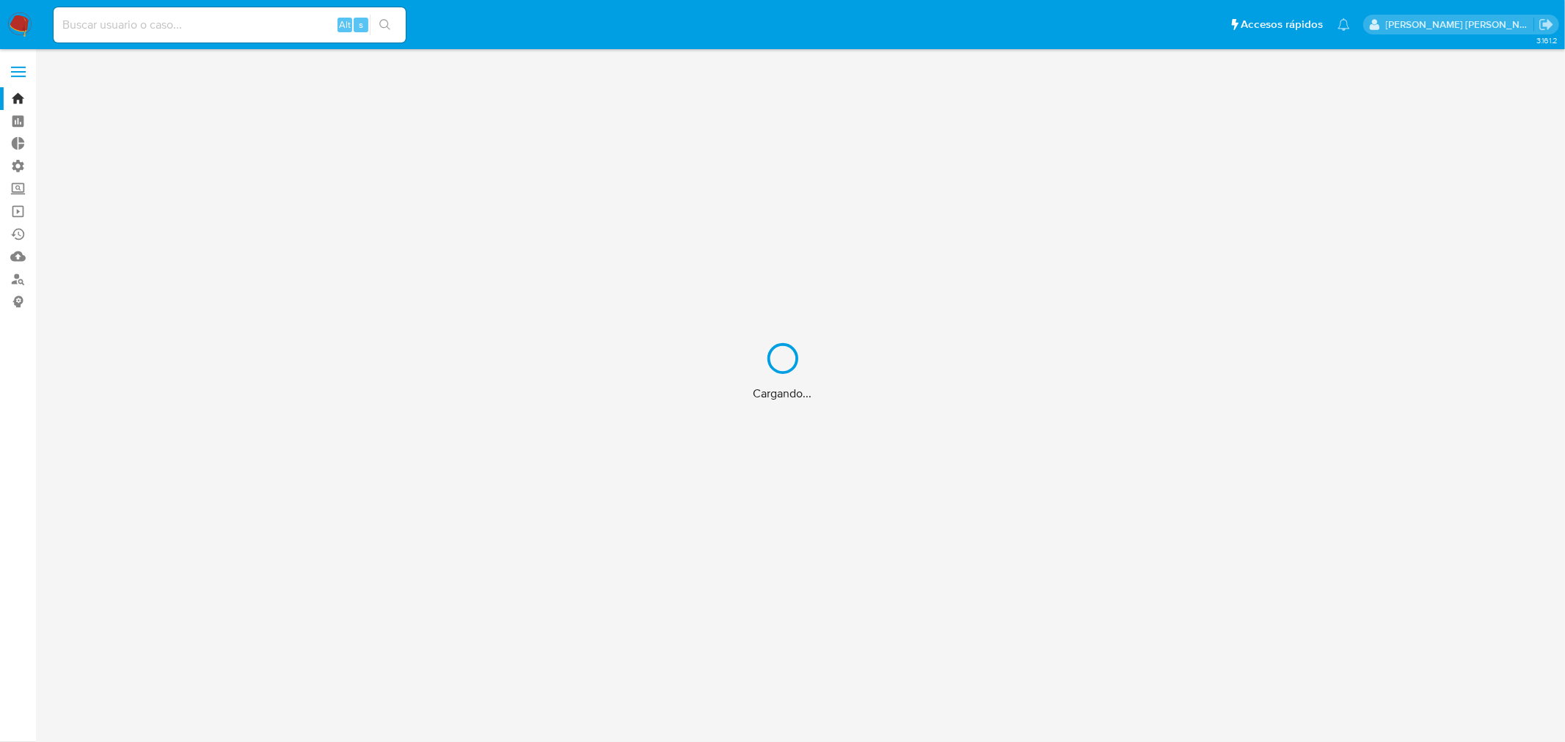
click at [242, 24] on div "Cargando..." at bounding box center [782, 371] width 1565 height 742
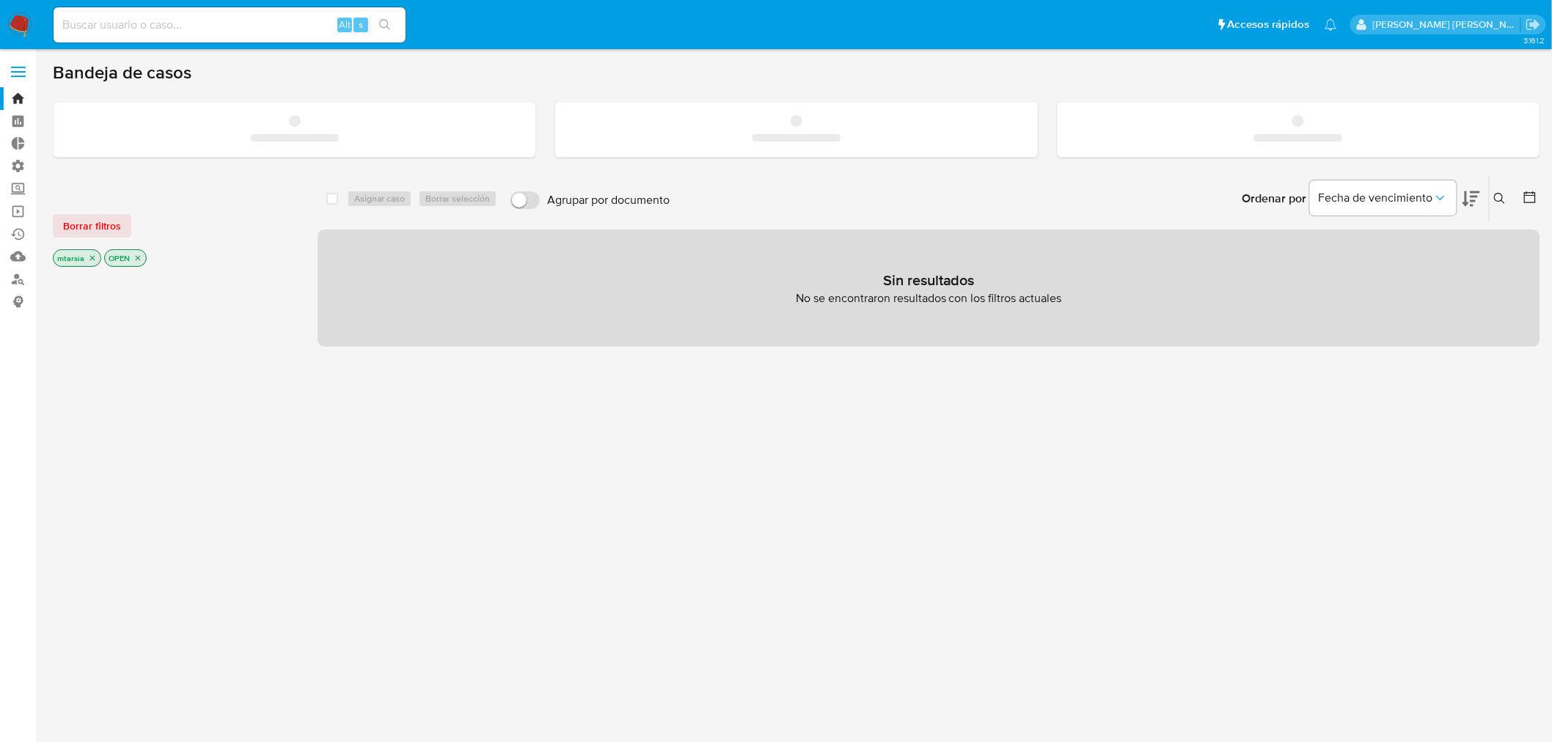
click at [265, 27] on input at bounding box center [230, 24] width 352 height 19
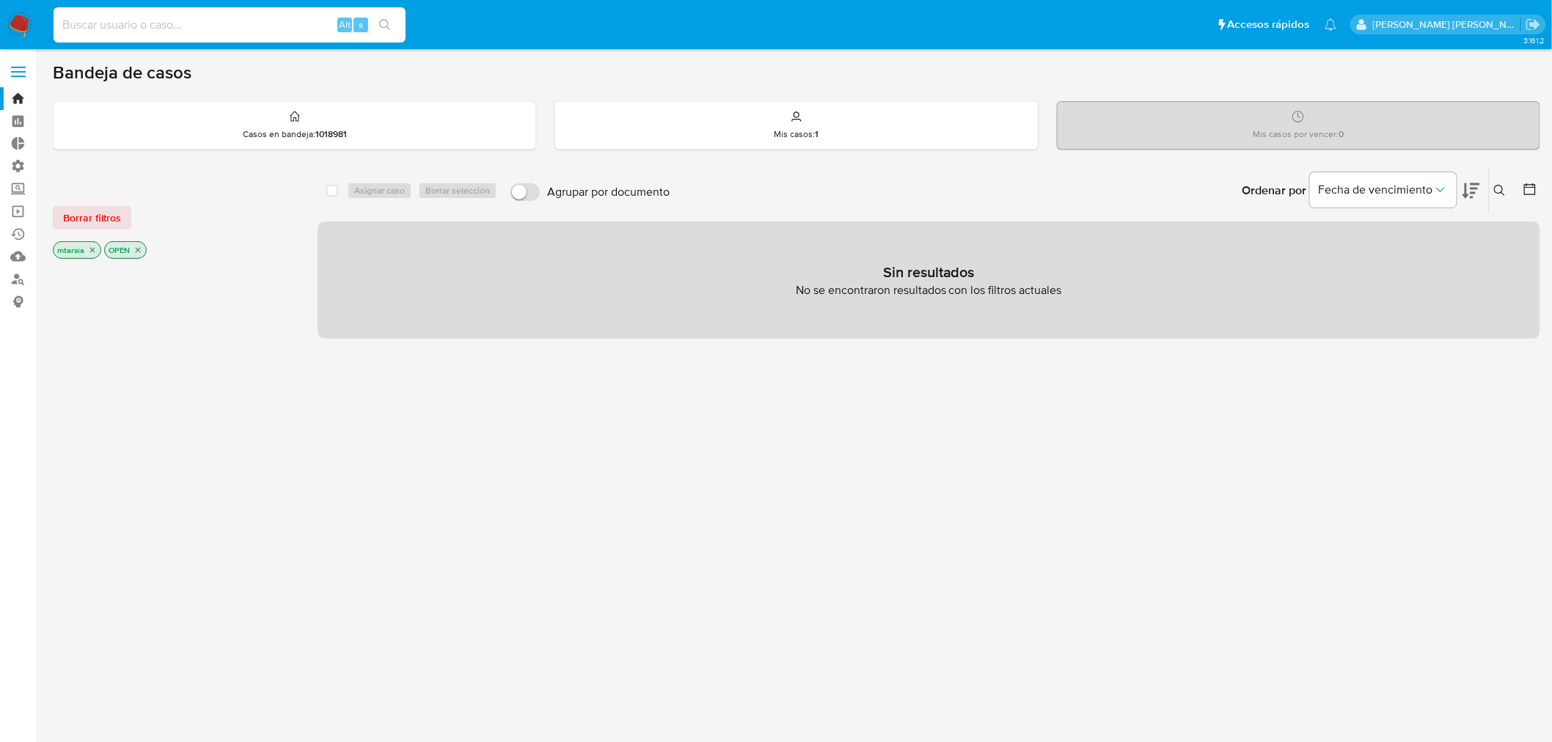
paste input "3"
type input "3"
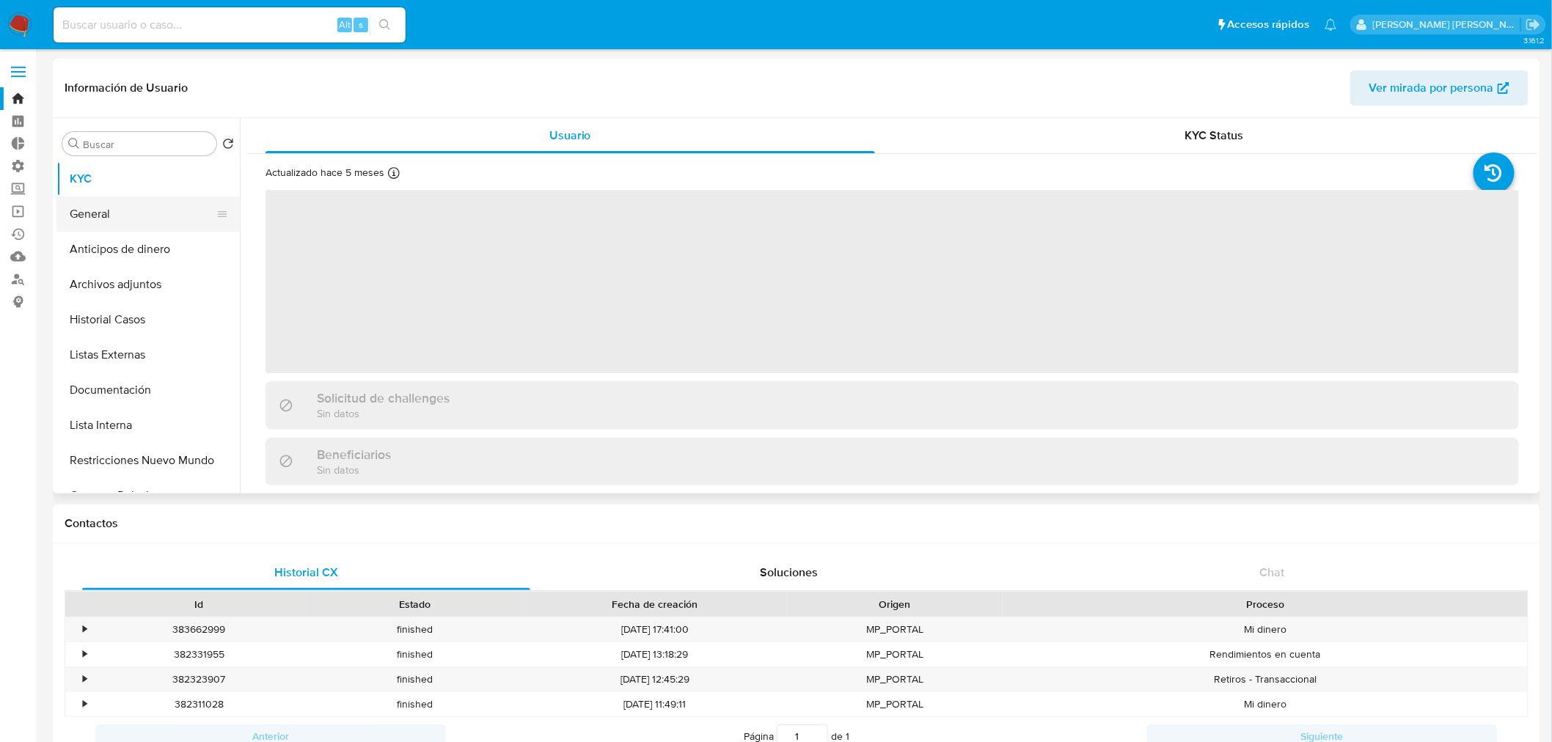
select select "10"
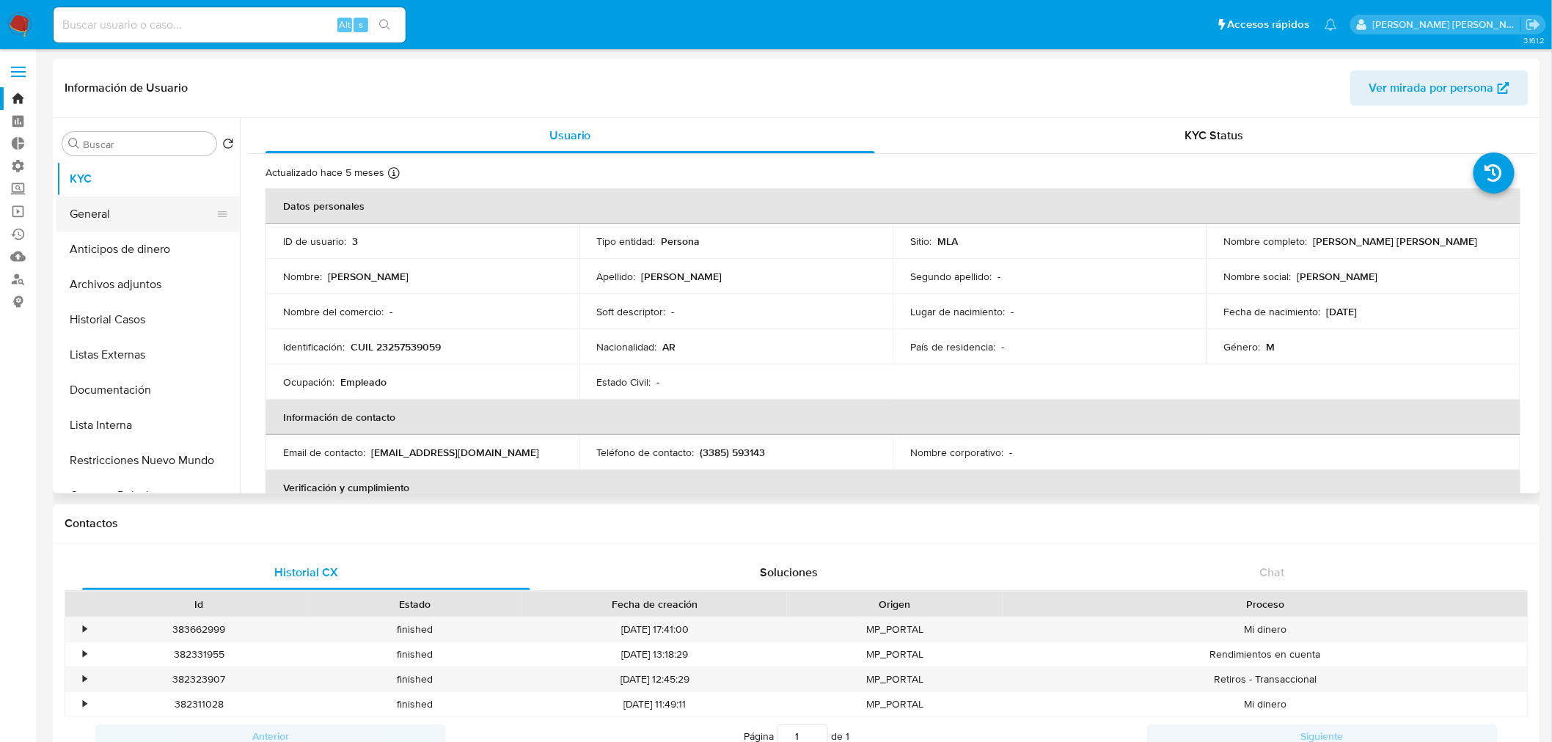
click at [142, 211] on button "General" at bounding box center [142, 214] width 172 height 35
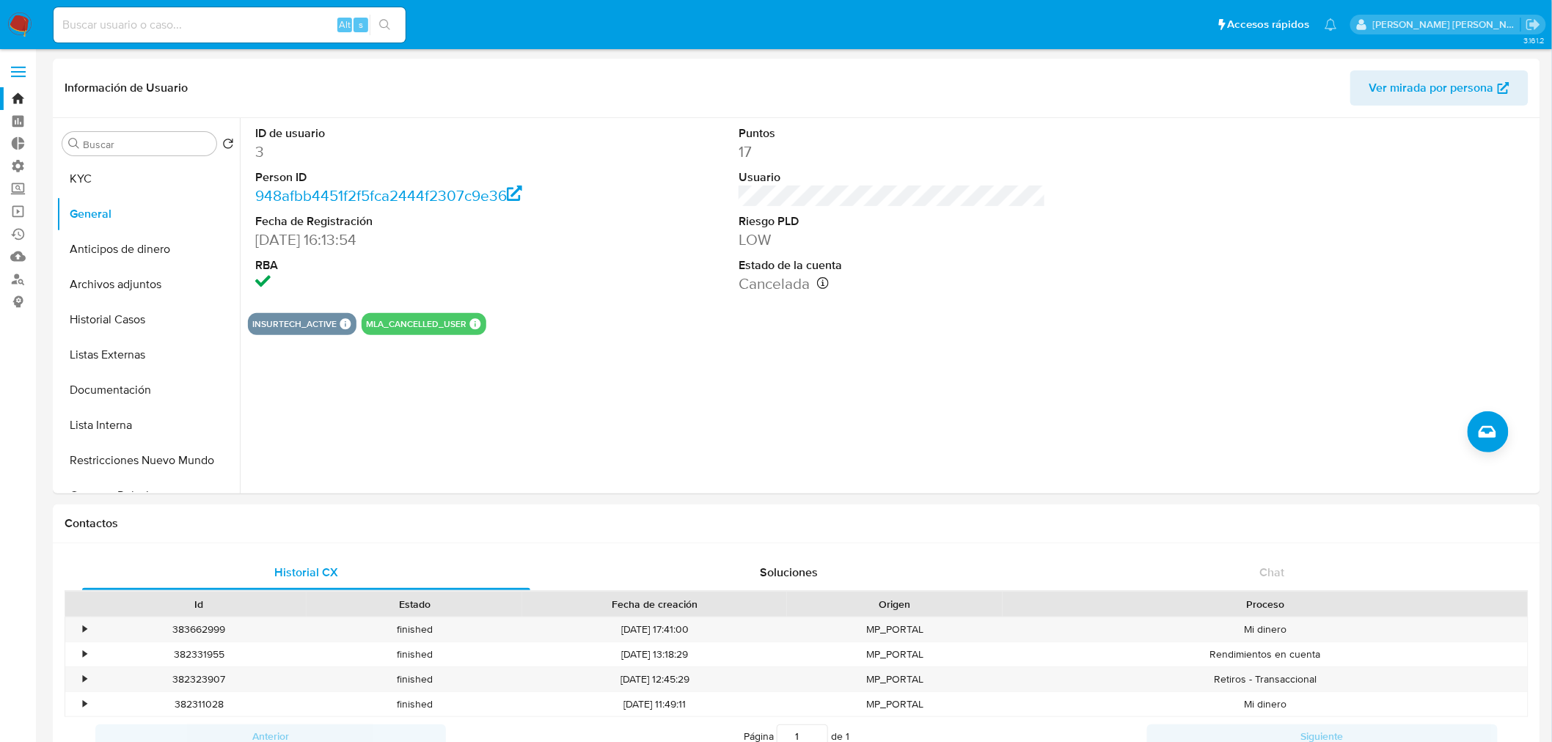
click at [232, 21] on input at bounding box center [230, 24] width 352 height 19
paste input "1085338"
type input "1085338"
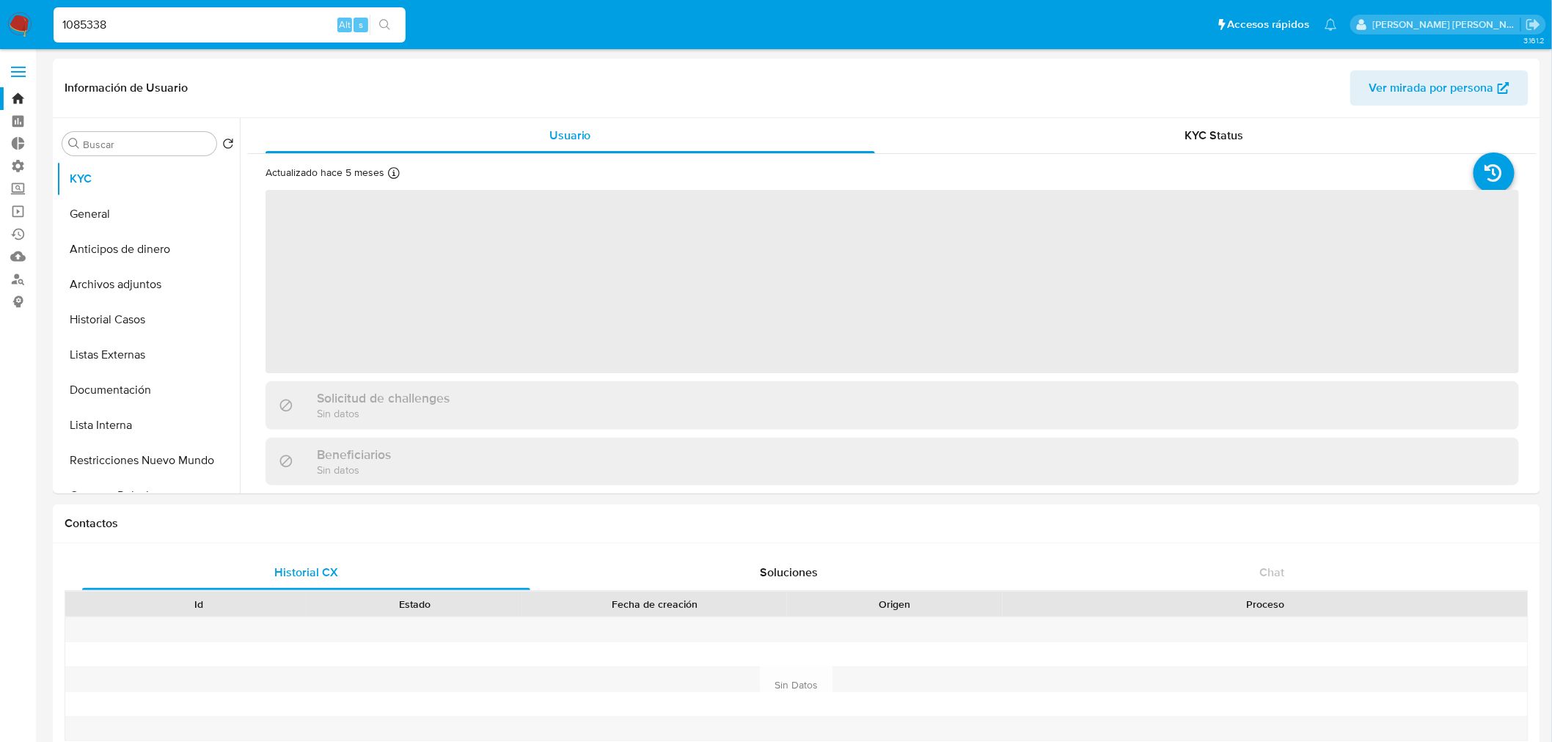
select select "10"
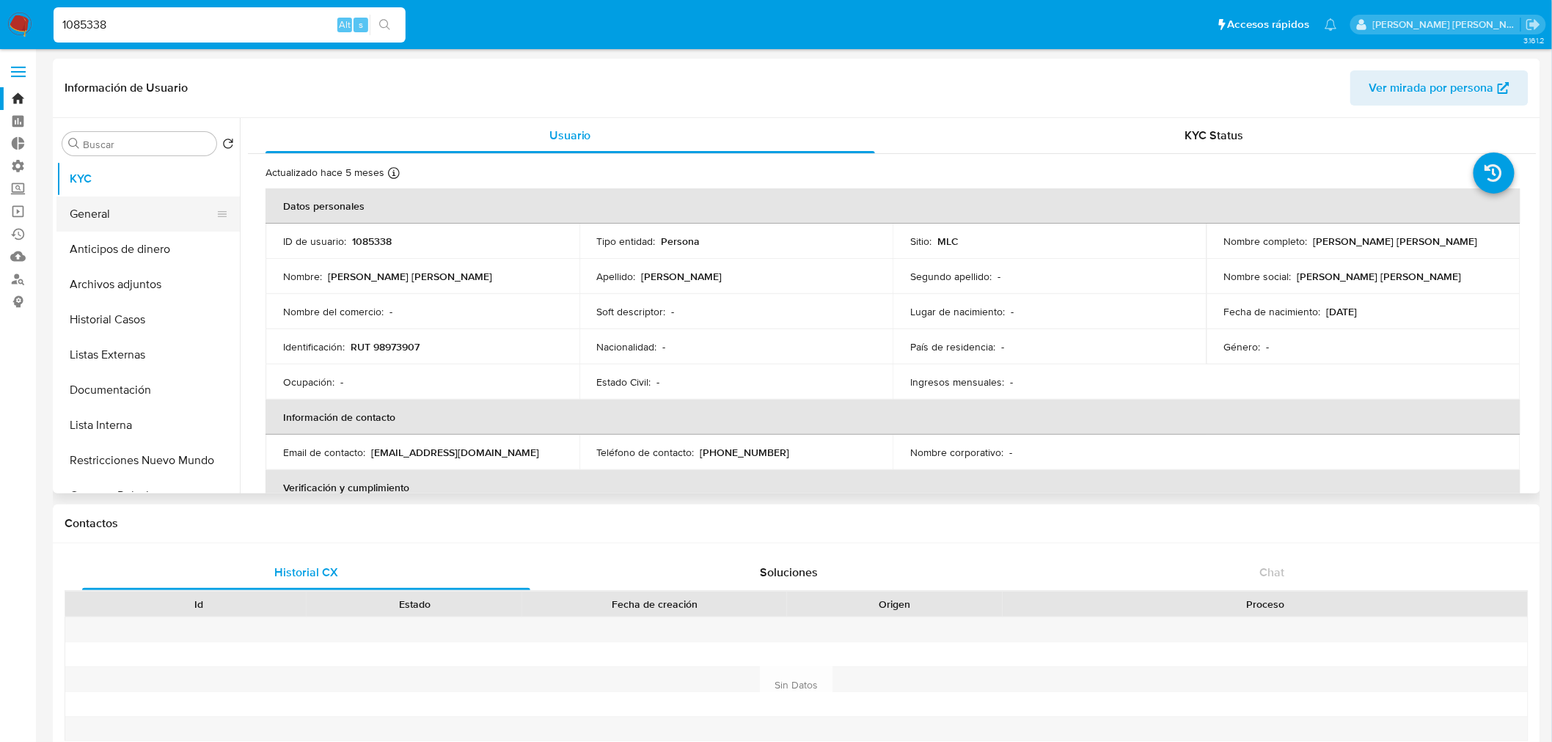
click at [137, 215] on button "General" at bounding box center [142, 214] width 172 height 35
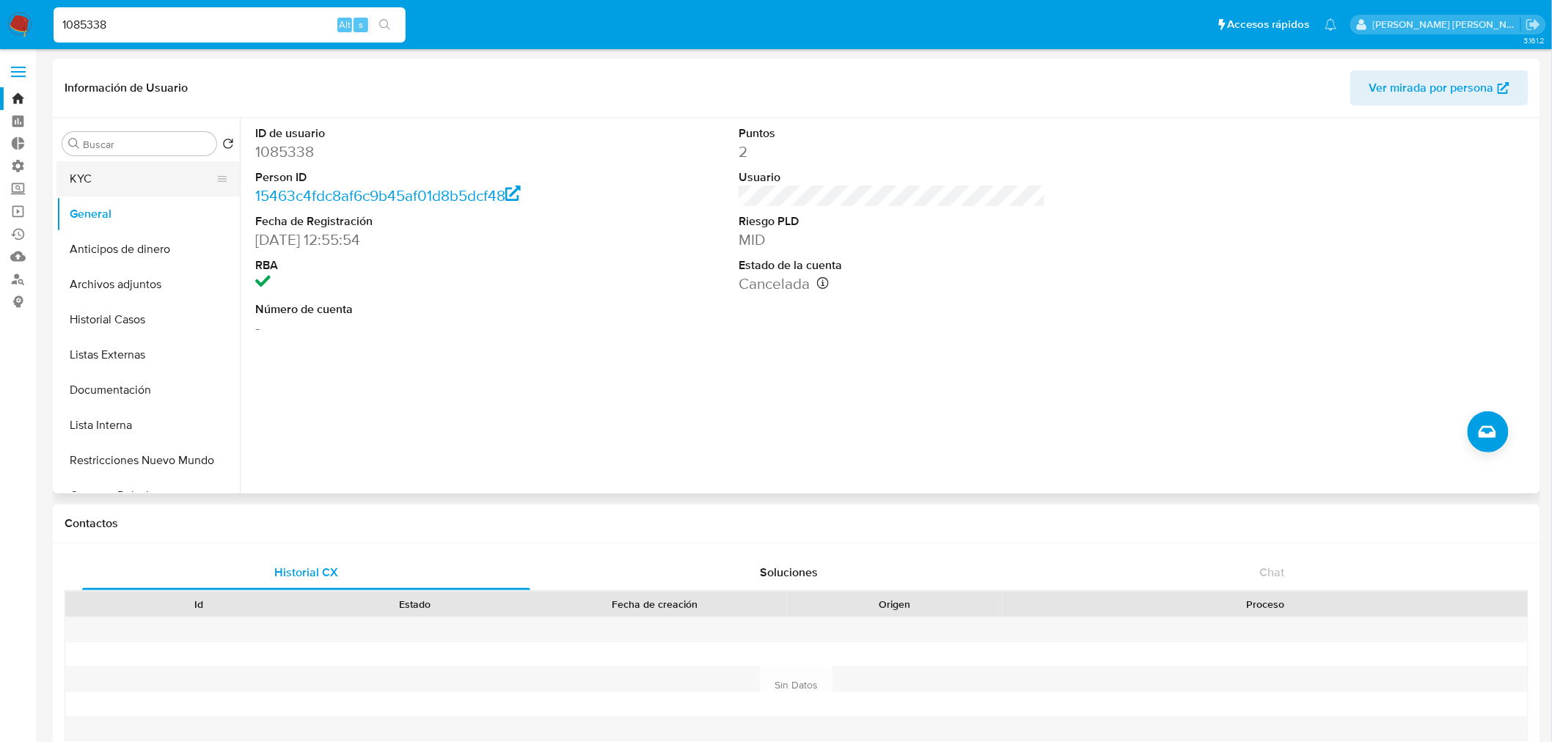
click at [145, 172] on button "KYC" at bounding box center [142, 178] width 172 height 35
